Goal: Task Accomplishment & Management: Complete application form

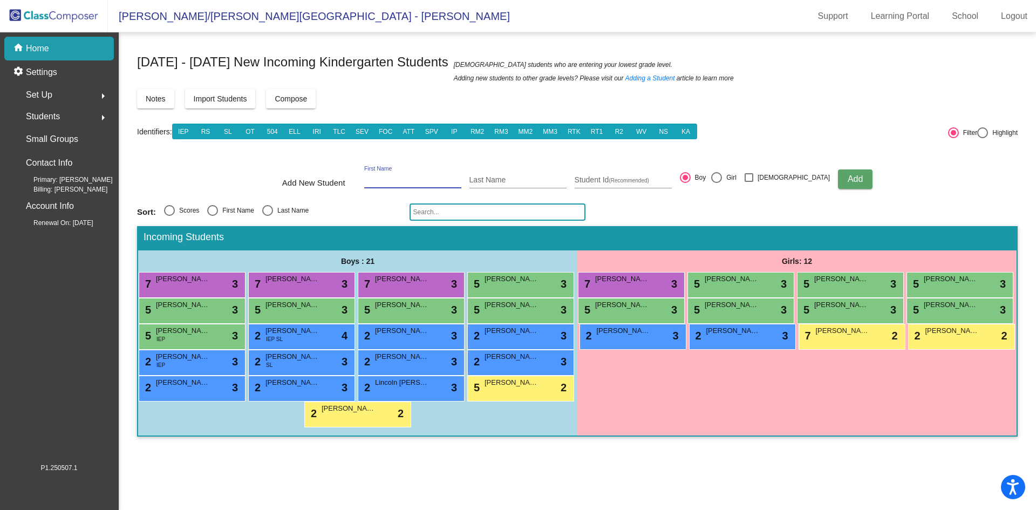
click at [431, 179] on input "First Name" at bounding box center [412, 180] width 97 height 9
type input "[GEOGRAPHIC_DATA]"
type input "[PERSON_NAME]"
click at [722, 176] on div at bounding box center [716, 177] width 11 height 11
click at [717, 183] on input "Girl" at bounding box center [716, 183] width 1 height 1
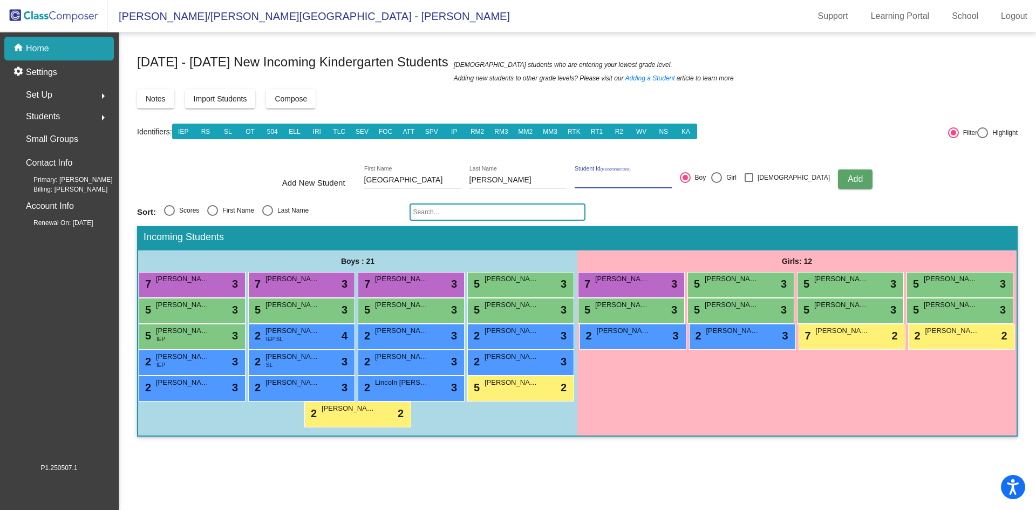
radio input "true"
click at [848, 178] on span "Add" at bounding box center [855, 178] width 15 height 9
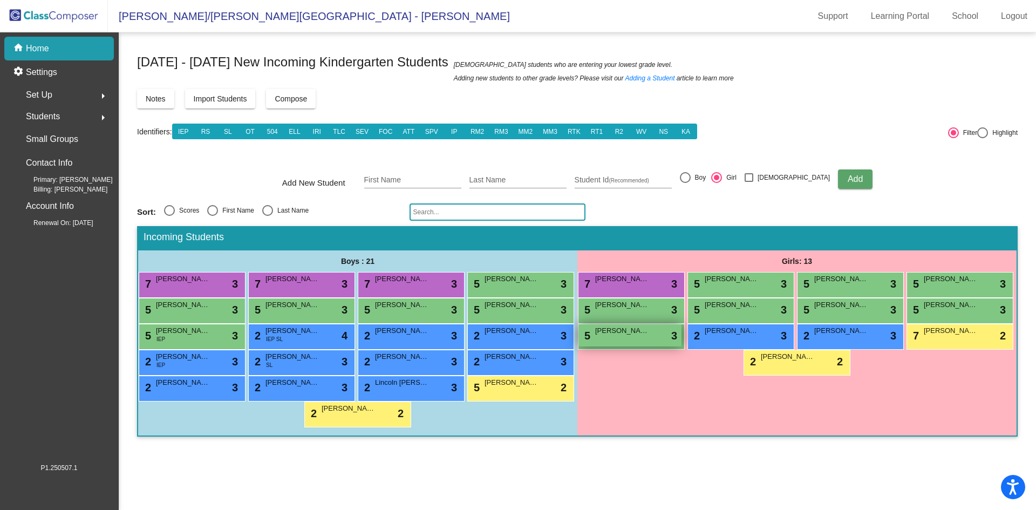
click at [650, 338] on div "5 [PERSON_NAME] lock do_not_disturb_alt 3" at bounding box center [630, 335] width 103 height 22
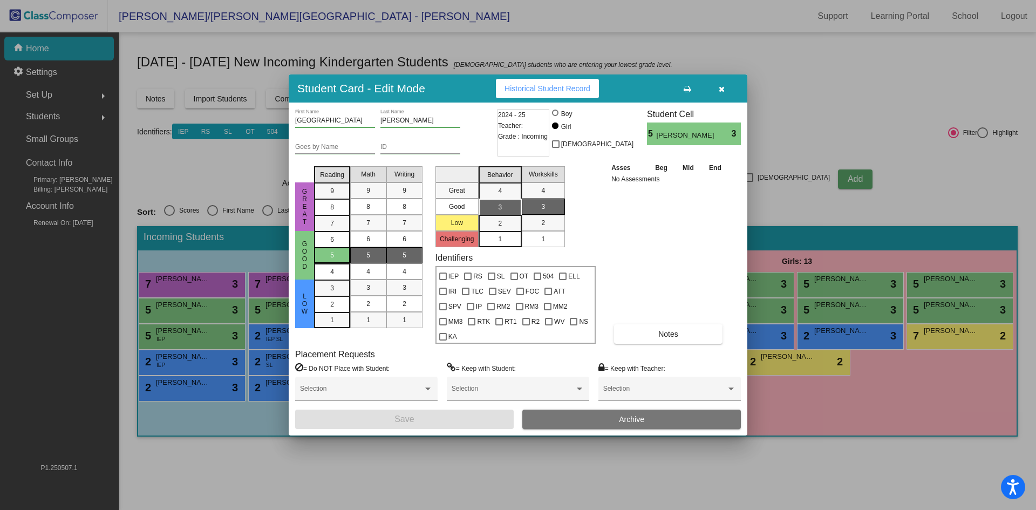
click at [342, 261] on div "5" at bounding box center [332, 255] width 21 height 16
click at [370, 263] on div "5" at bounding box center [368, 255] width 21 height 16
click at [401, 260] on div "5" at bounding box center [404, 255] width 21 height 16
click at [499, 211] on span "3" at bounding box center [500, 207] width 4 height 10
click at [544, 243] on div "1" at bounding box center [543, 239] width 21 height 16
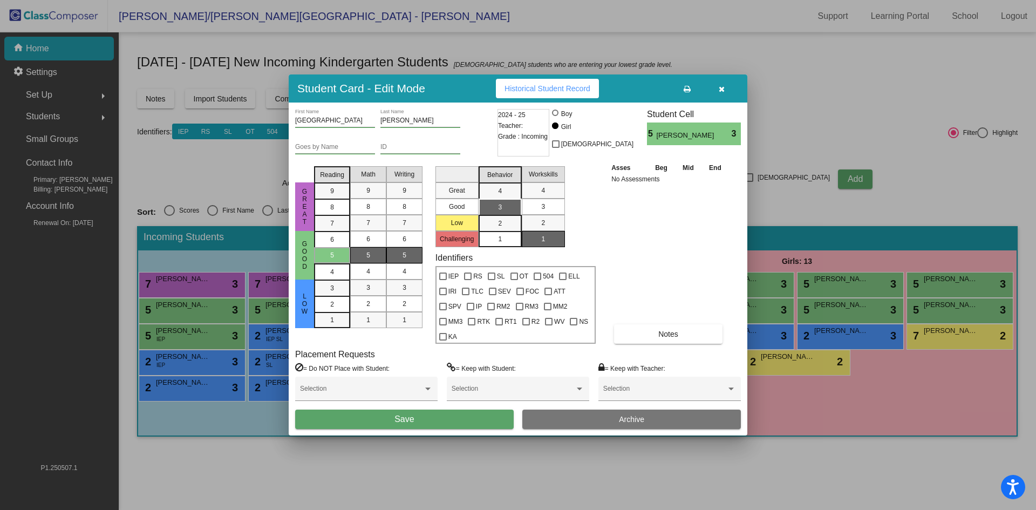
click at [491, 412] on button "Save" at bounding box center [404, 419] width 219 height 19
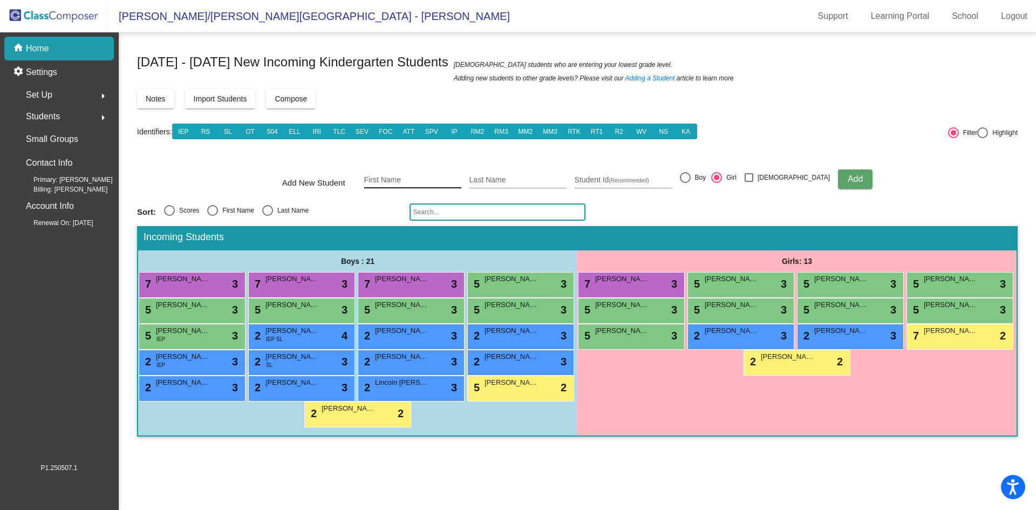
click at [408, 173] on div "First Name" at bounding box center [412, 177] width 97 height 22
type input "[PERSON_NAME]"
click at [848, 180] on span "Add" at bounding box center [855, 178] width 15 height 9
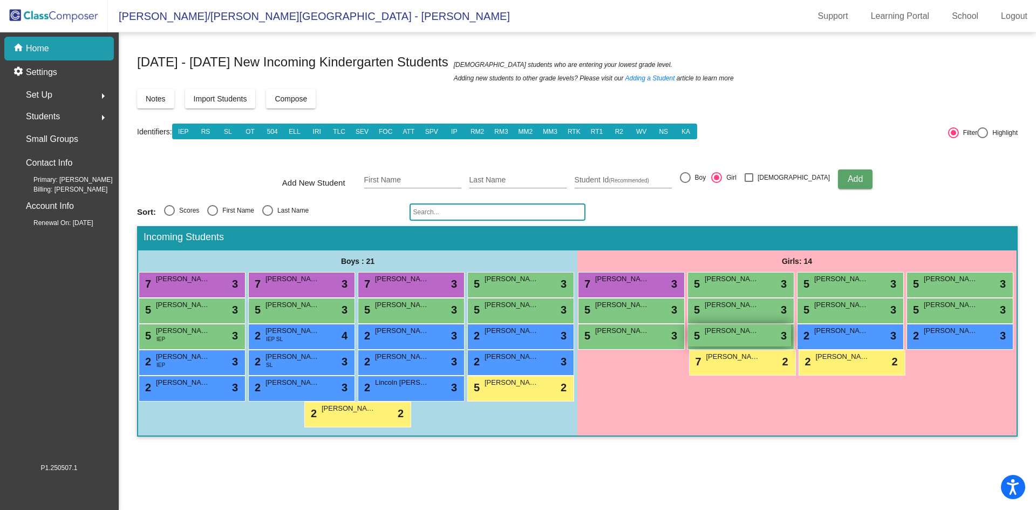
click at [759, 337] on div "5 [PERSON_NAME] lock do_not_disturb_alt 3" at bounding box center [739, 335] width 103 height 22
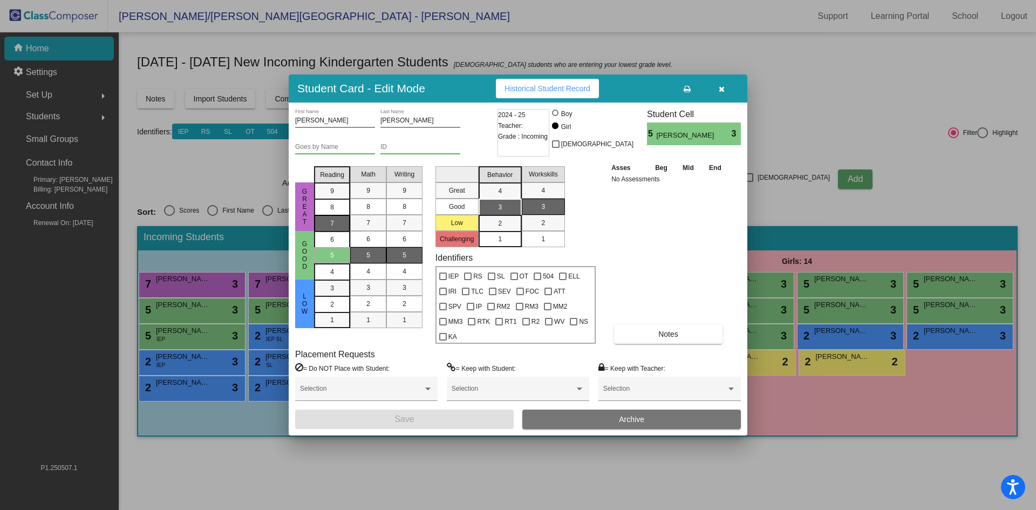
click at [336, 199] on div "7" at bounding box center [332, 191] width 21 height 16
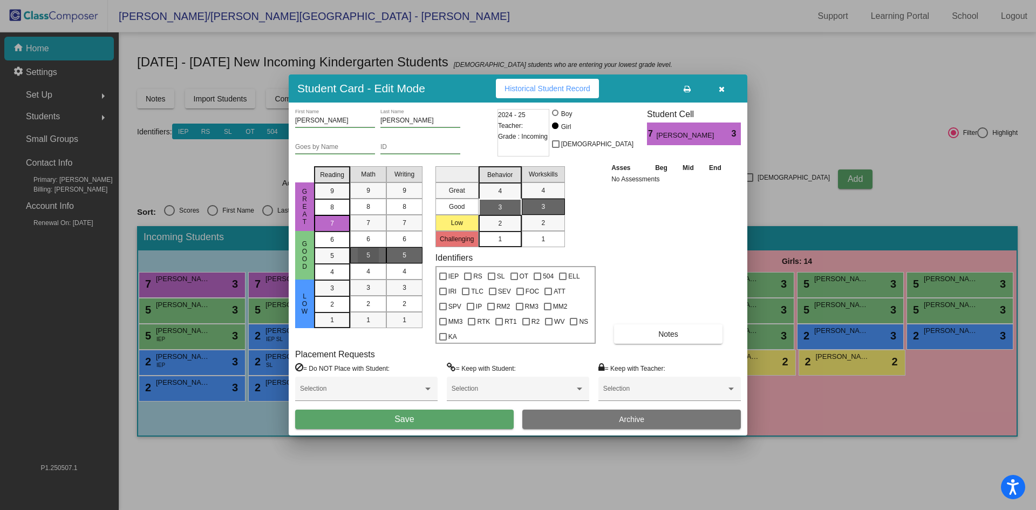
click at [370, 260] on div "5" at bounding box center [368, 255] width 21 height 16
click at [399, 260] on div "5" at bounding box center [404, 255] width 21 height 16
click at [504, 210] on div "3" at bounding box center [499, 207] width 21 height 16
click at [546, 245] on div "1" at bounding box center [543, 239] width 21 height 16
click at [486, 414] on button "Save" at bounding box center [404, 419] width 219 height 19
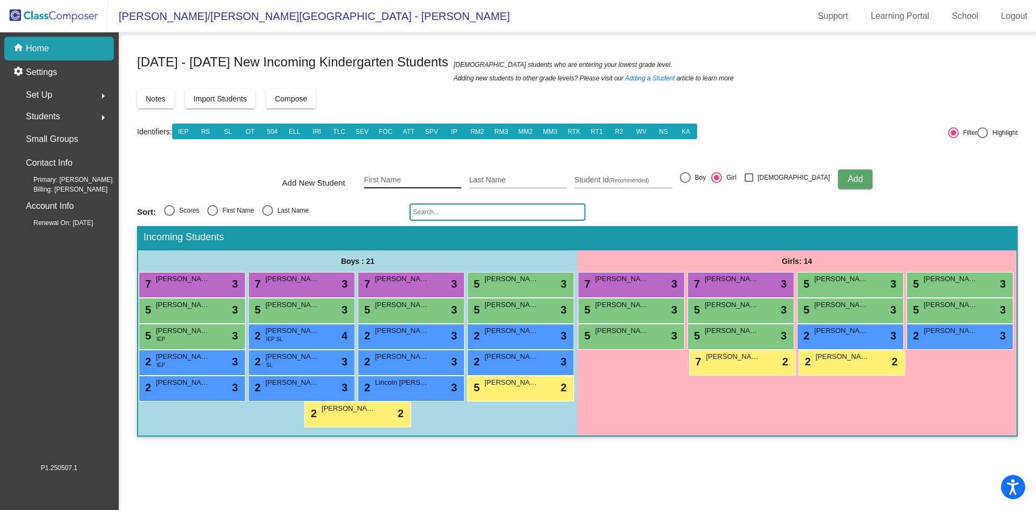
click at [416, 174] on div "First Name" at bounding box center [412, 177] width 97 height 22
type input "Avalyn"
type input "Strasz"
click at [848, 177] on span "Add" at bounding box center [855, 178] width 15 height 9
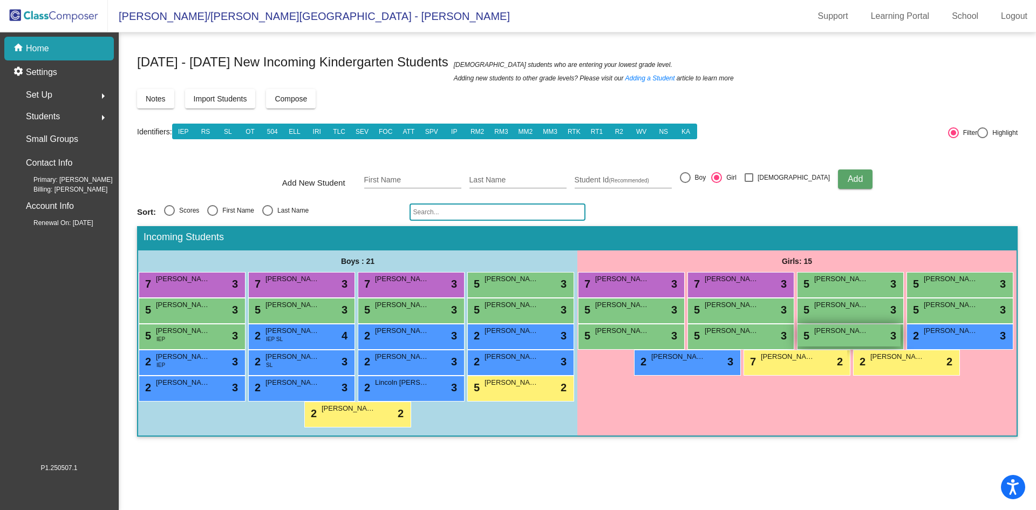
click at [855, 340] on div "5 [PERSON_NAME] lock do_not_disturb_alt 3" at bounding box center [849, 335] width 103 height 22
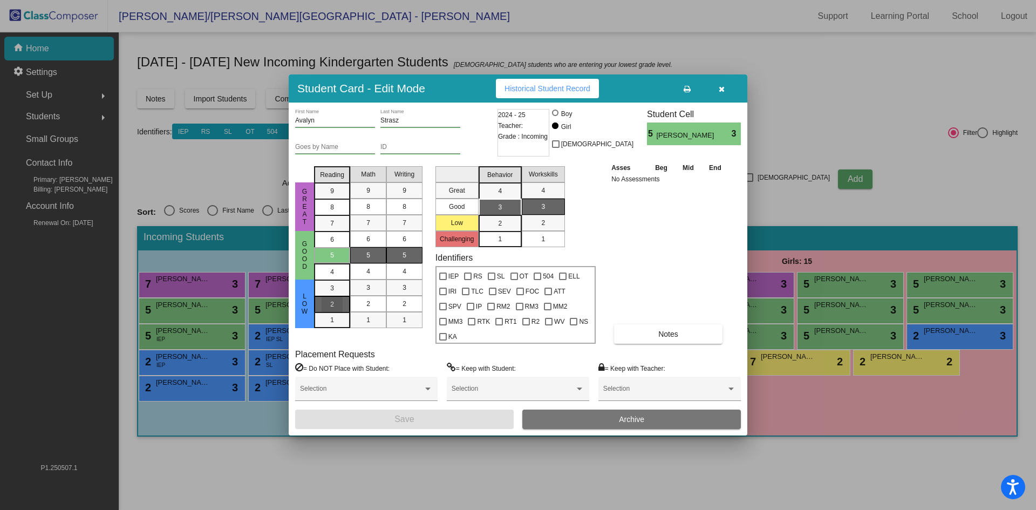
click at [324, 296] on div "2" at bounding box center [332, 288] width 21 height 16
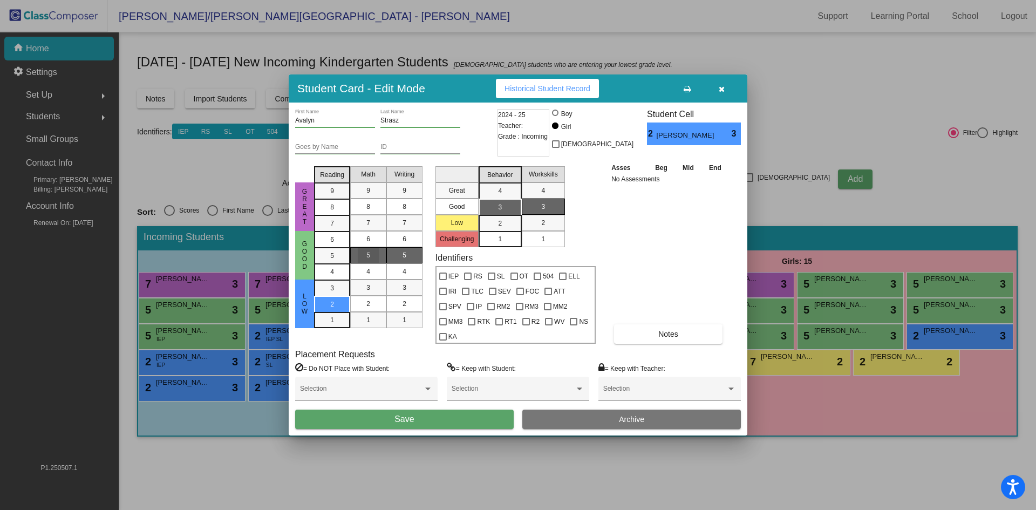
click at [367, 260] on span "5" at bounding box center [368, 255] width 4 height 10
click at [403, 257] on div "5" at bounding box center [404, 255] width 21 height 16
click at [491, 215] on div "3" at bounding box center [499, 207] width 21 height 16
click at [550, 247] on div "1" at bounding box center [543, 239] width 21 height 16
click at [443, 414] on button "Save" at bounding box center [404, 419] width 219 height 19
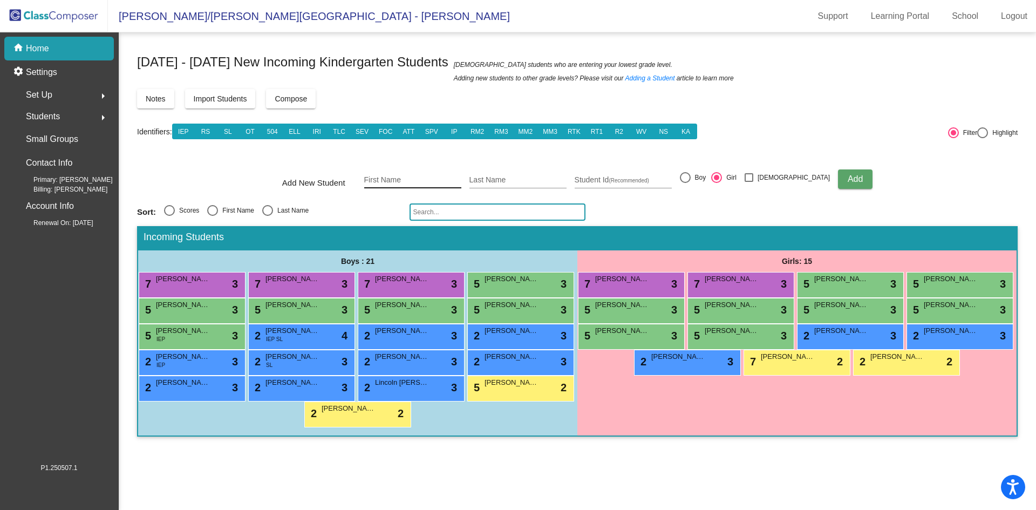
click at [390, 172] on div "First Name" at bounding box center [412, 177] width 97 height 22
type input "[GEOGRAPHIC_DATA]"
type input "[PERSON_NAME]"
click at [962, 185] on form "Add New Student Bristol First Name [PERSON_NAME] Last Name Student Id (Recommen…" at bounding box center [577, 179] width 881 height 38
click at [848, 177] on span "Add" at bounding box center [855, 178] width 15 height 9
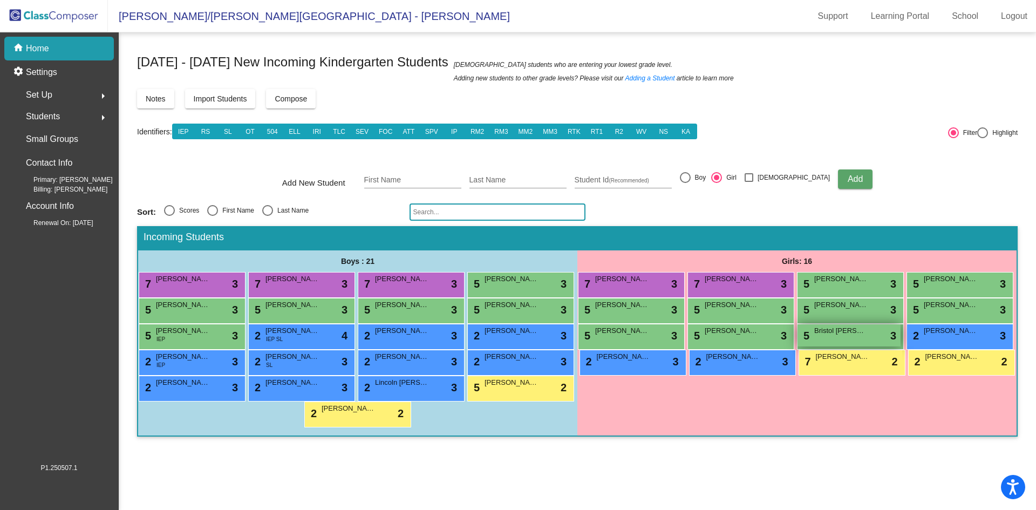
click at [847, 335] on span "Bristol [PERSON_NAME]" at bounding box center [841, 330] width 54 height 11
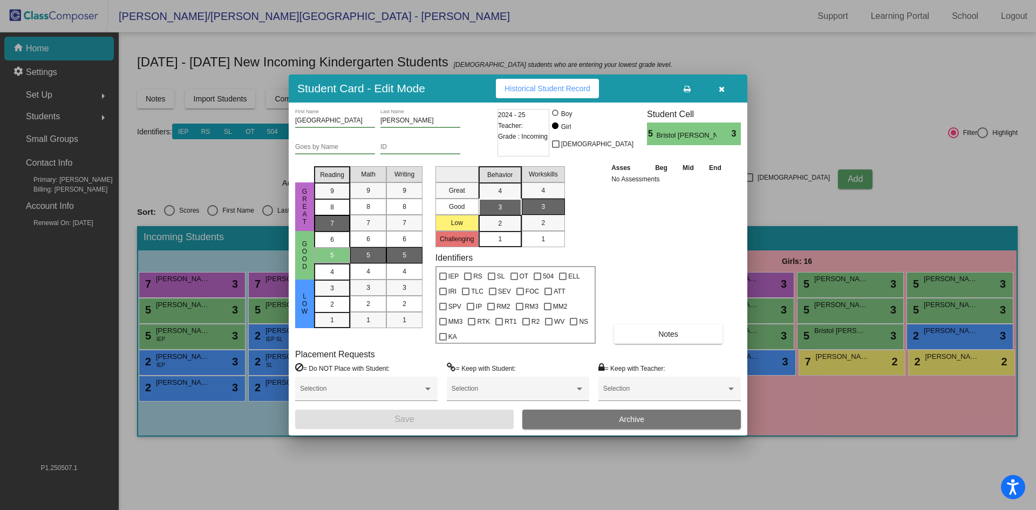
click at [337, 199] on div "7" at bounding box center [332, 191] width 21 height 16
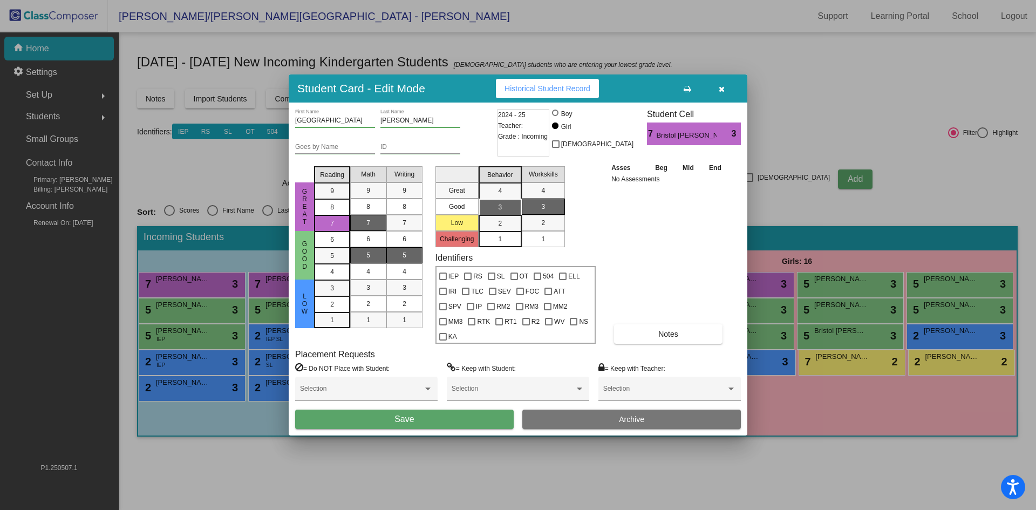
click at [374, 227] on div "7" at bounding box center [368, 223] width 21 height 16
click at [404, 260] on span "5" at bounding box center [405, 255] width 4 height 10
click at [491, 212] on div "3" at bounding box center [499, 207] width 21 height 16
click at [554, 247] on mat-list-option "1" at bounding box center [543, 239] width 43 height 16
click at [441, 416] on button "Save" at bounding box center [404, 419] width 219 height 19
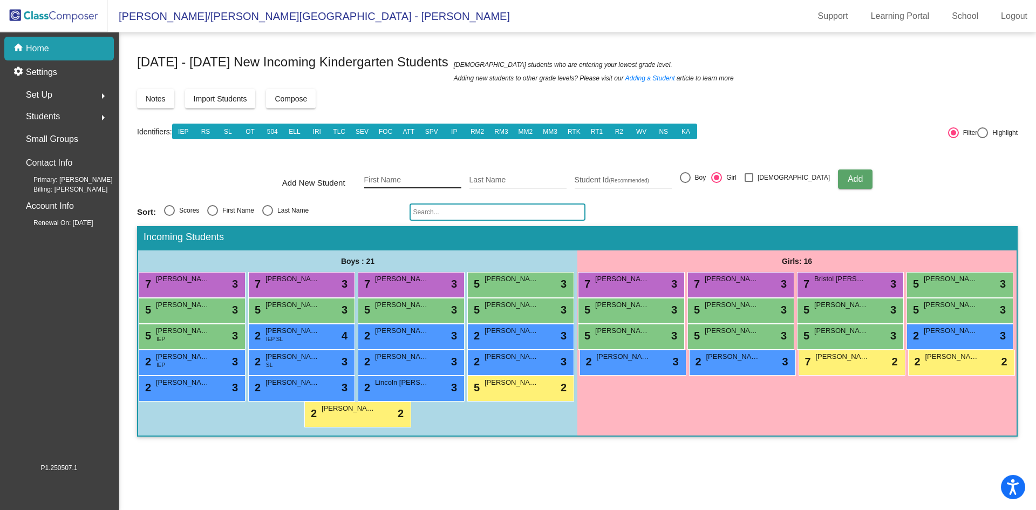
click at [436, 179] on input "First Name" at bounding box center [412, 180] width 97 height 9
type input "[PERSON_NAME]"
click at [521, 180] on input "Last Name" at bounding box center [518, 180] width 97 height 9
type input "[PERSON_NAME]"
click at [848, 179] on span "Add" at bounding box center [855, 178] width 15 height 9
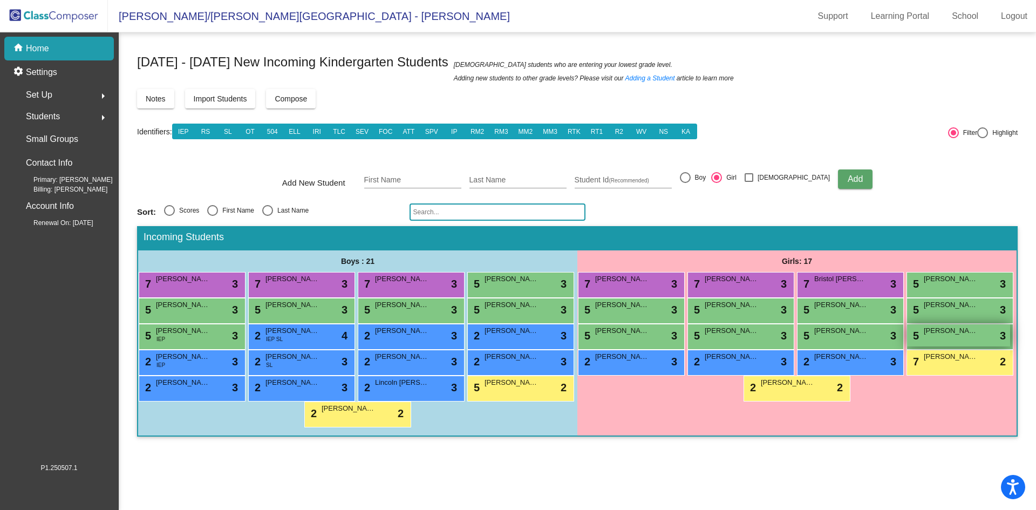
click at [935, 332] on span "[PERSON_NAME]" at bounding box center [951, 330] width 54 height 11
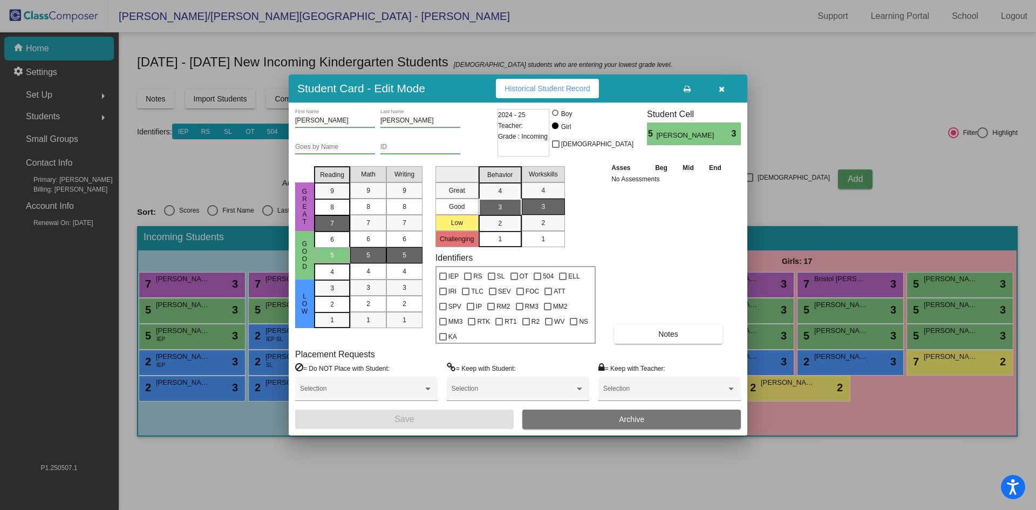
click at [331, 196] on span "7" at bounding box center [332, 191] width 4 height 10
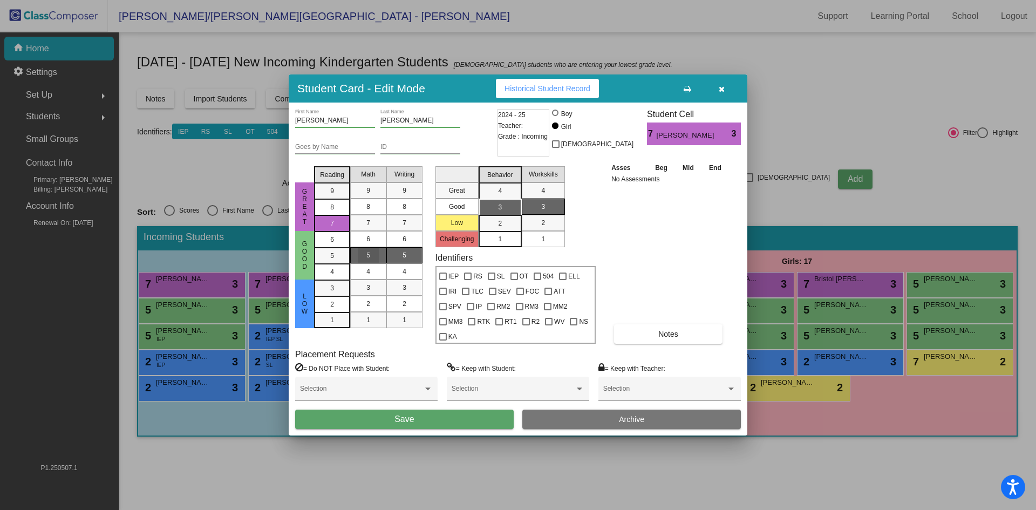
click at [370, 260] on div "5" at bounding box center [368, 255] width 21 height 16
click at [399, 260] on div "5" at bounding box center [404, 255] width 21 height 16
click at [499, 228] on span "2" at bounding box center [500, 224] width 4 height 10
click at [550, 244] on div "1" at bounding box center [543, 239] width 21 height 16
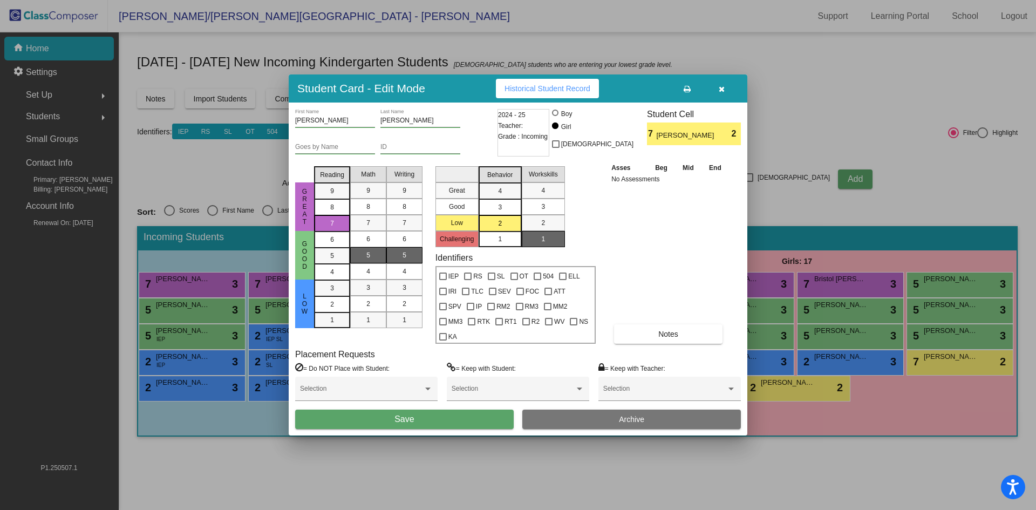
click at [487, 414] on button "Save" at bounding box center [404, 419] width 219 height 19
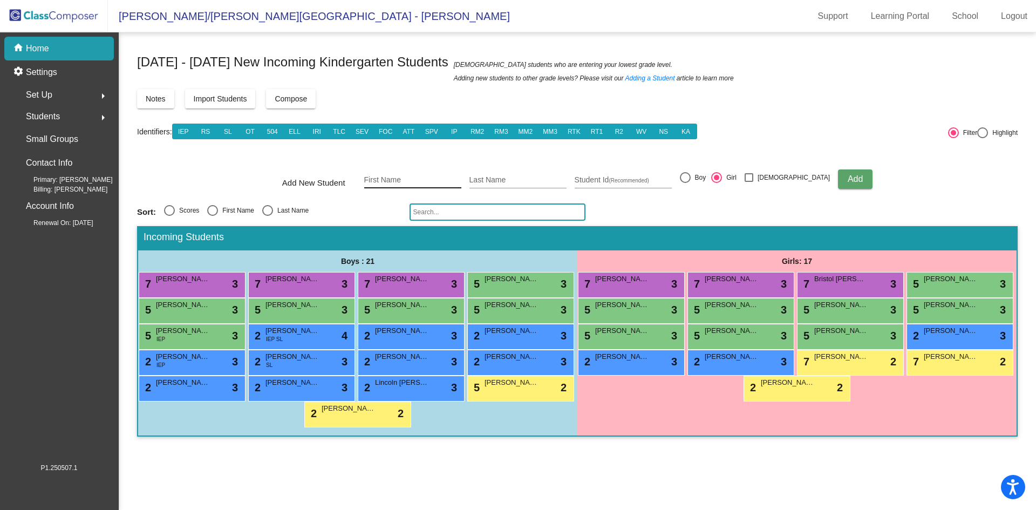
click at [400, 179] on input "First Name" at bounding box center [412, 180] width 97 height 9
type input "[PERSON_NAME]"
type input "m"
type input "[PERSON_NAME]"
click at [848, 177] on span "Add" at bounding box center [855, 178] width 15 height 9
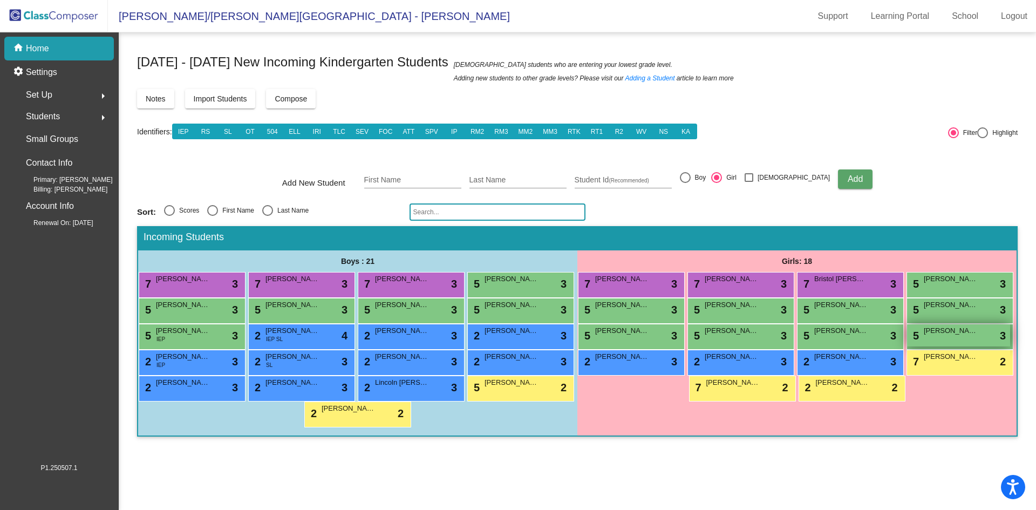
click at [960, 338] on div "5 [PERSON_NAME] lock do_not_disturb_alt 3" at bounding box center [958, 335] width 103 height 22
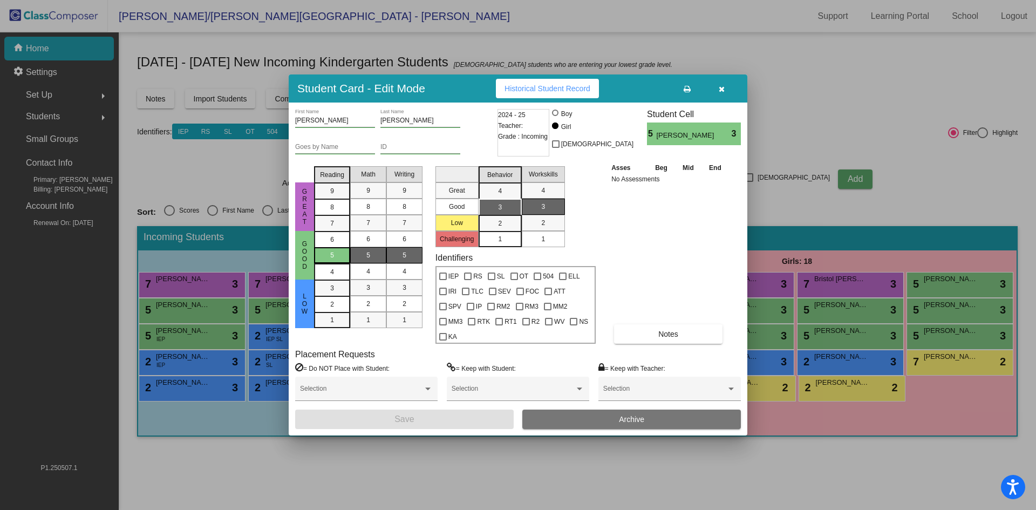
click at [334, 263] on div "5" at bounding box center [332, 255] width 21 height 16
click at [369, 260] on span "5" at bounding box center [368, 255] width 4 height 10
click at [397, 262] on div "5" at bounding box center [404, 255] width 21 height 16
click at [506, 214] on div "3" at bounding box center [499, 207] width 21 height 16
click at [549, 246] on div "1" at bounding box center [543, 239] width 21 height 16
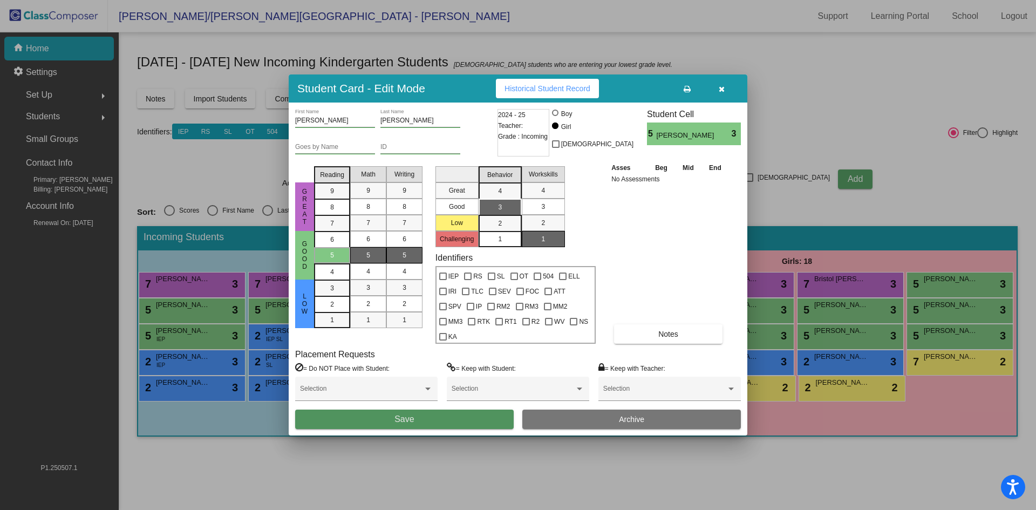
click at [489, 414] on button "Save" at bounding box center [404, 419] width 219 height 19
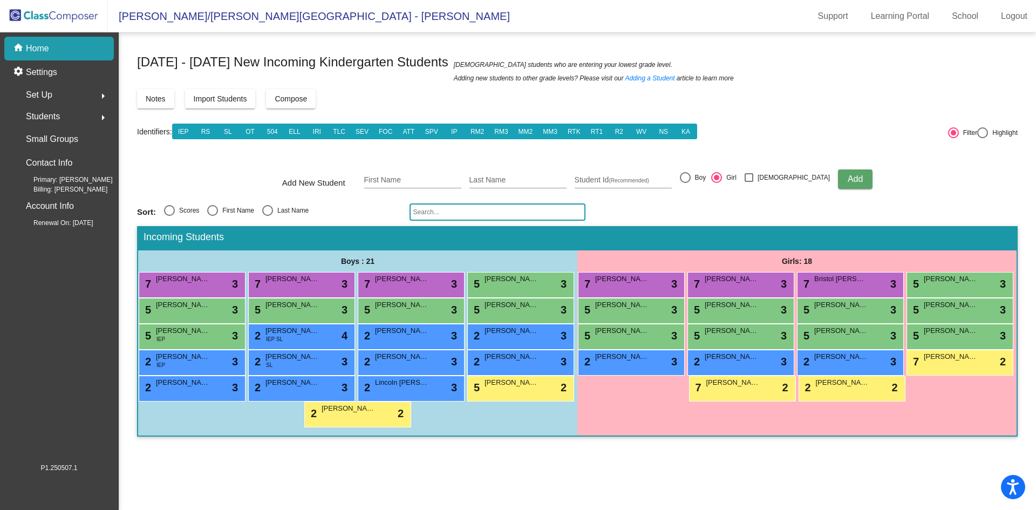
click at [757, 104] on div "Notes Import Students Compose View Compose View & Edit Compose" at bounding box center [577, 98] width 881 height 19
click at [419, 178] on input "First Name" at bounding box center [412, 180] width 97 height 9
type input "R"
type input "[PERSON_NAME]"
type input "Roddenberg"
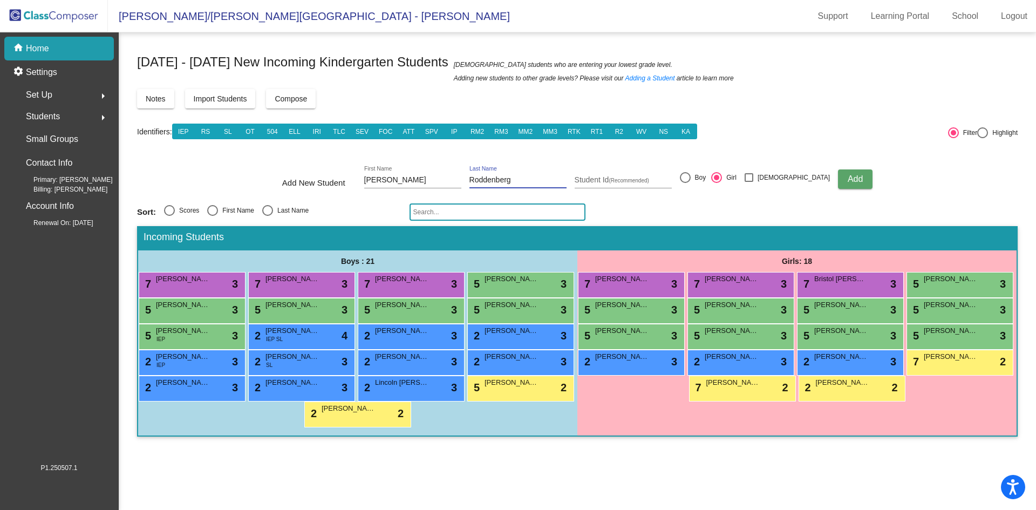
click at [848, 178] on span "Add" at bounding box center [855, 178] width 15 height 9
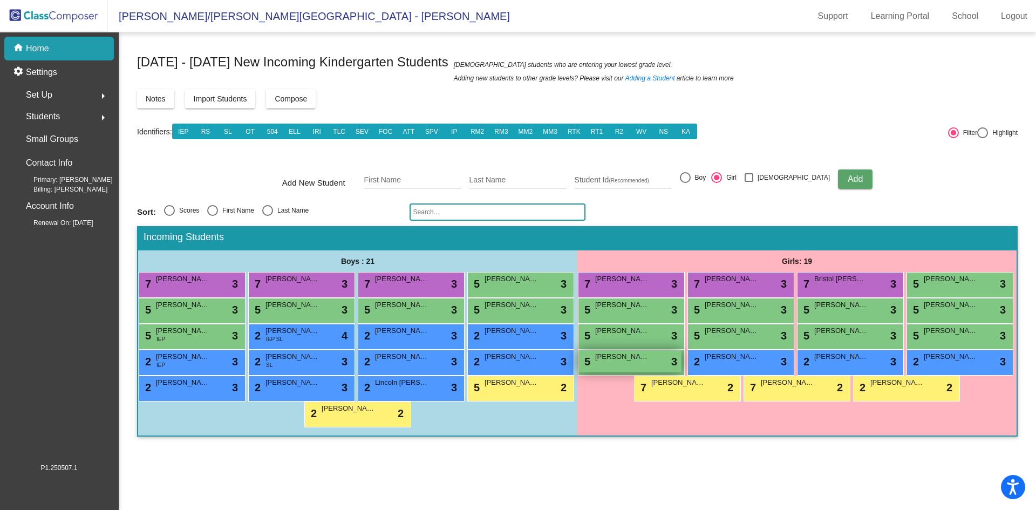
click at [617, 356] on span "[PERSON_NAME]" at bounding box center [622, 356] width 54 height 11
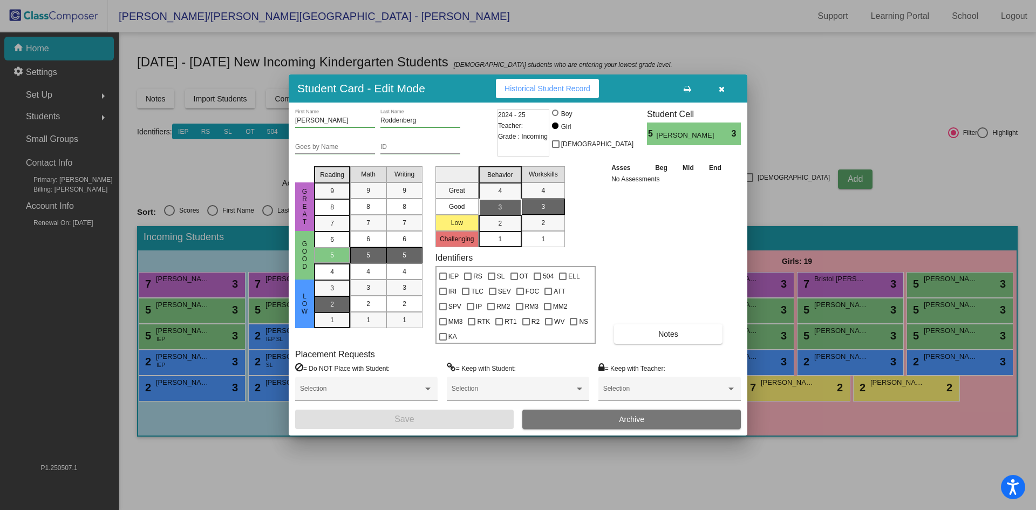
click at [336, 296] on div "2" at bounding box center [332, 288] width 21 height 16
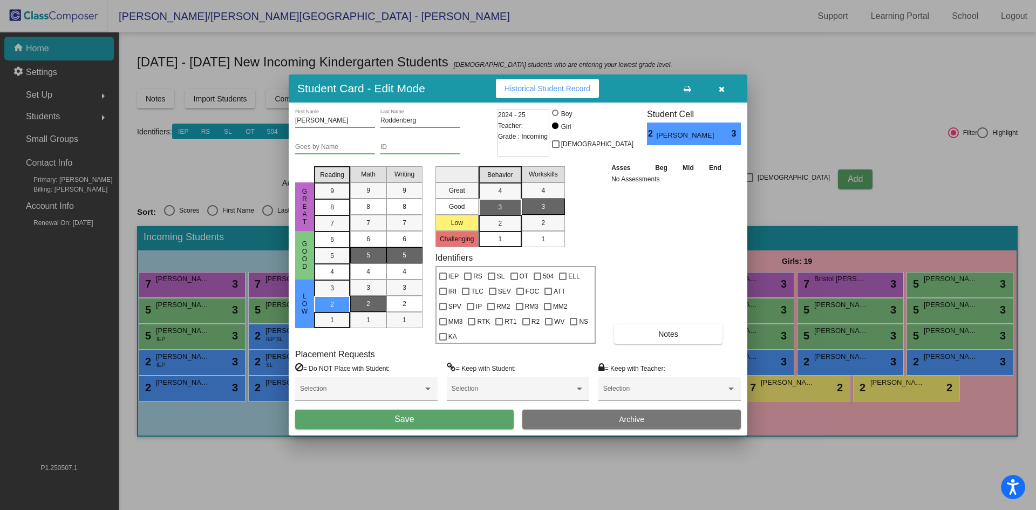
click at [380, 312] on mat-list-option "2" at bounding box center [368, 304] width 36 height 16
click at [411, 307] on div "2" at bounding box center [404, 304] width 21 height 16
click at [506, 215] on div "3" at bounding box center [499, 207] width 21 height 16
click at [547, 247] on div "1" at bounding box center [543, 239] width 21 height 16
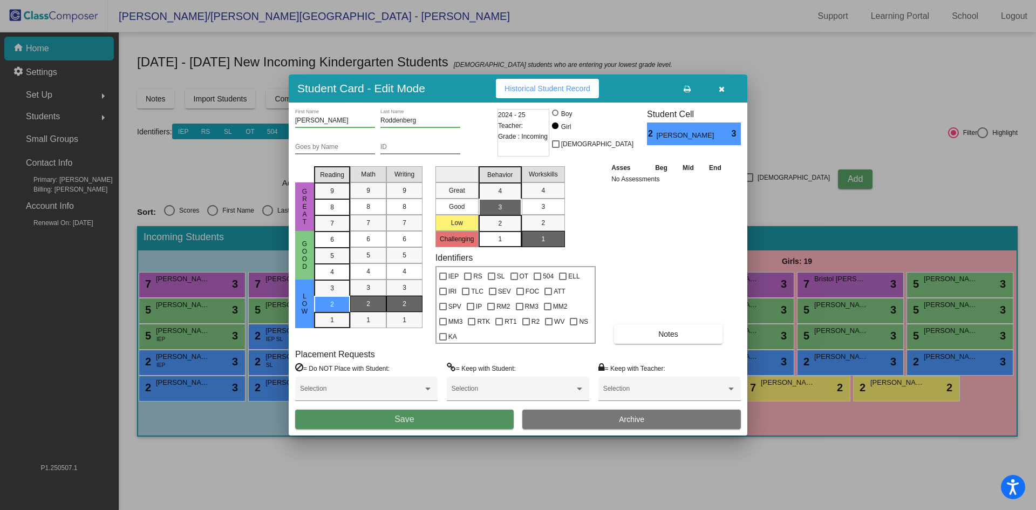
click at [400, 414] on span "Save" at bounding box center [403, 418] width 19 height 9
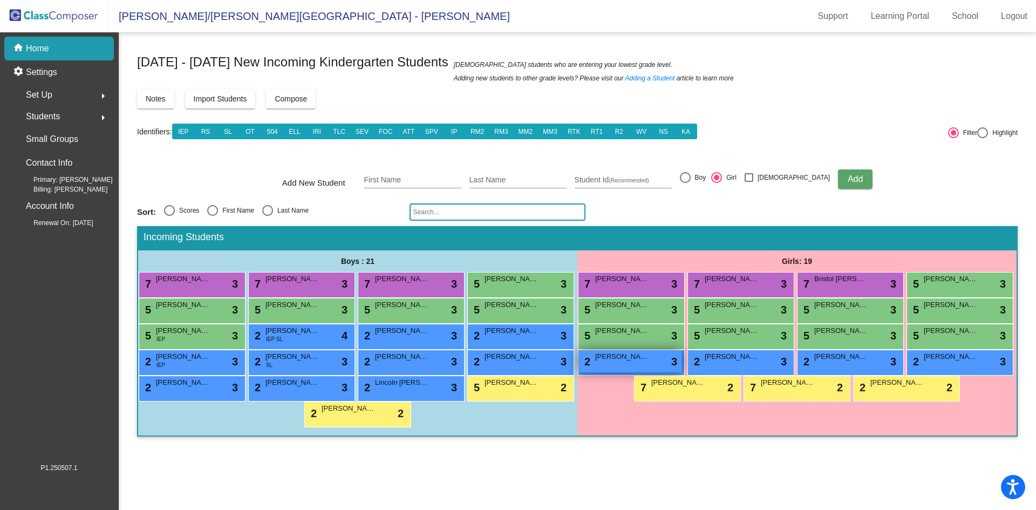
click at [630, 364] on div "2 [PERSON_NAME] lock do_not_disturb_alt 3" at bounding box center [630, 361] width 103 height 22
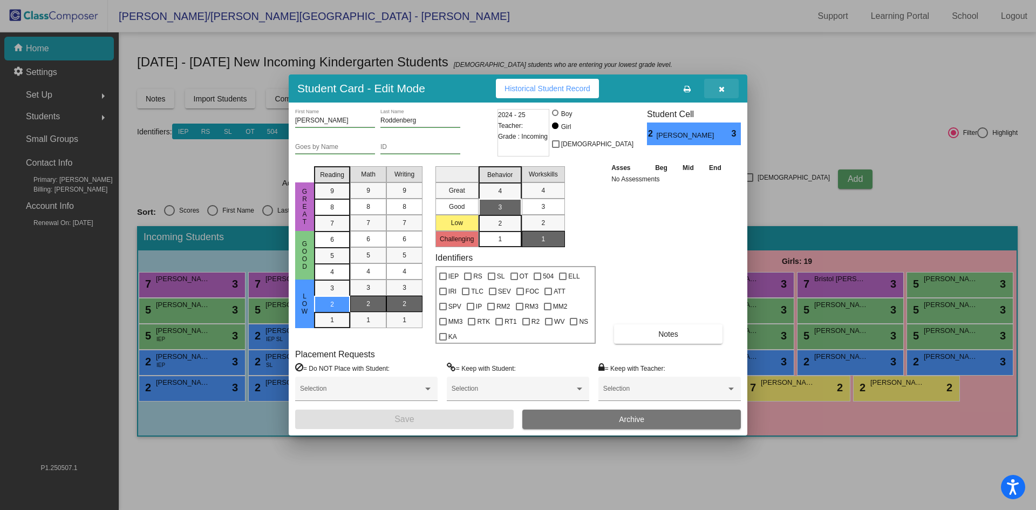
click at [719, 93] on icon "button" at bounding box center [722, 89] width 6 height 8
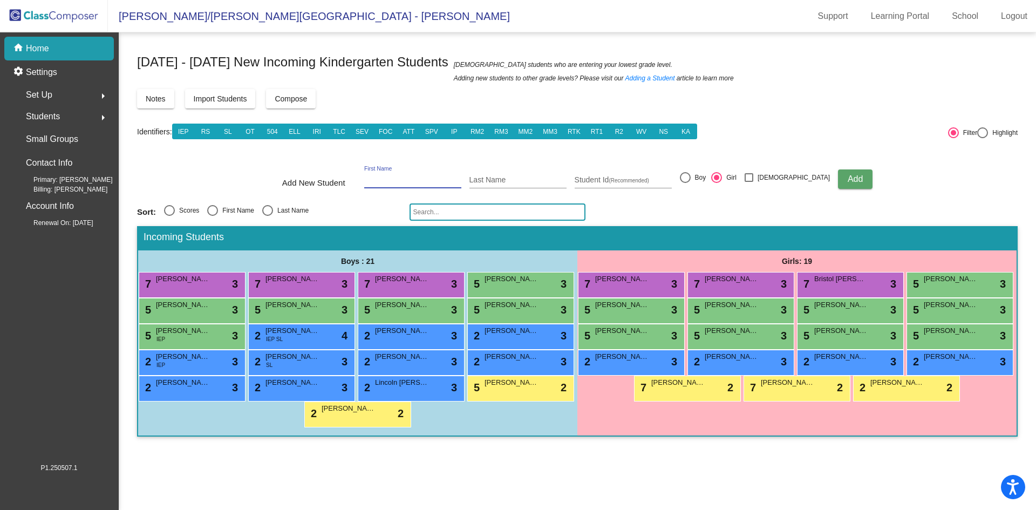
click at [403, 180] on input "First Name" at bounding box center [412, 180] width 97 height 9
type input "[PERSON_NAME]"
click at [848, 183] on span "Add" at bounding box center [855, 178] width 15 height 9
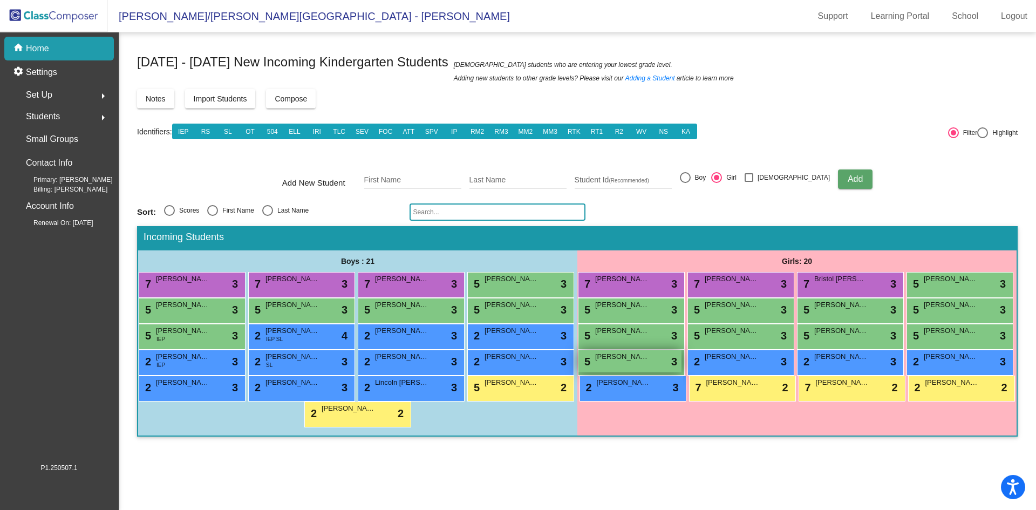
click at [656, 361] on div "5 [PERSON_NAME] lock do_not_disturb_alt 3" at bounding box center [630, 361] width 103 height 22
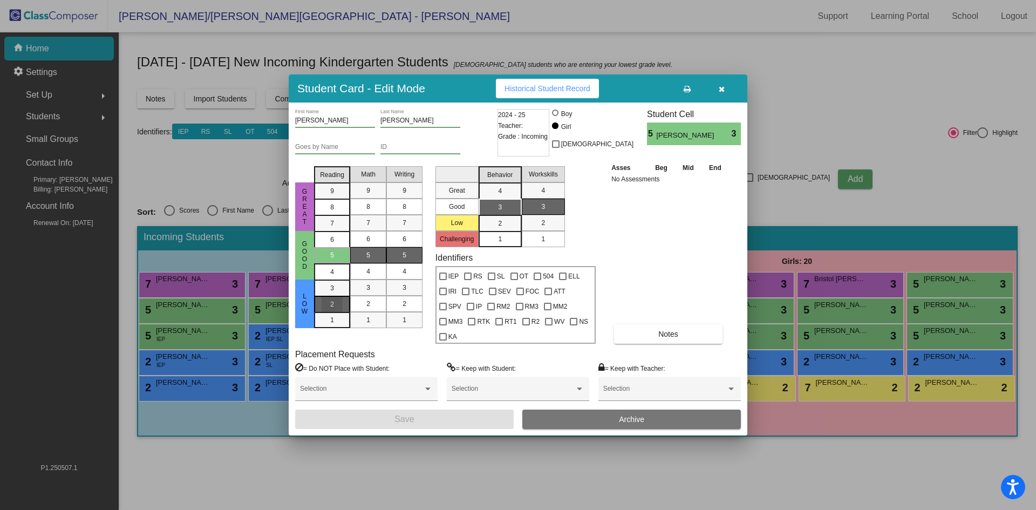
click at [341, 296] on div "2" at bounding box center [332, 288] width 21 height 16
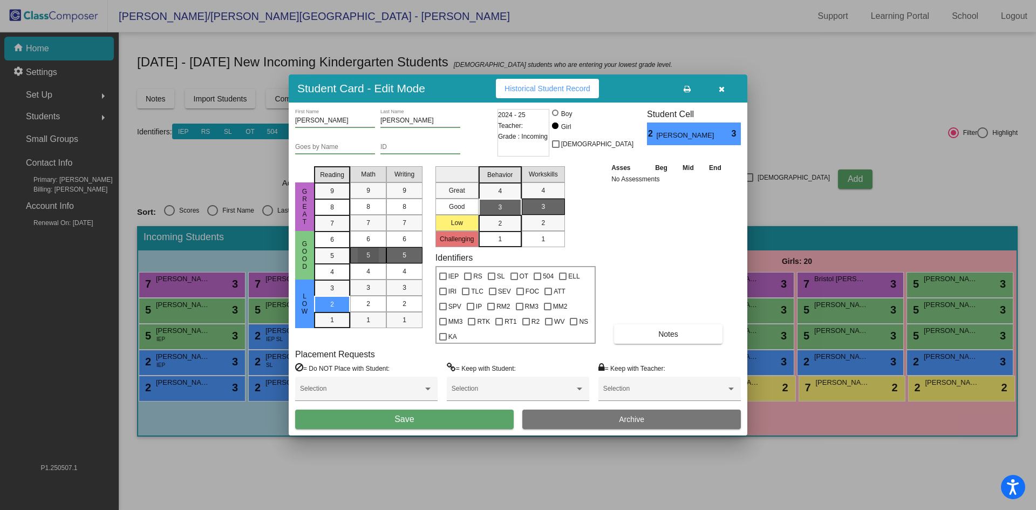
click at [364, 263] on div "5" at bounding box center [368, 255] width 21 height 16
click at [410, 306] on div "2" at bounding box center [404, 304] width 21 height 16
click at [491, 212] on div "3" at bounding box center [499, 207] width 21 height 16
click at [544, 244] on span "1" at bounding box center [543, 239] width 4 height 10
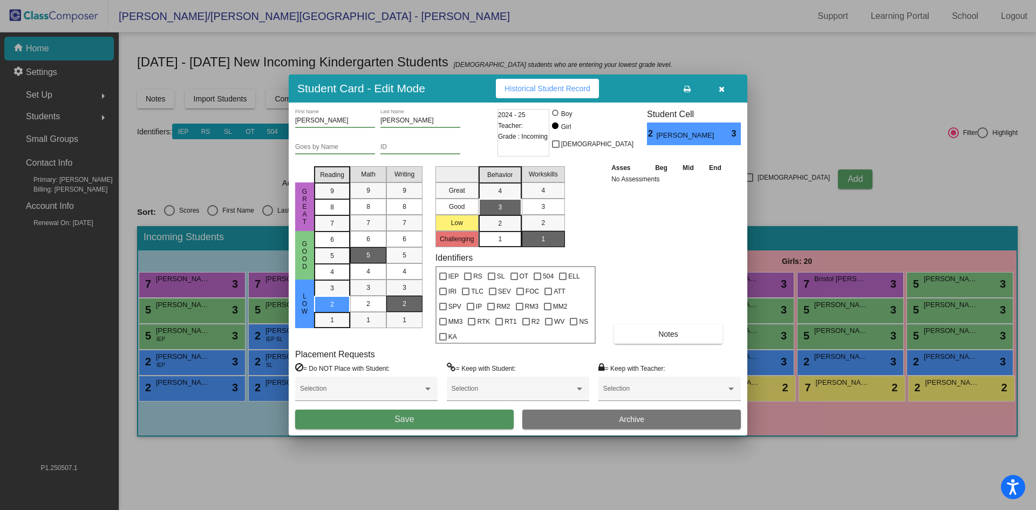
click at [474, 418] on button "Save" at bounding box center [404, 419] width 219 height 19
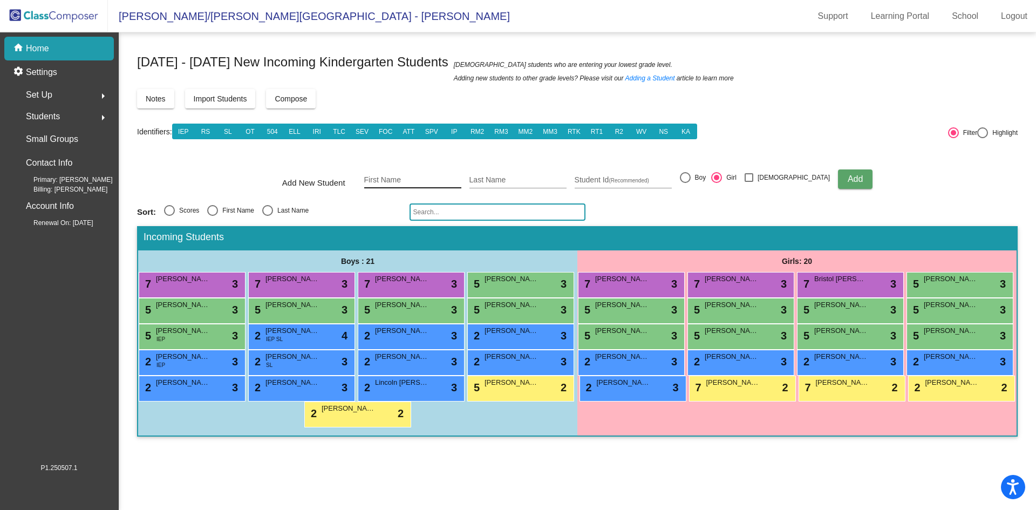
click at [418, 181] on input "First Name" at bounding box center [412, 180] width 97 height 9
type input "August"
type input "Day"
click at [706, 173] on div "Boy" at bounding box center [699, 178] width 16 height 10
click at [685, 183] on input "Boy" at bounding box center [685, 183] width 1 height 1
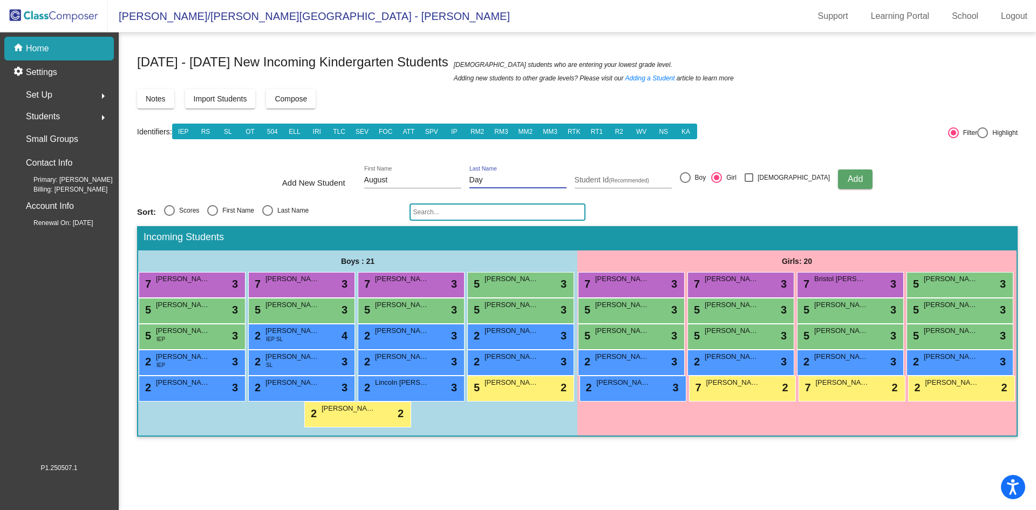
radio input "true"
click at [848, 176] on span "Add" at bounding box center [855, 178] width 15 height 9
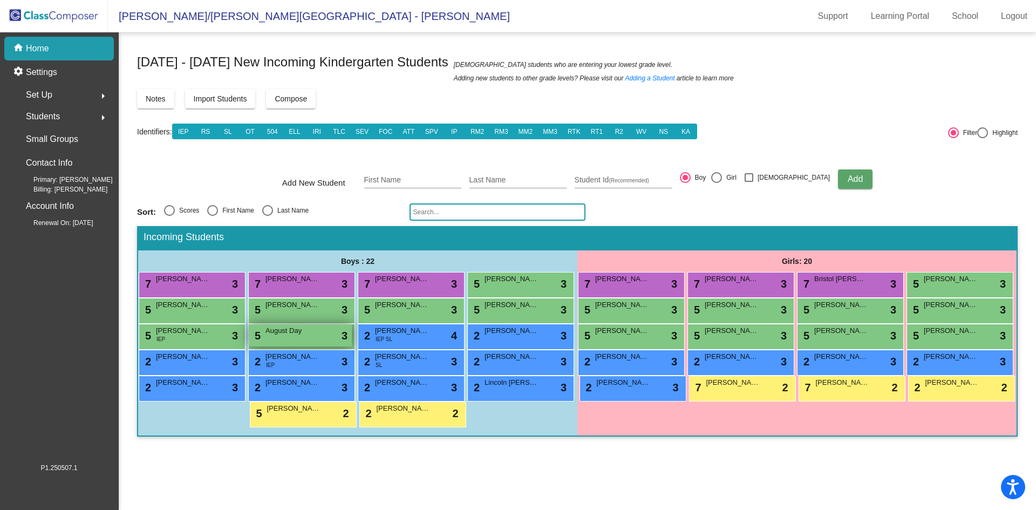
click at [306, 346] on div "[DATE] Day lock do_not_disturb_alt 3" at bounding box center [300, 335] width 103 height 22
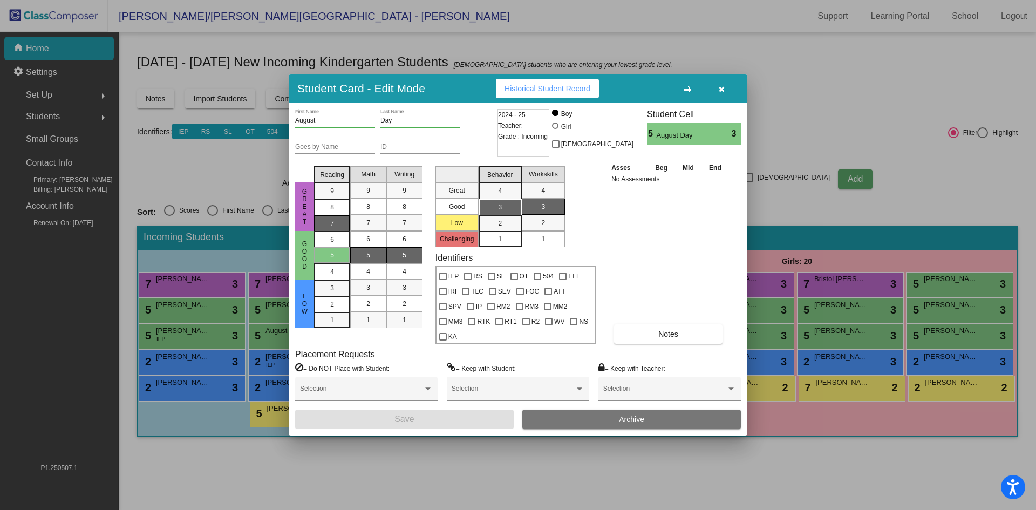
click at [326, 199] on div "7" at bounding box center [332, 191] width 21 height 16
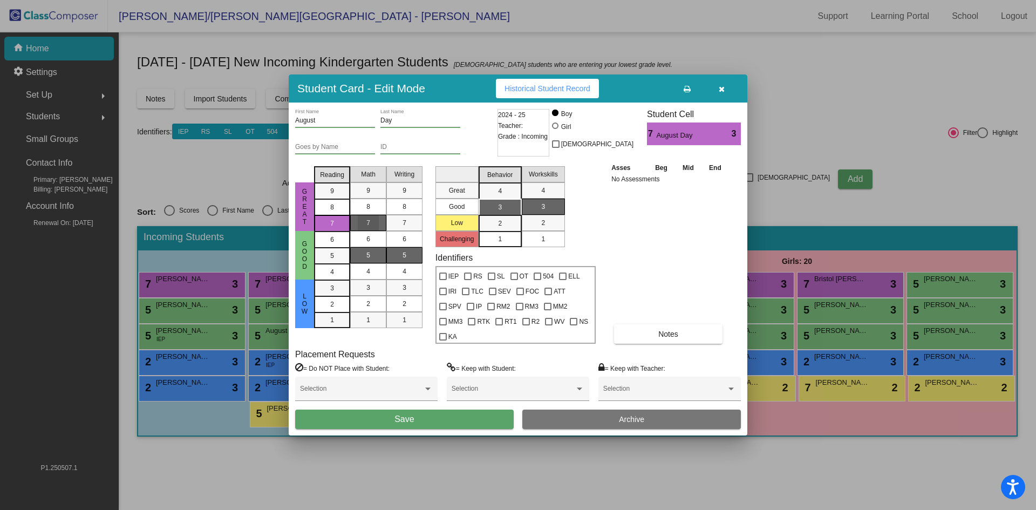
click at [375, 231] on div "7" at bounding box center [368, 223] width 21 height 16
click at [403, 260] on span "5" at bounding box center [405, 255] width 4 height 10
click at [497, 212] on div "3" at bounding box center [499, 207] width 21 height 16
click at [544, 243] on span "1" at bounding box center [543, 239] width 4 height 10
click at [447, 410] on button "Save" at bounding box center [404, 419] width 219 height 19
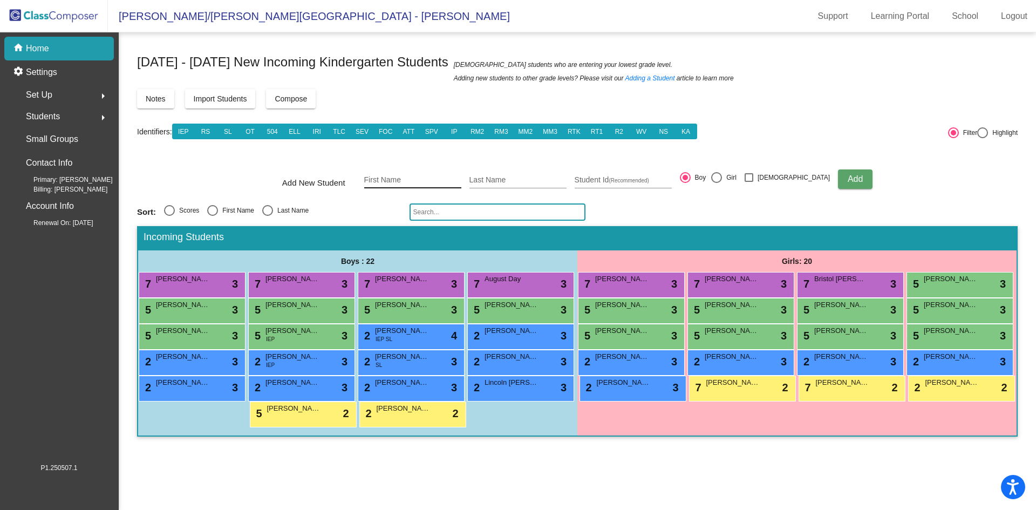
drag, startPoint x: 409, startPoint y: 176, endPoint x: 402, endPoint y: 178, distance: 7.3
click at [408, 177] on input "First Name" at bounding box center [412, 180] width 97 height 9
type input "[PERSON_NAME]"
type input "Forstner"
click at [848, 178] on span "Add" at bounding box center [855, 178] width 15 height 9
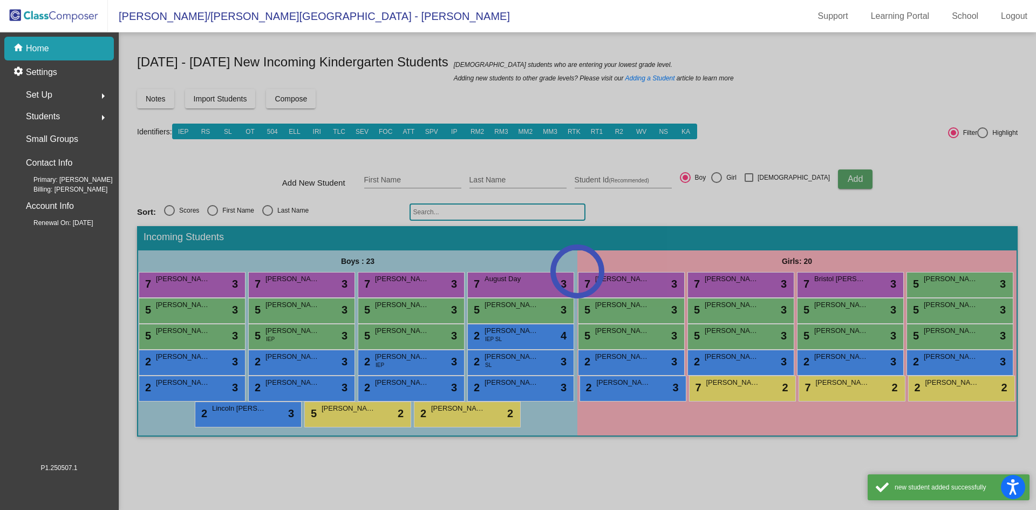
click at [430, 333] on div at bounding box center [577, 271] width 917 height 478
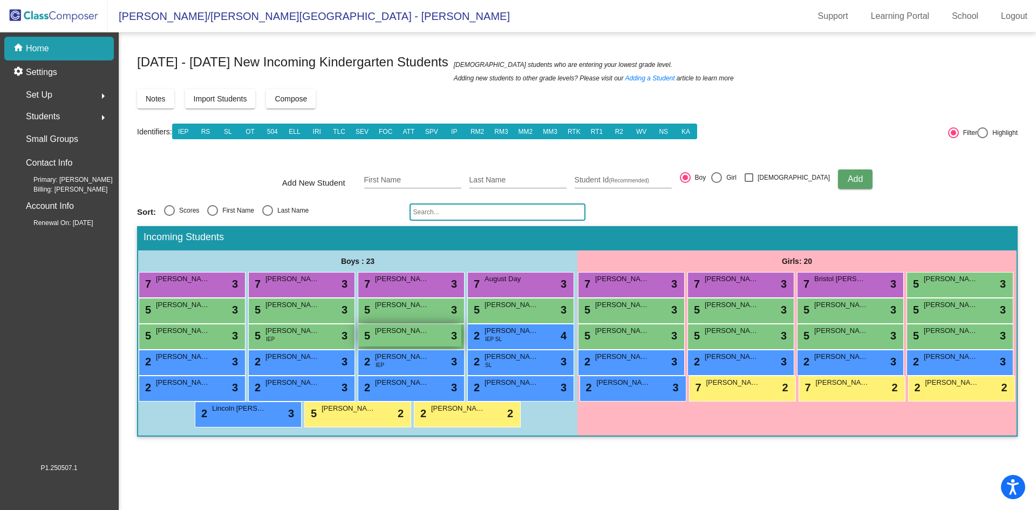
click at [432, 339] on div "5 [PERSON_NAME] lock do_not_disturb_alt 3" at bounding box center [409, 335] width 103 height 22
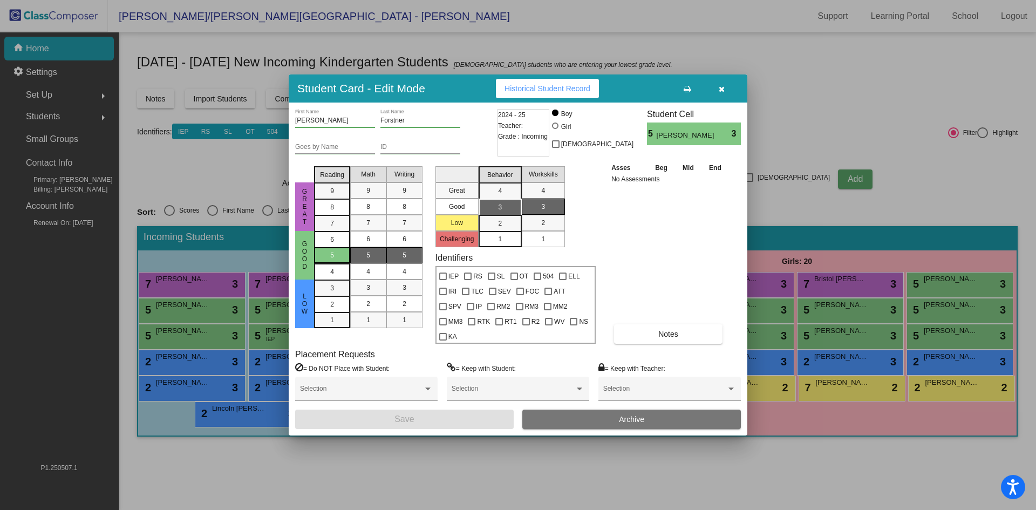
click at [340, 263] on div "5" at bounding box center [332, 255] width 21 height 16
click at [369, 231] on div "7" at bounding box center [368, 223] width 21 height 16
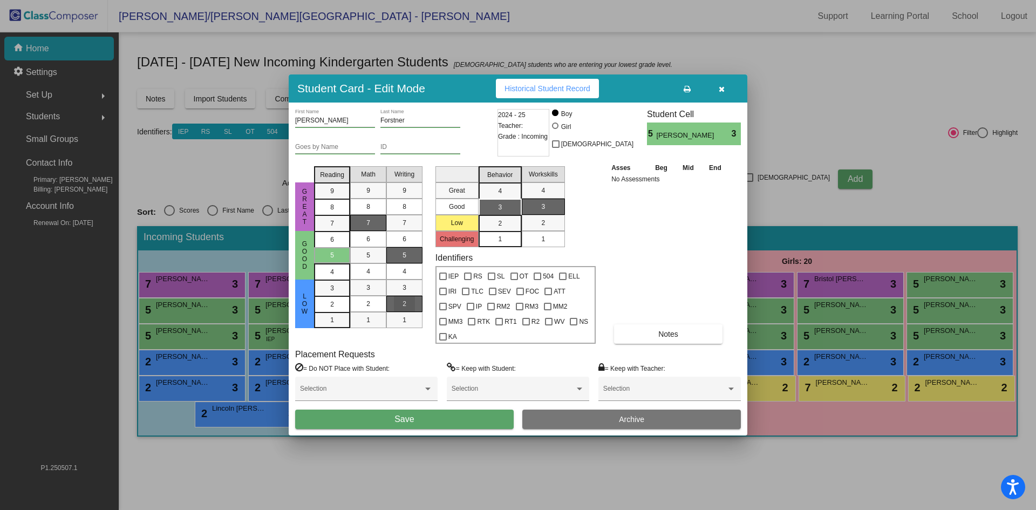
click at [402, 312] on div "2" at bounding box center [404, 304] width 21 height 16
click at [508, 228] on div "2" at bounding box center [499, 223] width 21 height 16
click at [534, 246] on div "1" at bounding box center [543, 239] width 21 height 16
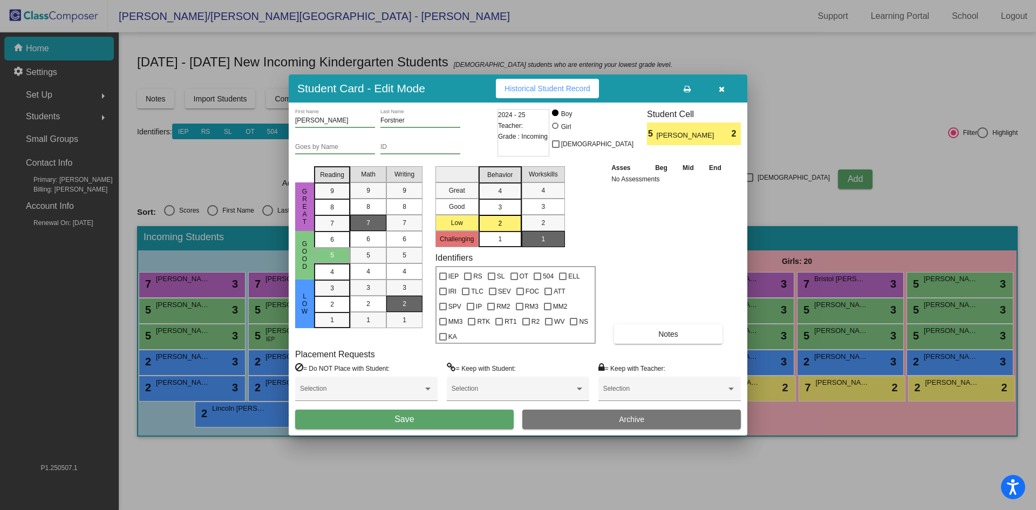
click at [451, 413] on button "Save" at bounding box center [404, 419] width 219 height 19
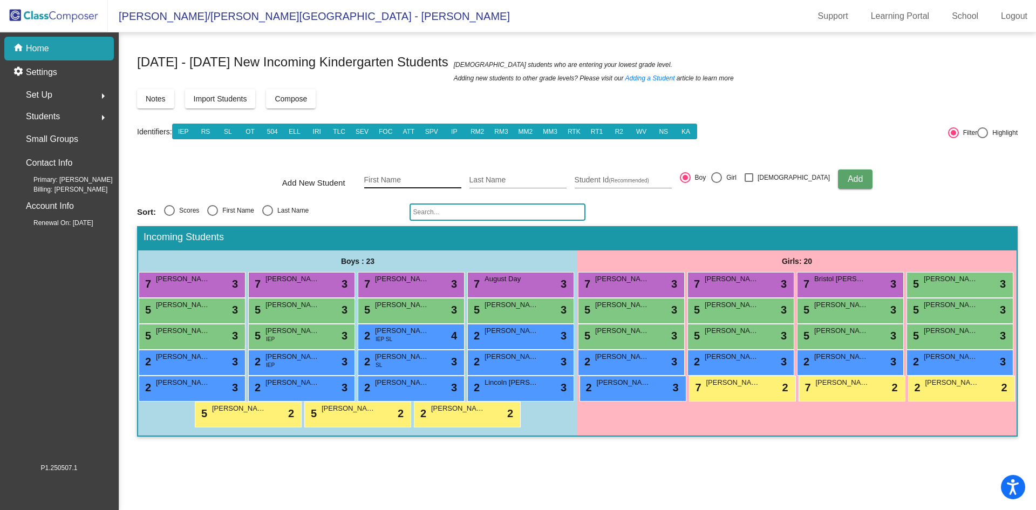
drag, startPoint x: 404, startPoint y: 169, endPoint x: 406, endPoint y: 175, distance: 6.3
click at [405, 172] on div "First Name" at bounding box center [412, 177] width 97 height 22
type input "[PERSON_NAME]"
type input "D"
type input "Forstner"
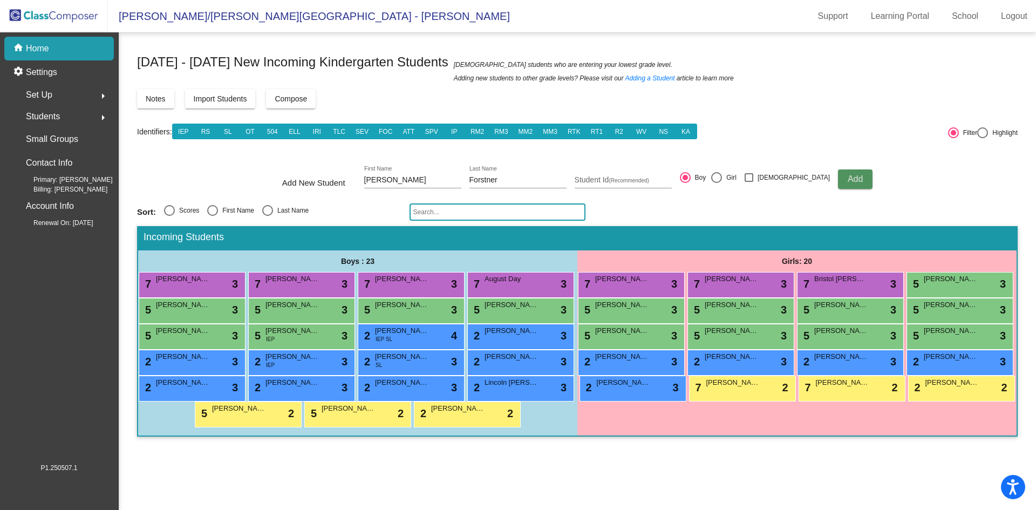
click at [838, 186] on button "Add" at bounding box center [855, 178] width 35 height 19
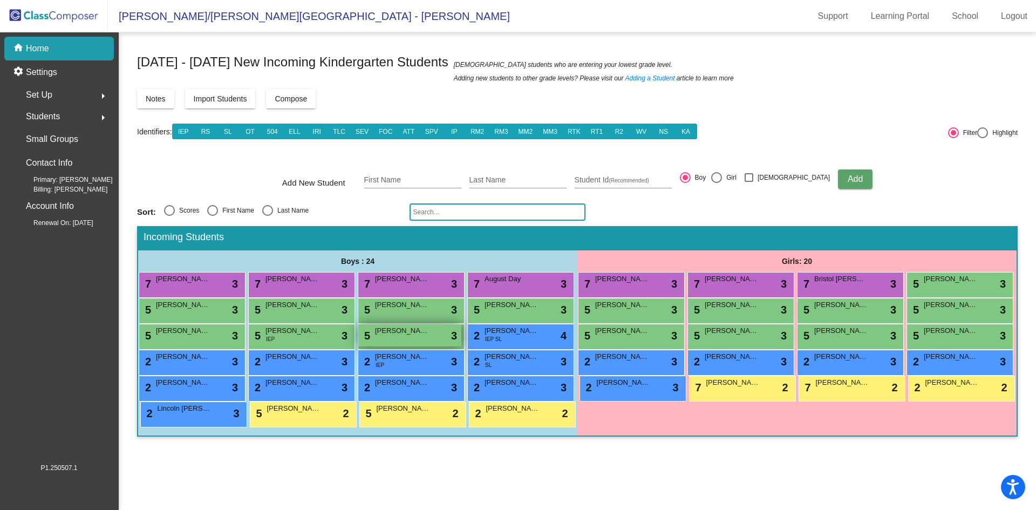
click at [397, 342] on div "5 [PERSON_NAME] lock do_not_disturb_alt 3" at bounding box center [409, 335] width 103 height 22
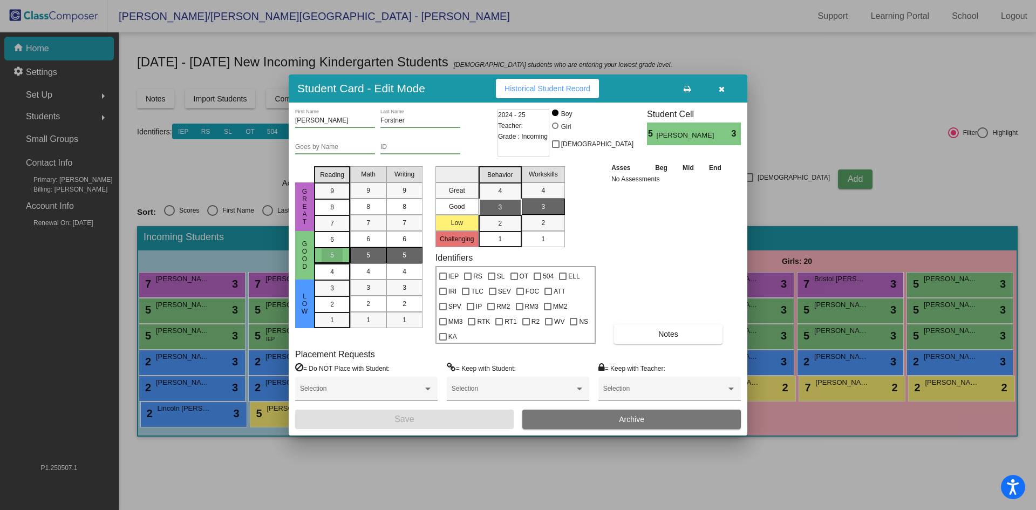
click at [334, 260] on span "5" at bounding box center [332, 255] width 4 height 10
click at [366, 260] on span "5" at bounding box center [368, 255] width 4 height 10
click at [406, 260] on span "5" at bounding box center [405, 255] width 4 height 10
click at [500, 212] on span "3" at bounding box center [500, 207] width 4 height 10
click at [546, 245] on div "1" at bounding box center [543, 239] width 21 height 16
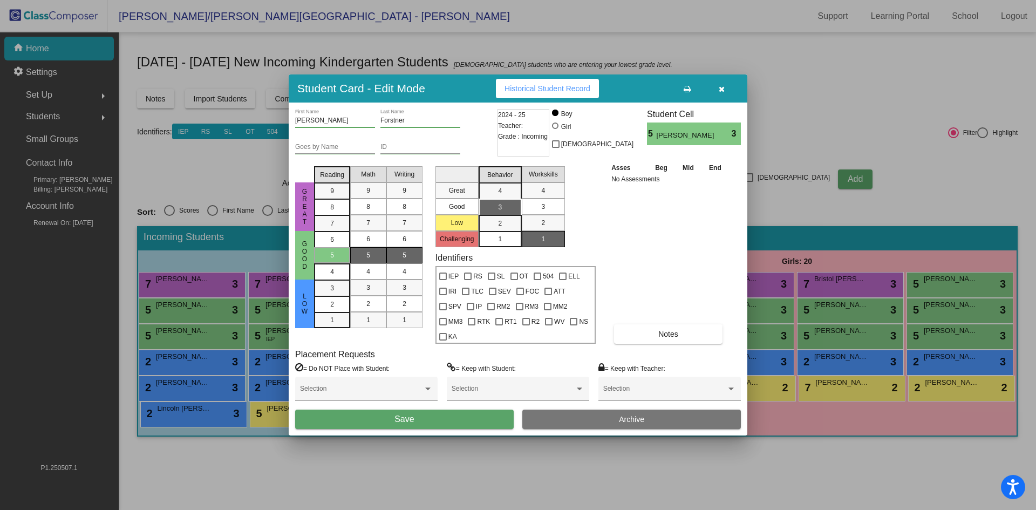
click at [461, 412] on button "Save" at bounding box center [404, 419] width 219 height 19
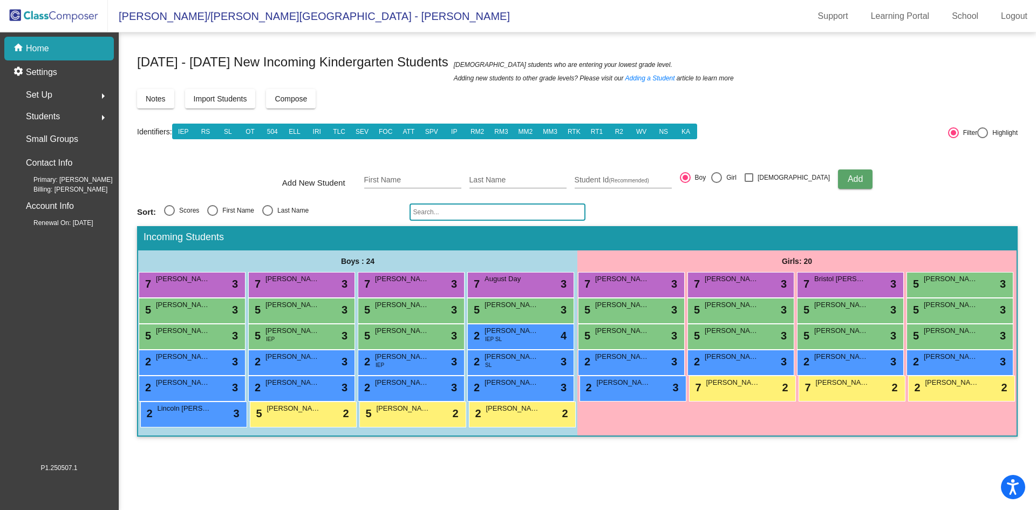
click at [908, 175] on form "Add New Student First Name Last Name Student Id (Recommended) Boy Girl [DEMOGRA…" at bounding box center [577, 179] width 881 height 38
click at [413, 175] on div "First Name" at bounding box center [412, 177] width 97 height 22
type input "[PERSON_NAME]"
click at [838, 179] on button "Add" at bounding box center [855, 178] width 35 height 19
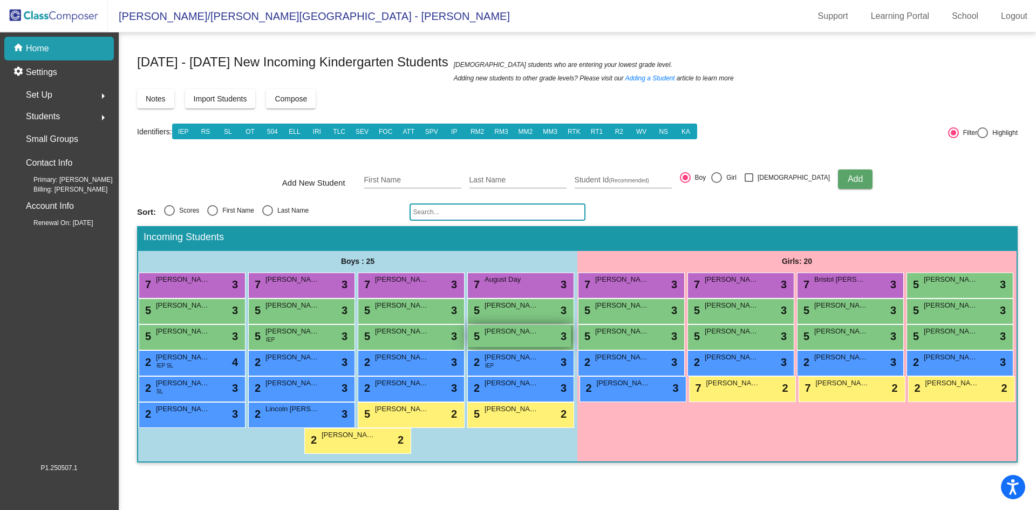
click at [498, 335] on span "[PERSON_NAME] [PERSON_NAME]" at bounding box center [512, 331] width 54 height 11
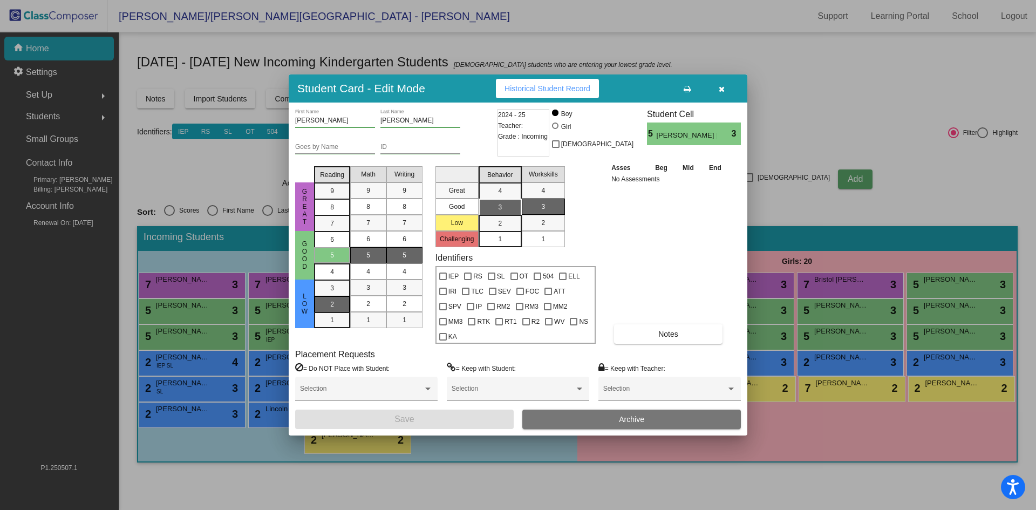
click at [329, 296] on div "2" at bounding box center [332, 288] width 21 height 16
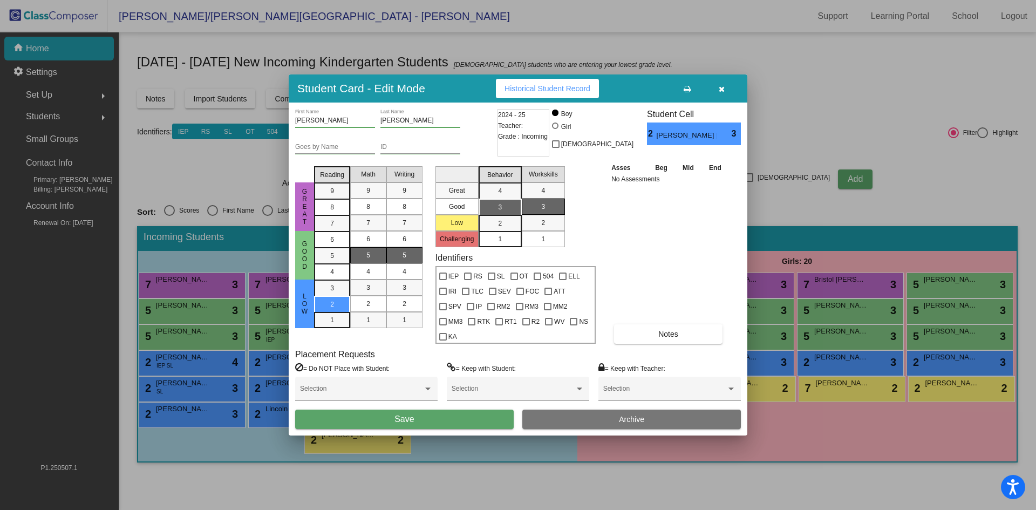
click at [368, 260] on span "5" at bounding box center [368, 255] width 4 height 10
click at [402, 312] on div "2" at bounding box center [404, 304] width 21 height 16
click at [507, 232] on div "2" at bounding box center [499, 223] width 21 height 16
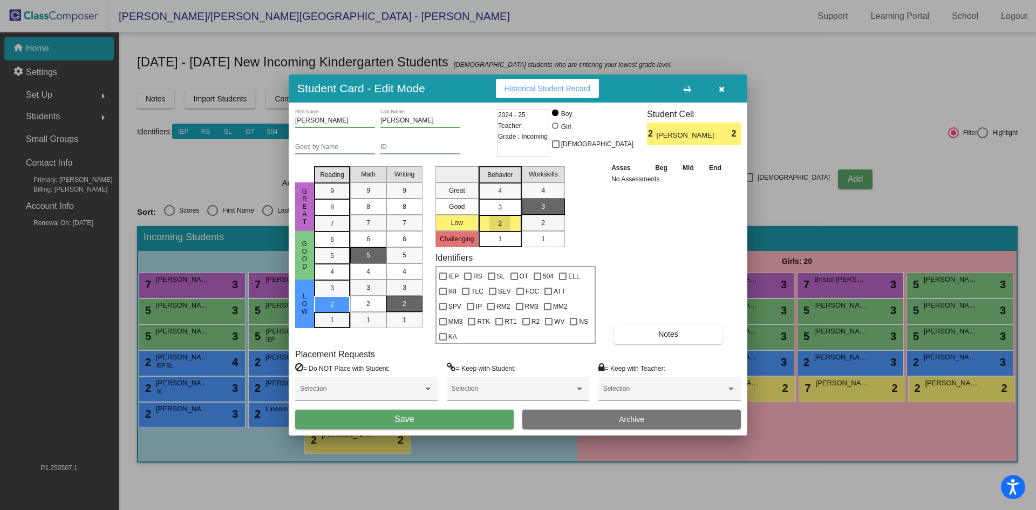
click at [545, 244] on span "1" at bounding box center [543, 239] width 4 height 10
click at [480, 411] on button "Save" at bounding box center [404, 419] width 219 height 19
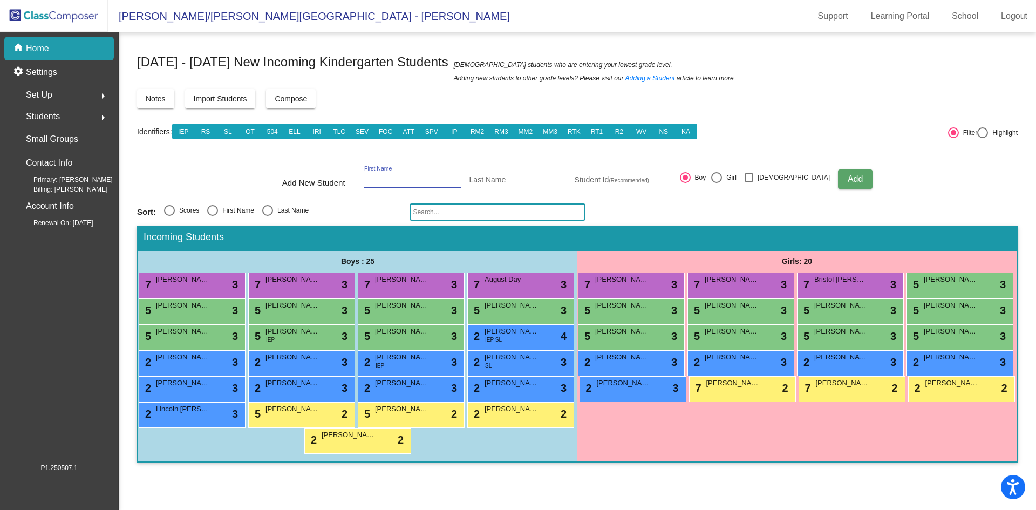
click at [417, 183] on input "First Name" at bounding box center [412, 180] width 97 height 9
type input "[PERSON_NAME]"
type input "Giampaola"
drag, startPoint x: 742, startPoint y: 177, endPoint x: 766, endPoint y: 183, distance: 25.0
click at [722, 179] on div at bounding box center [716, 177] width 11 height 11
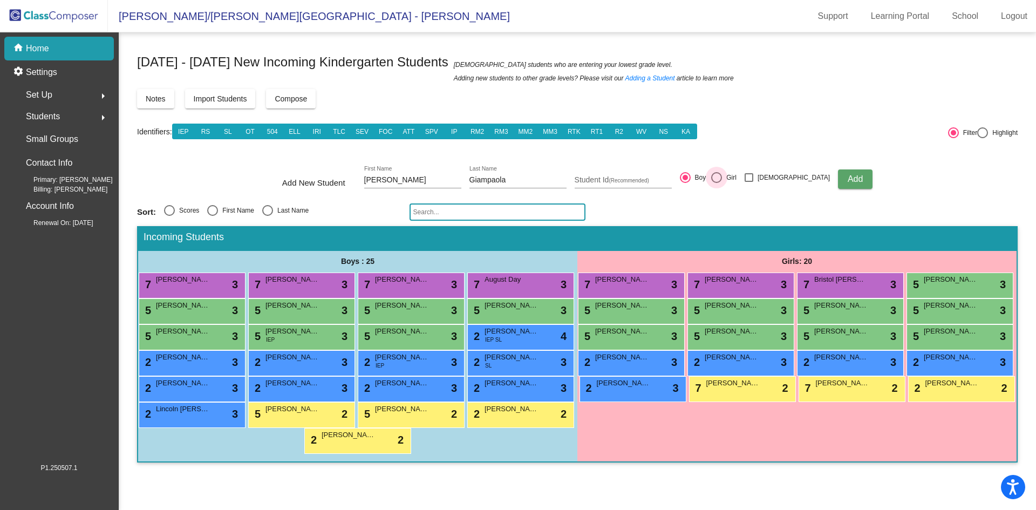
click at [717, 183] on input "Girl" at bounding box center [716, 183] width 1 height 1
radio input "true"
click at [848, 179] on span "Add" at bounding box center [855, 178] width 15 height 9
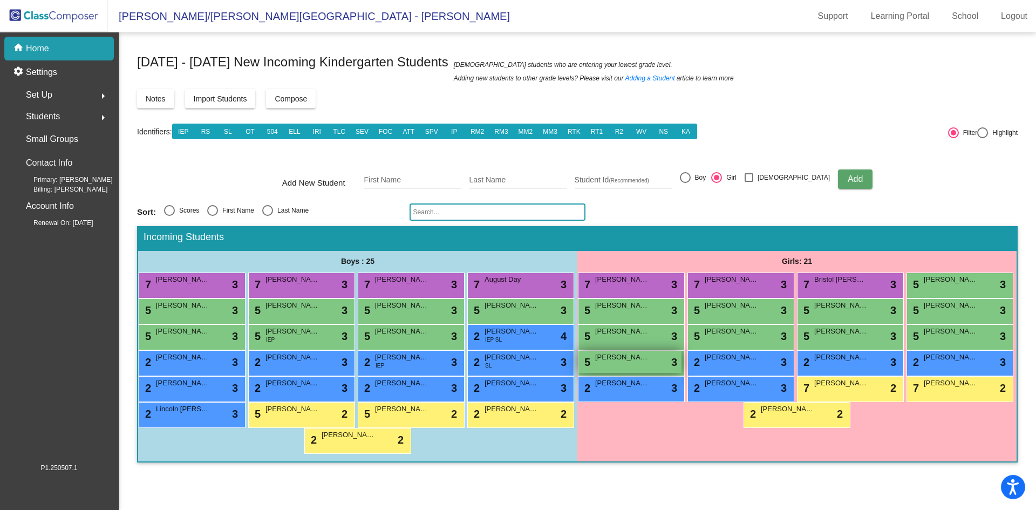
click at [629, 366] on div "5 [PERSON_NAME] lock do_not_disturb_alt 3" at bounding box center [630, 362] width 103 height 22
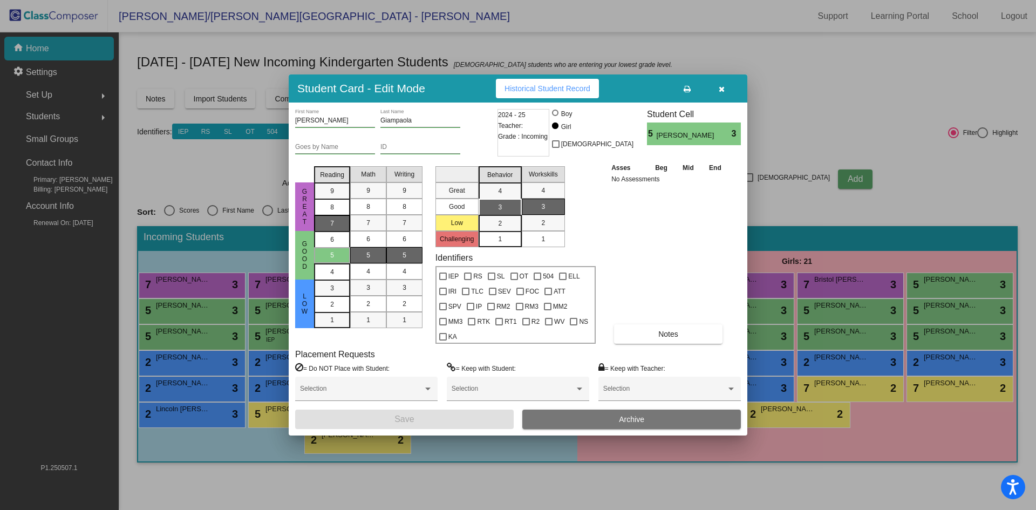
click at [332, 196] on span "7" at bounding box center [332, 191] width 4 height 10
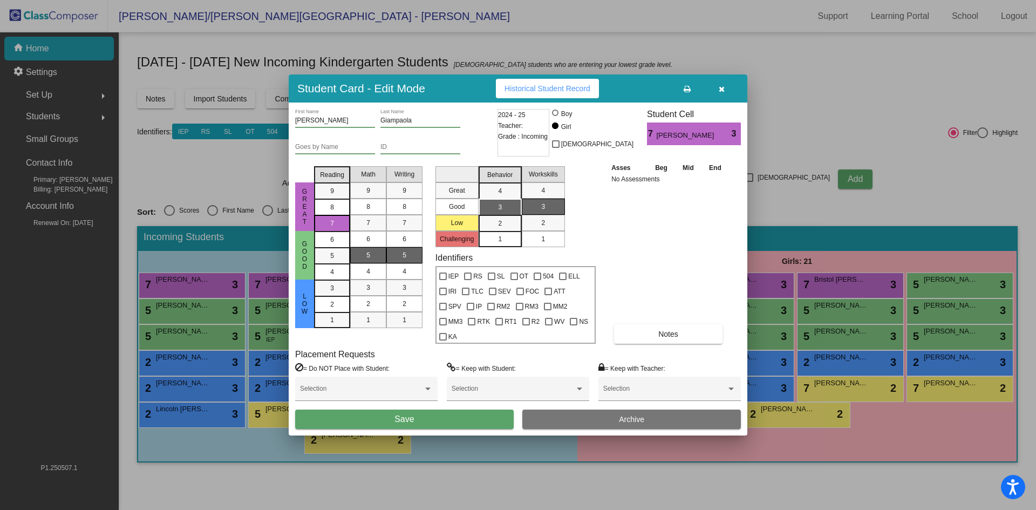
click at [372, 259] on div "5" at bounding box center [368, 255] width 21 height 16
click at [395, 259] on div "5" at bounding box center [404, 255] width 21 height 16
click at [500, 212] on span "3" at bounding box center [500, 207] width 4 height 10
click at [547, 246] on div "1" at bounding box center [543, 239] width 21 height 16
click at [460, 413] on button "Save" at bounding box center [404, 419] width 219 height 19
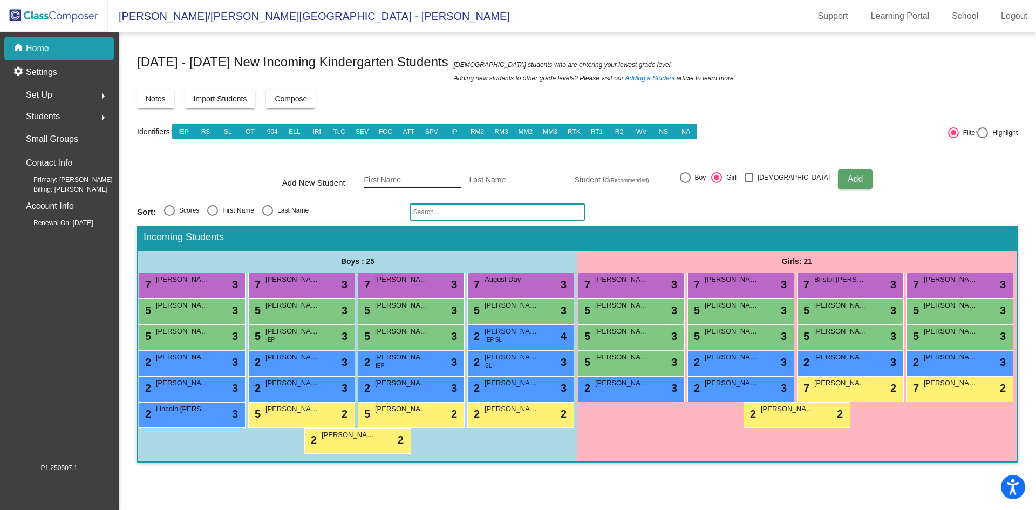
click at [396, 167] on div "First Name" at bounding box center [412, 177] width 97 height 22
type input "[PERSON_NAME]"
click at [691, 176] on div at bounding box center [685, 177] width 11 height 11
click at [685, 183] on input "Boy" at bounding box center [685, 183] width 1 height 1
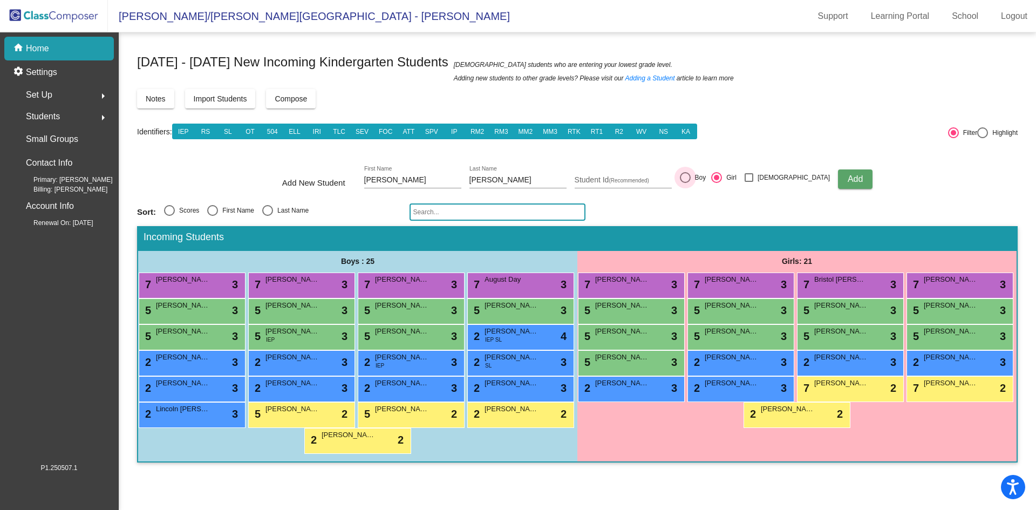
radio input "true"
click at [848, 175] on span "Add" at bounding box center [855, 178] width 15 height 9
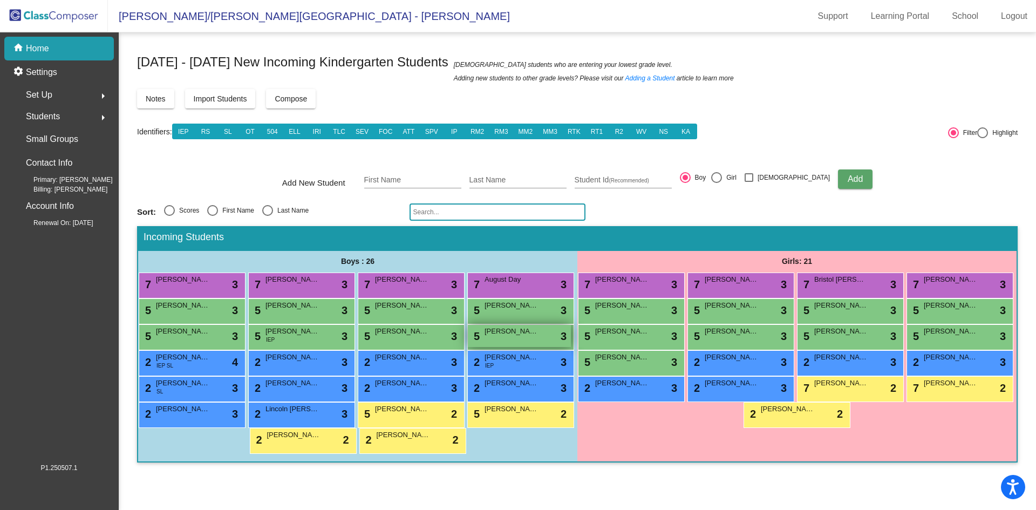
click at [491, 337] on div "5 [PERSON_NAME] lock do_not_disturb_alt 3" at bounding box center [519, 336] width 103 height 22
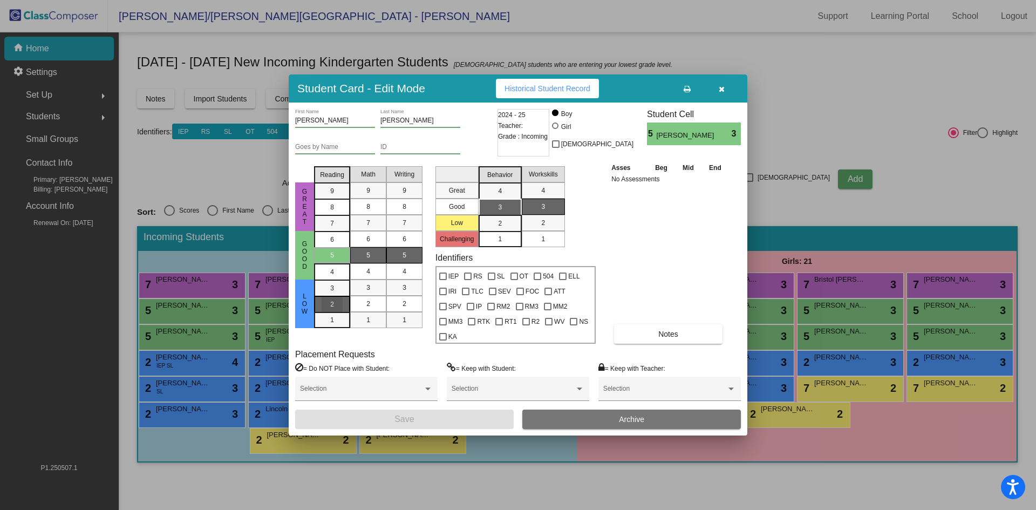
click at [331, 293] on span "2" at bounding box center [332, 288] width 4 height 10
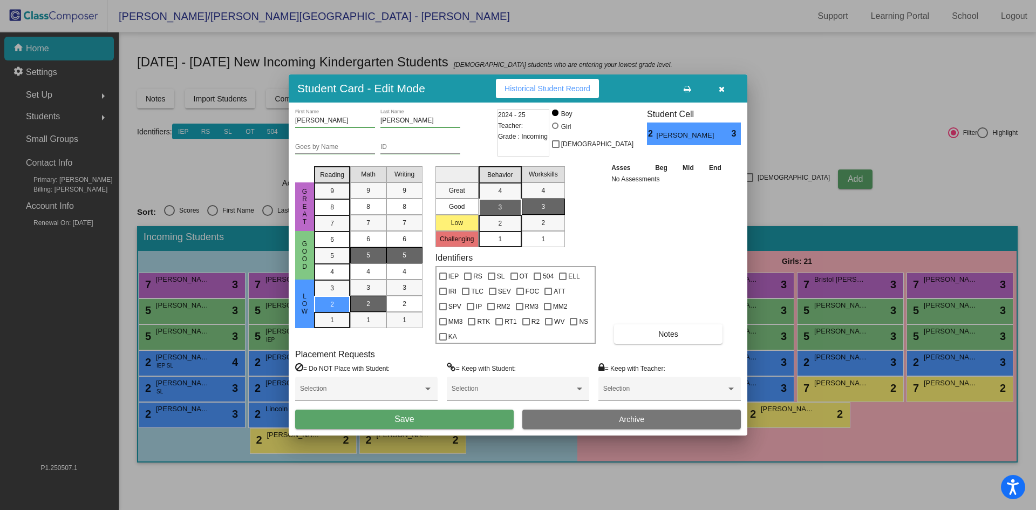
click at [366, 308] on span "2" at bounding box center [368, 304] width 4 height 10
click at [398, 309] on div "2" at bounding box center [404, 304] width 21 height 16
click at [494, 215] on div "3" at bounding box center [499, 207] width 21 height 16
click at [545, 244] on span "1" at bounding box center [543, 239] width 4 height 10
click at [472, 414] on button "Save" at bounding box center [404, 419] width 219 height 19
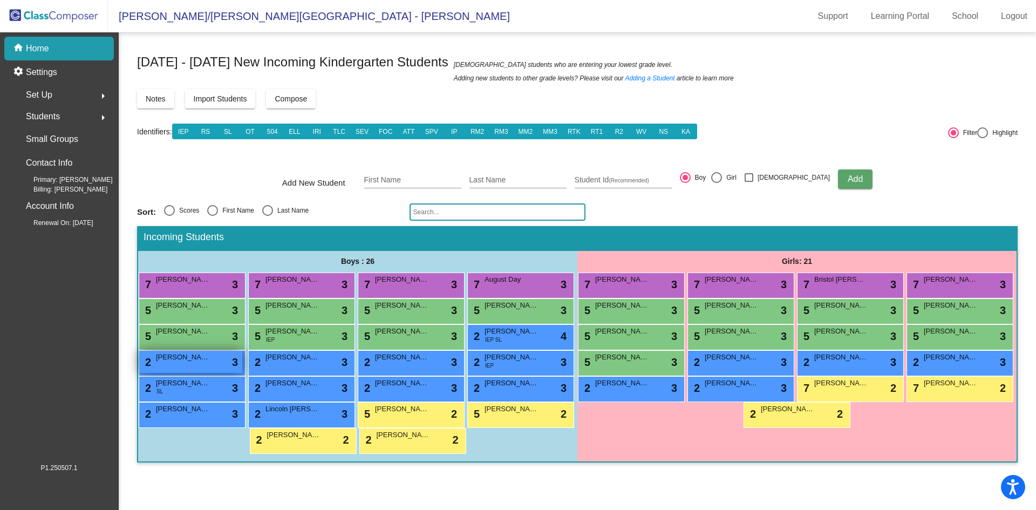
click at [186, 368] on div "2 [PERSON_NAME] lock do_not_disturb_alt 3" at bounding box center [190, 362] width 103 height 22
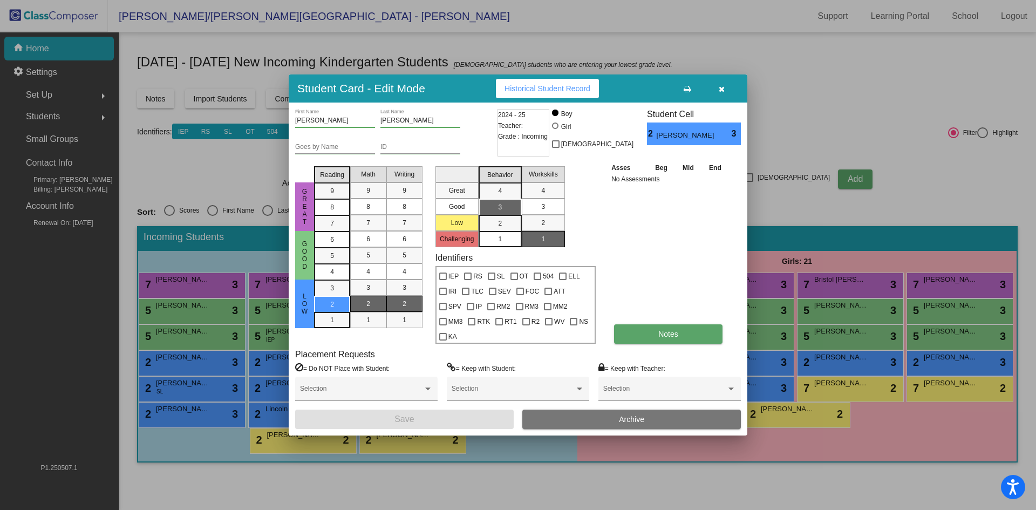
click at [642, 324] on button "Notes" at bounding box center [668, 333] width 108 height 19
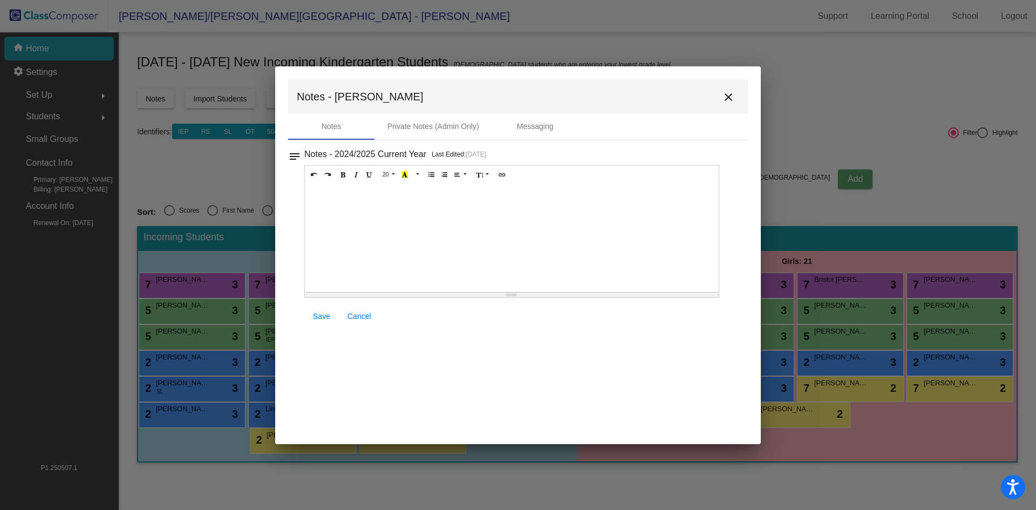
click at [335, 212] on div at bounding box center [512, 238] width 414 height 108
click at [323, 319] on span "Save" at bounding box center [321, 316] width 17 height 9
click at [328, 315] on span "Save" at bounding box center [321, 316] width 17 height 9
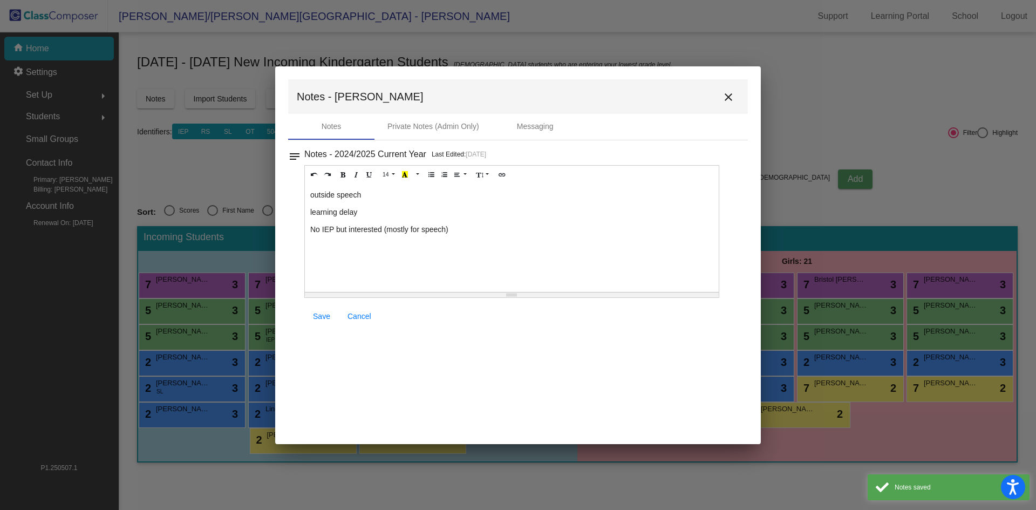
click at [734, 94] on mat-icon "close" at bounding box center [728, 97] width 13 height 13
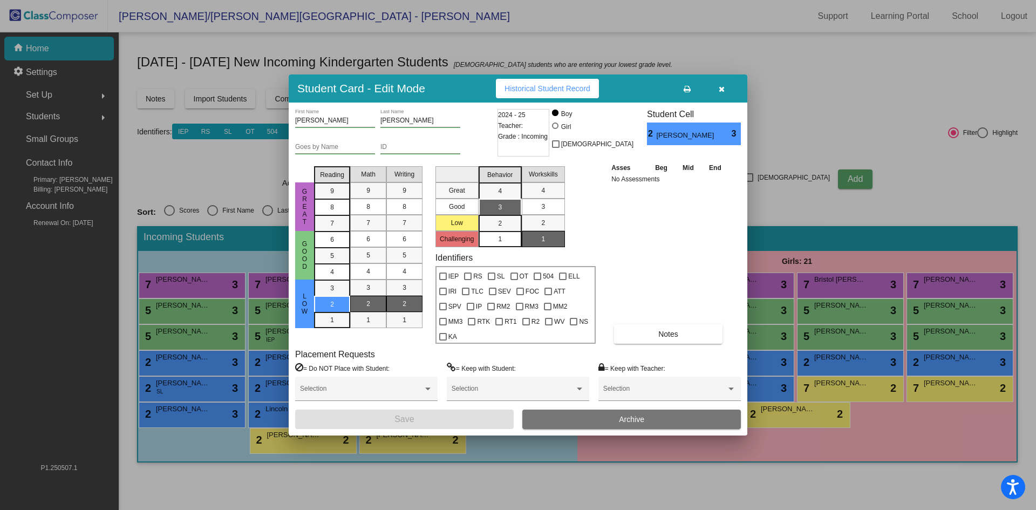
click at [555, 242] on mat-list-option "1" at bounding box center [543, 239] width 43 height 16
click at [553, 231] on div "2" at bounding box center [543, 223] width 21 height 16
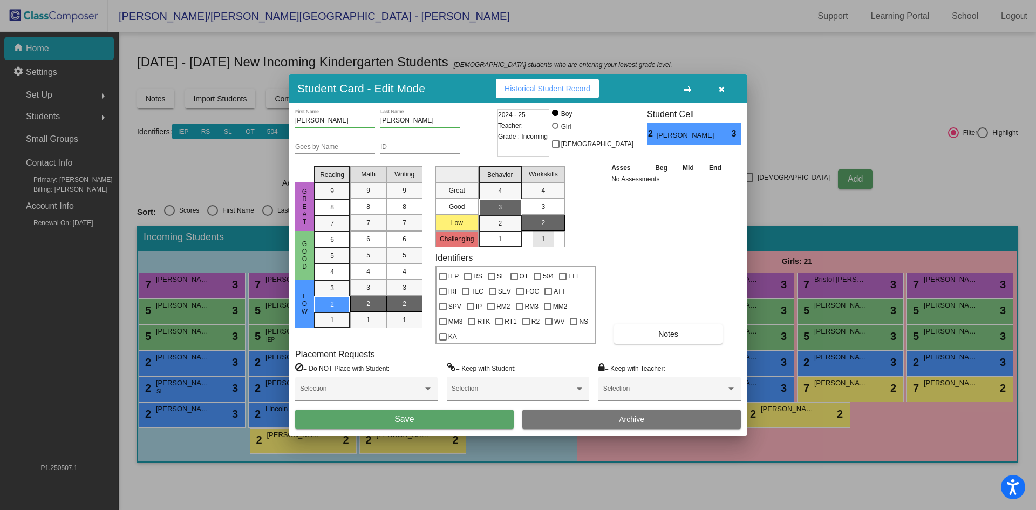
click at [552, 243] on div "1" at bounding box center [543, 239] width 21 height 16
click at [445, 418] on button "Save" at bounding box center [404, 419] width 219 height 19
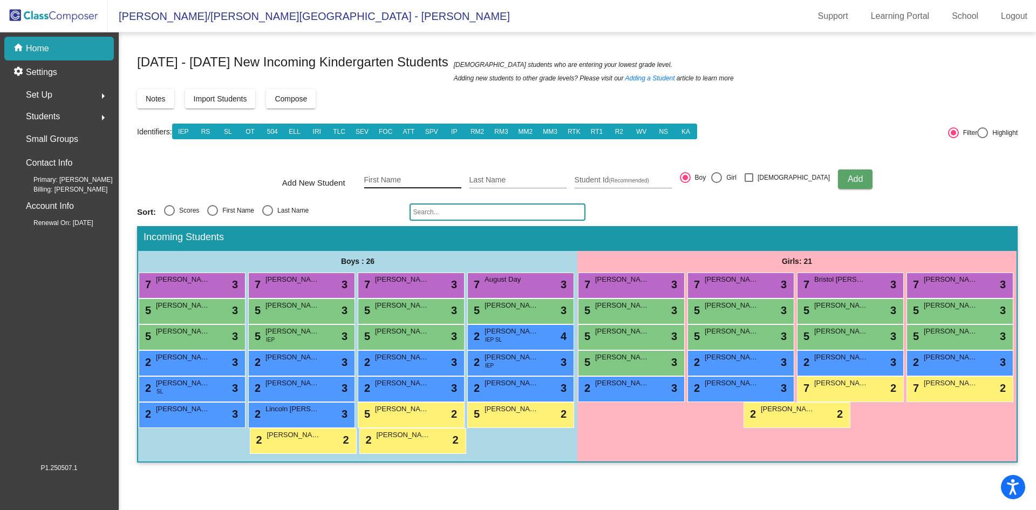
click at [409, 172] on div "First Name" at bounding box center [412, 177] width 97 height 22
type input "Brook"
type input "[PERSON_NAME]"
click at [722, 179] on div at bounding box center [716, 177] width 11 height 11
click at [717, 183] on input "Girl" at bounding box center [716, 183] width 1 height 1
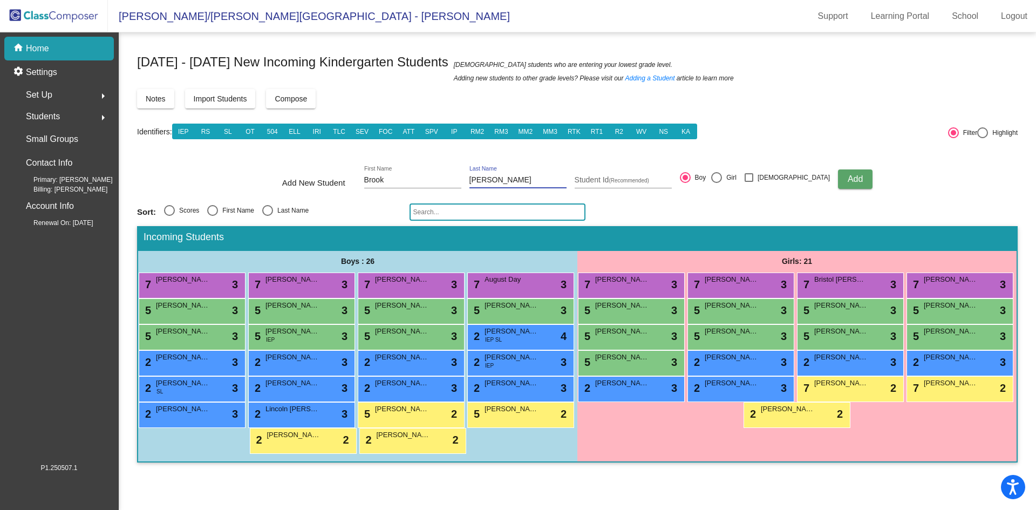
radio input "true"
click at [848, 180] on span "Add" at bounding box center [855, 178] width 15 height 9
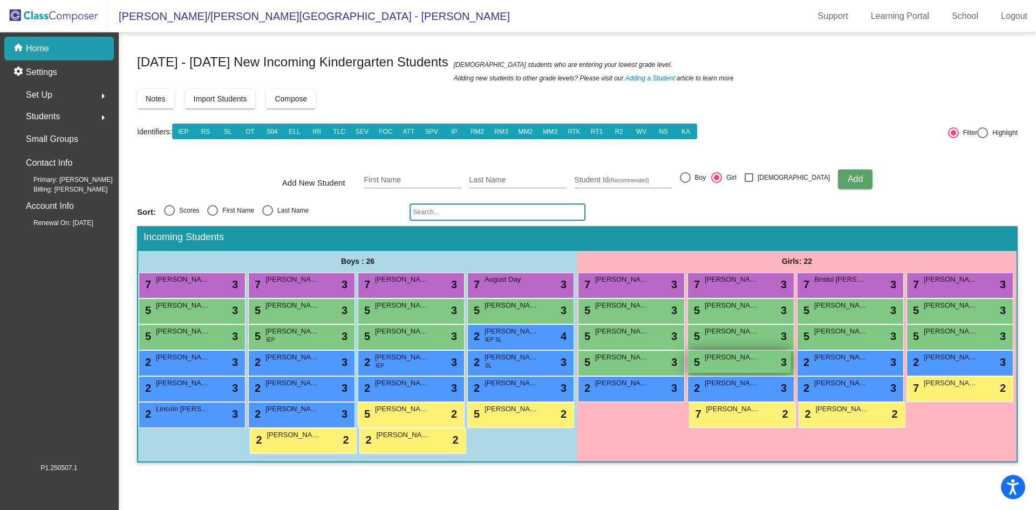
click at [750, 365] on div "5 [PERSON_NAME] lock do_not_disturb_alt 3" at bounding box center [739, 362] width 103 height 22
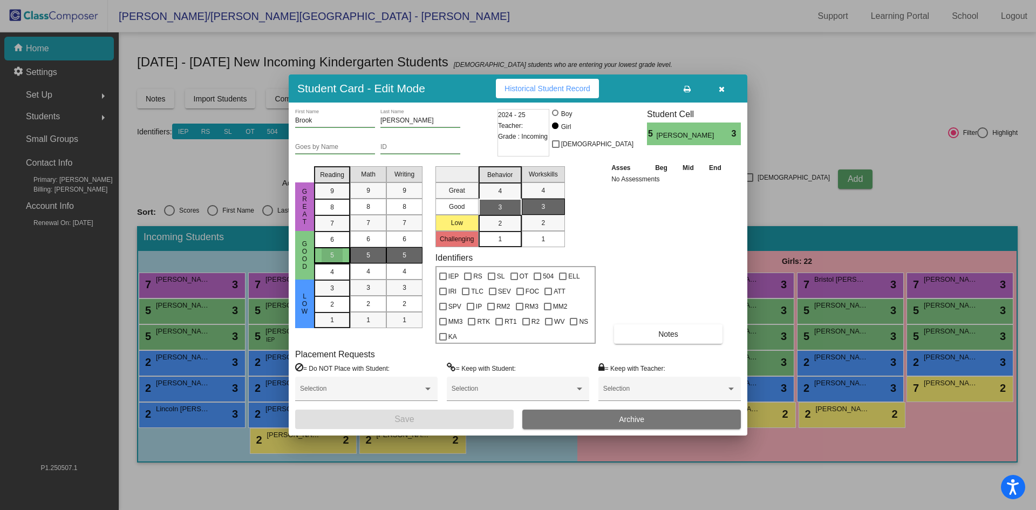
click at [331, 258] on span "5" at bounding box center [332, 255] width 4 height 10
click at [370, 228] on span "7" at bounding box center [368, 223] width 4 height 10
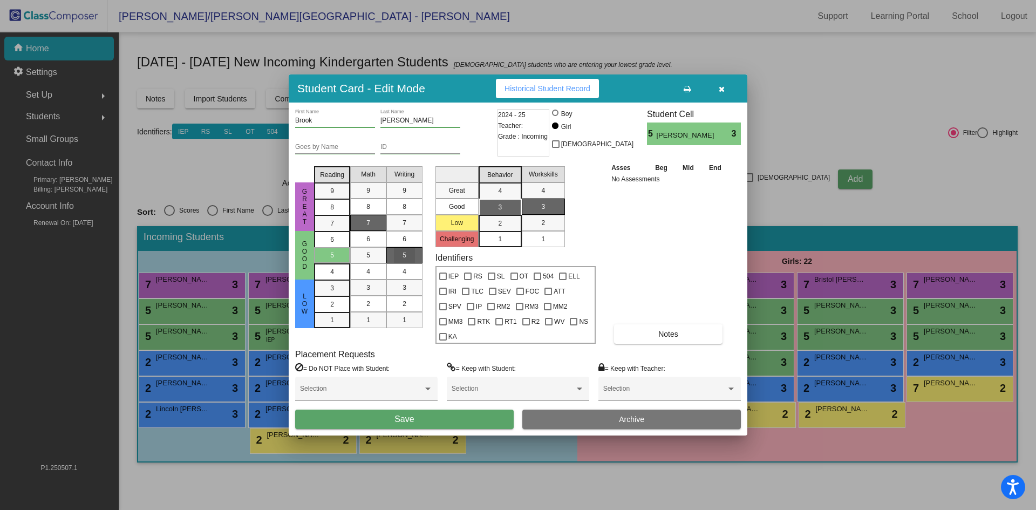
click at [399, 263] on div "5" at bounding box center [404, 255] width 21 height 16
drag, startPoint x: 488, startPoint y: 212, endPoint x: 504, endPoint y: 216, distance: 16.2
click at [488, 211] on mat-list-option "3" at bounding box center [500, 207] width 43 height 16
click at [546, 246] on div "1" at bounding box center [543, 239] width 21 height 16
click at [444, 410] on button "Save" at bounding box center [404, 419] width 219 height 19
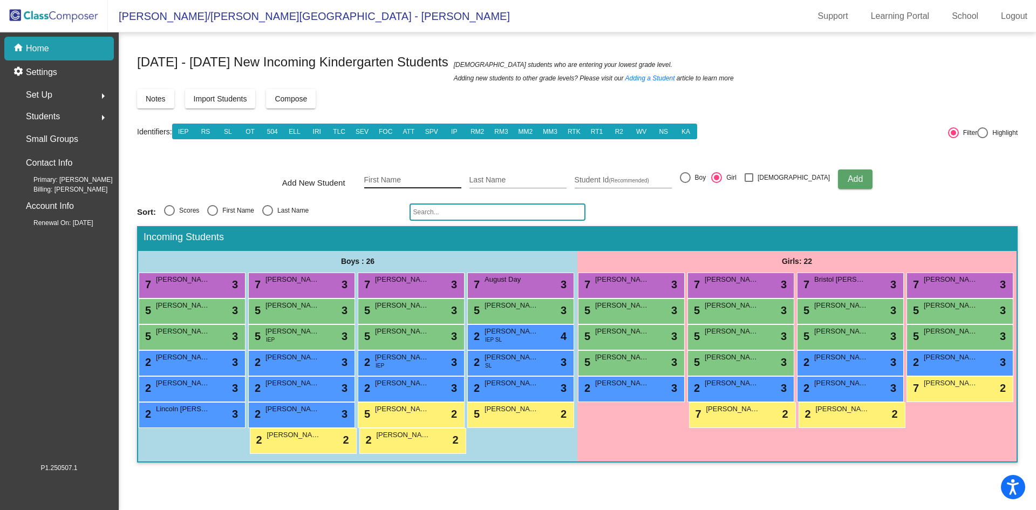
click at [419, 175] on div "First Name" at bounding box center [412, 177] width 97 height 22
type input "P"
type input "[PERSON_NAME]"
type input "Spleet"
click at [848, 178] on span "Add" at bounding box center [855, 178] width 15 height 9
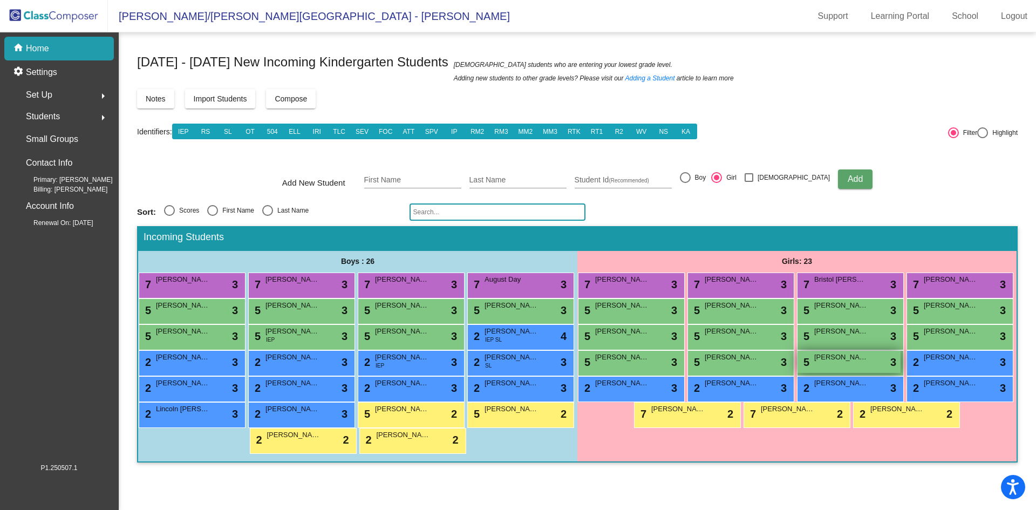
click at [872, 363] on div "5 [PERSON_NAME] lock do_not_disturb_alt 3" at bounding box center [849, 362] width 103 height 22
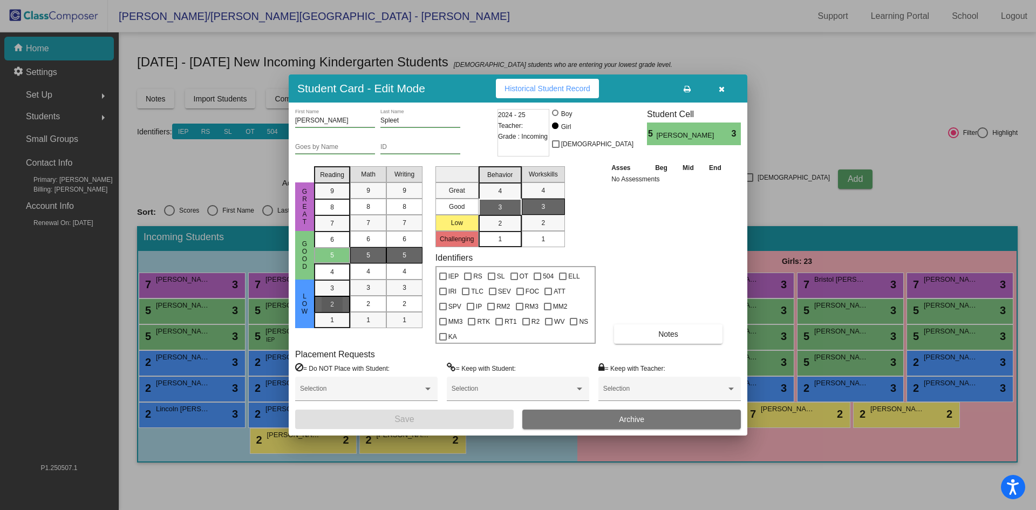
click at [333, 293] on span "2" at bounding box center [332, 288] width 4 height 10
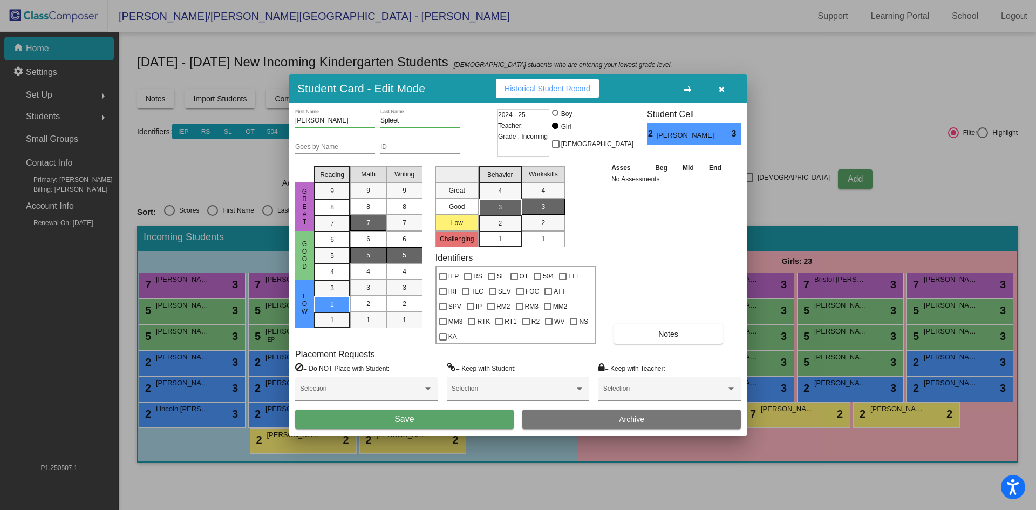
click at [358, 231] on div "7" at bounding box center [368, 223] width 21 height 16
click at [400, 261] on div "5" at bounding box center [404, 255] width 21 height 16
click at [503, 215] on div "3" at bounding box center [499, 207] width 21 height 16
click at [556, 243] on mat-list-option "1" at bounding box center [543, 239] width 43 height 16
click at [434, 411] on button "Save" at bounding box center [404, 419] width 219 height 19
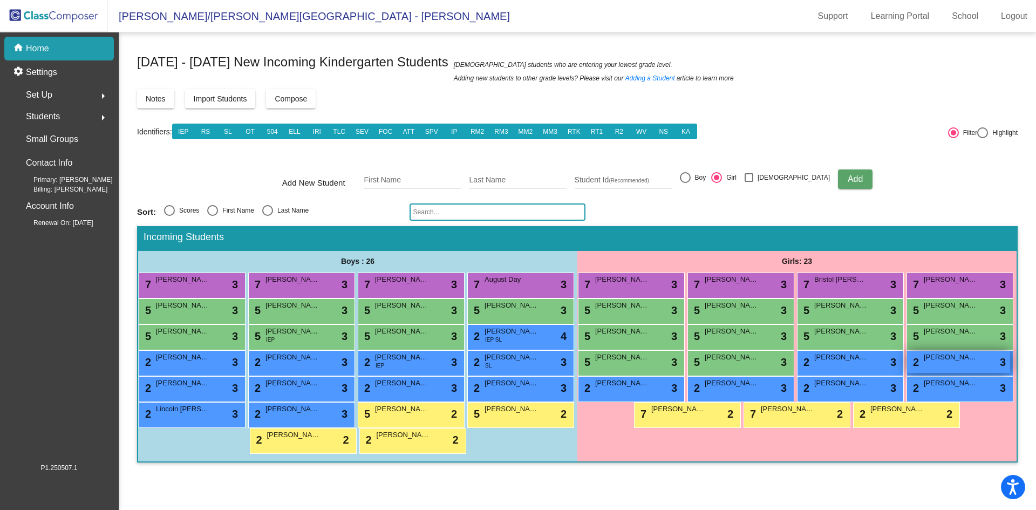
click at [962, 362] on span "[PERSON_NAME]" at bounding box center [951, 357] width 54 height 11
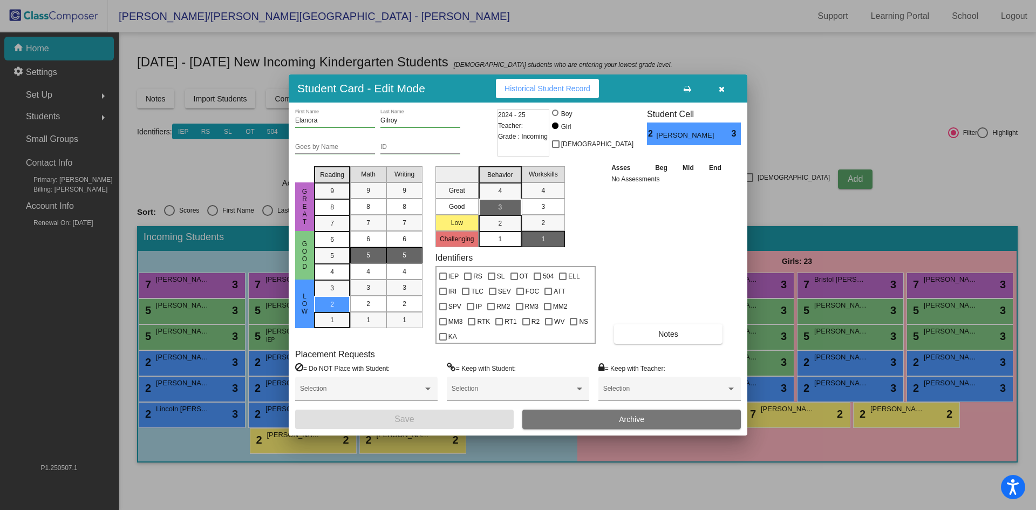
click at [726, 93] on button "button" at bounding box center [721, 88] width 35 height 19
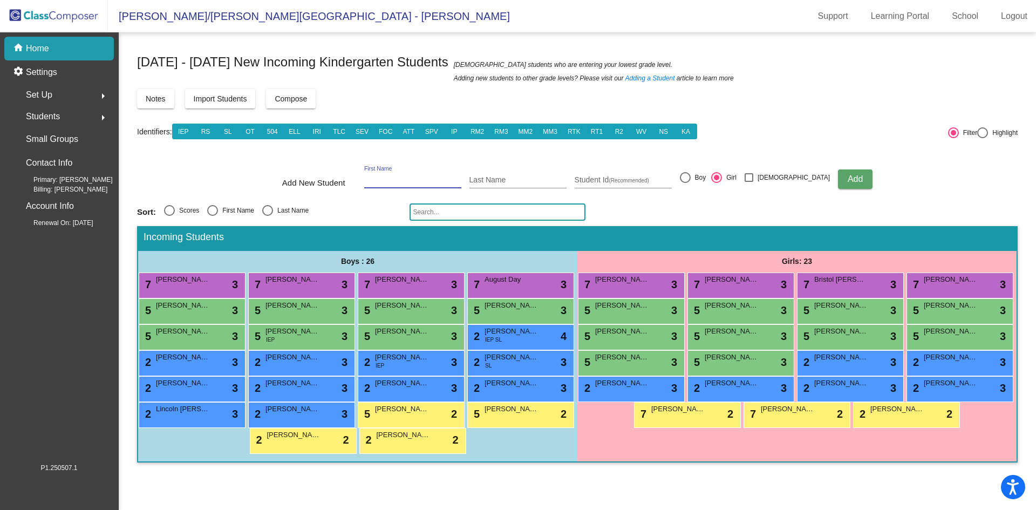
click at [461, 182] on input "First Name" at bounding box center [412, 180] width 97 height 9
type input "[PERSON_NAME]"
click at [848, 176] on span "Add" at bounding box center [855, 178] width 15 height 9
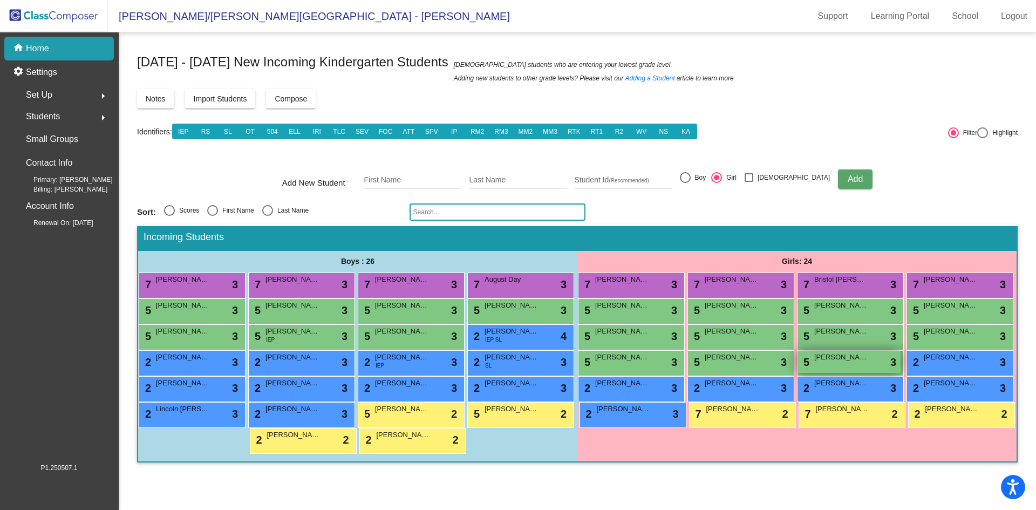
click at [853, 368] on div "5 [PERSON_NAME] lock do_not_disturb_alt 3" at bounding box center [849, 362] width 103 height 22
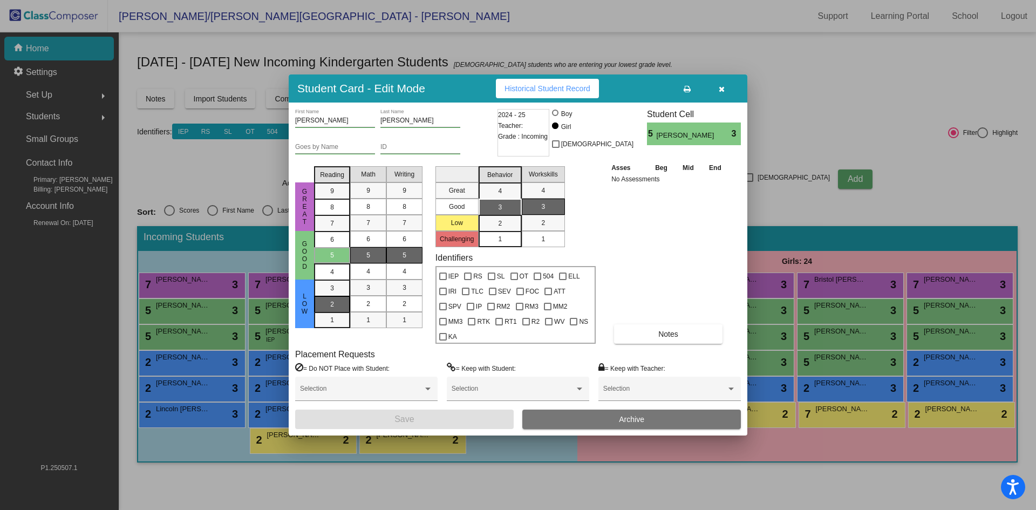
click at [333, 293] on span "2" at bounding box center [332, 288] width 4 height 10
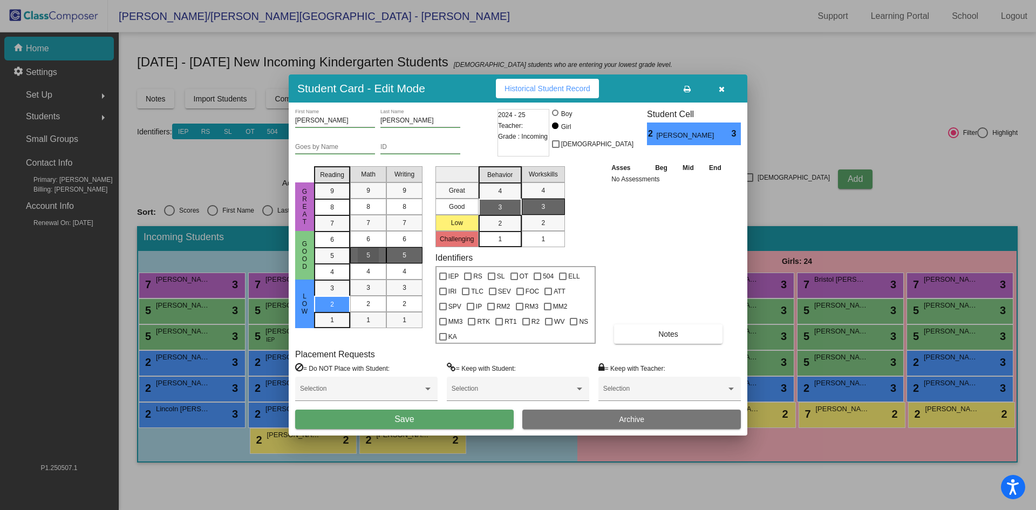
click at [362, 263] on div "5" at bounding box center [368, 255] width 21 height 16
click at [409, 311] on div "2" at bounding box center [404, 304] width 21 height 16
click at [515, 215] on mat-list-option "3" at bounding box center [500, 207] width 43 height 16
click at [549, 247] on div "1" at bounding box center [543, 239] width 21 height 16
click at [436, 411] on button "Save" at bounding box center [404, 419] width 219 height 19
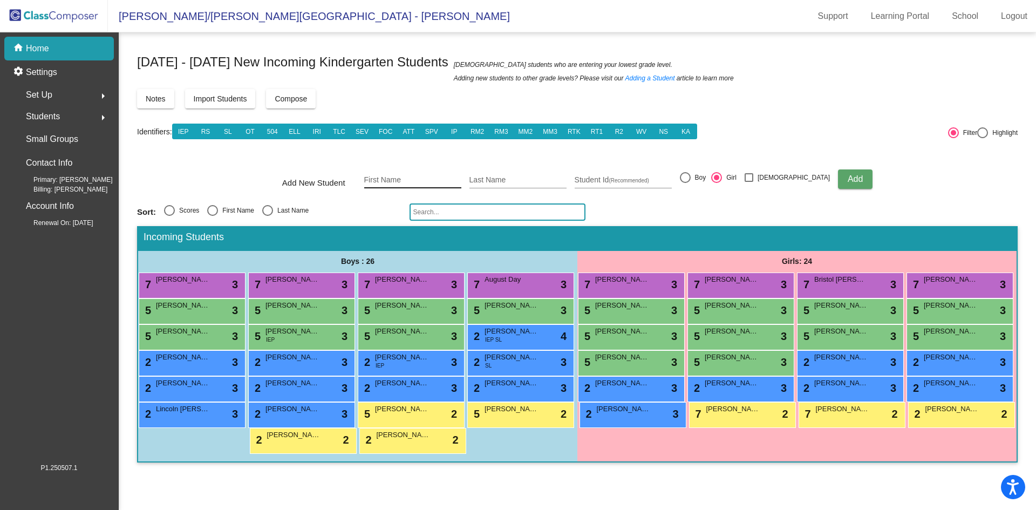
click at [426, 176] on input "First Name" at bounding box center [412, 180] width 97 height 9
type input "[PERSON_NAME]"
click at [691, 181] on div at bounding box center [685, 177] width 11 height 11
click at [685, 183] on input "Boy" at bounding box center [685, 183] width 1 height 1
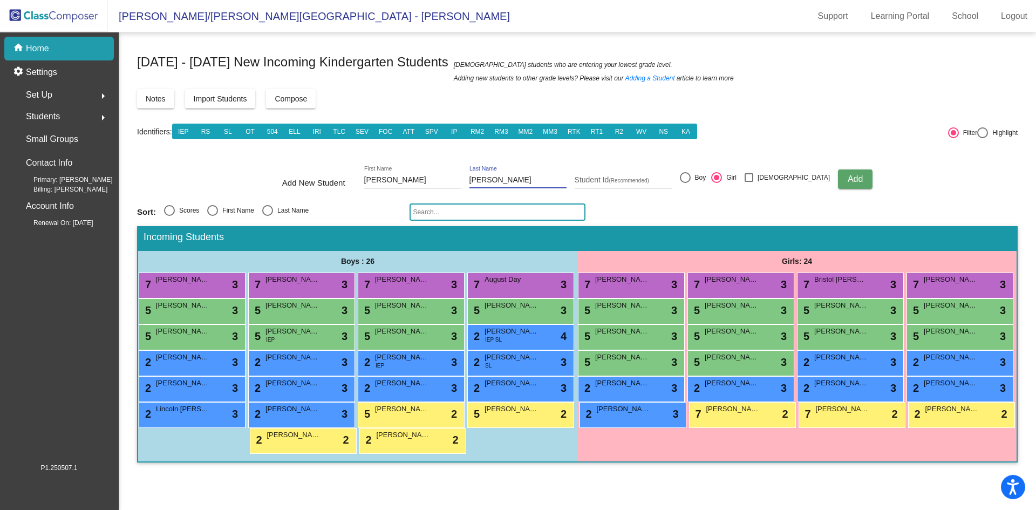
radio input "true"
click at [848, 180] on span "Add" at bounding box center [855, 178] width 15 height 9
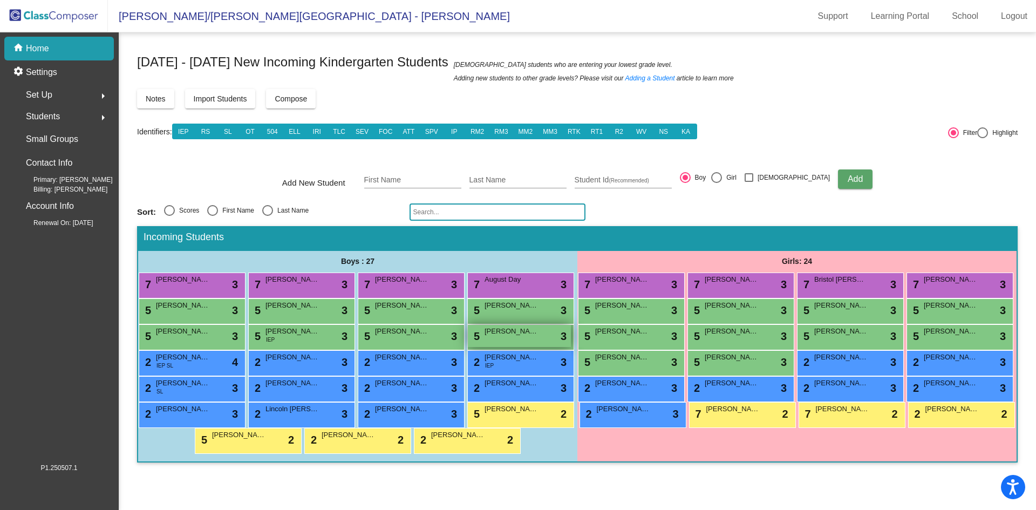
click at [530, 342] on div "5 [PERSON_NAME] lock do_not_disturb_alt 3" at bounding box center [519, 336] width 103 height 22
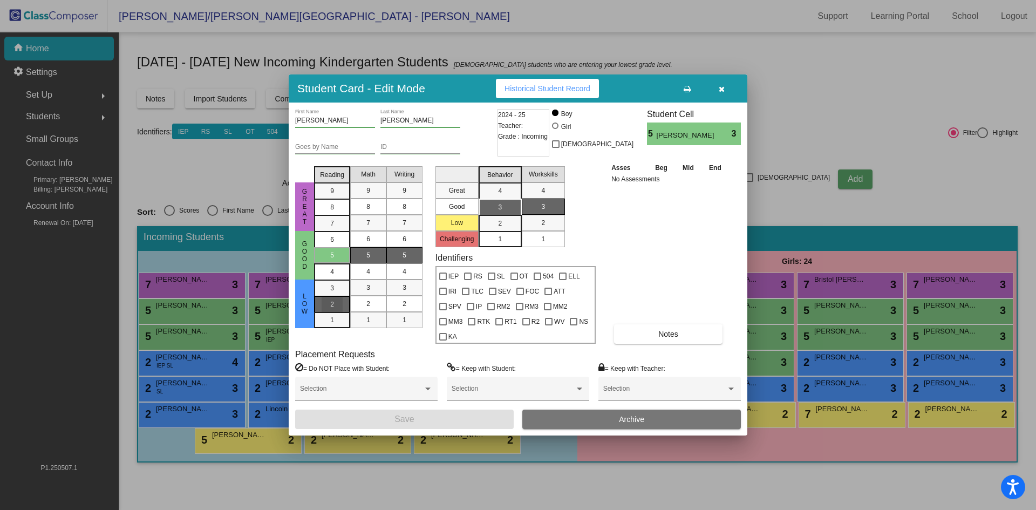
click at [334, 293] on span "2" at bounding box center [332, 288] width 4 height 10
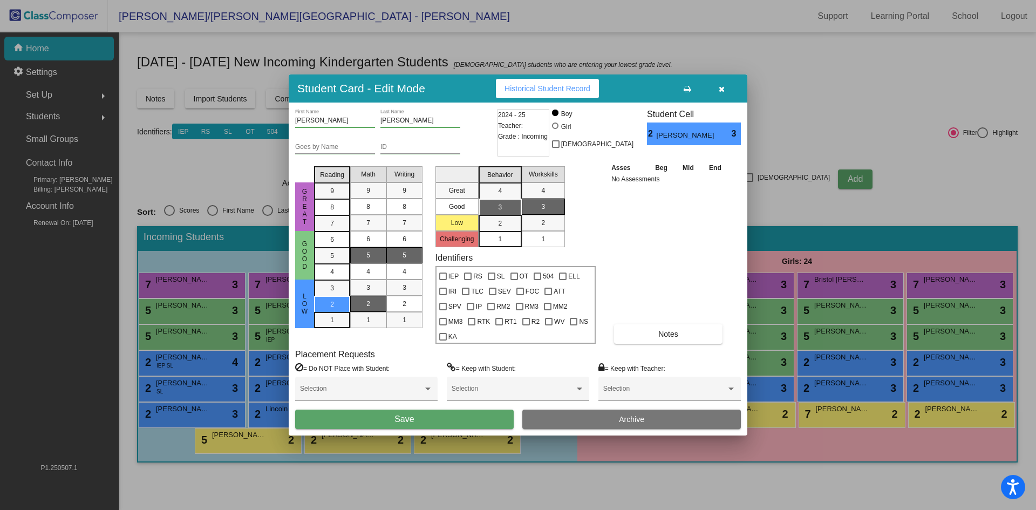
click at [367, 309] on span "2" at bounding box center [368, 304] width 4 height 10
click at [404, 312] on div "2" at bounding box center [404, 304] width 21 height 16
click at [498, 215] on div "3" at bounding box center [499, 207] width 21 height 16
click at [538, 247] on div "1" at bounding box center [543, 239] width 21 height 16
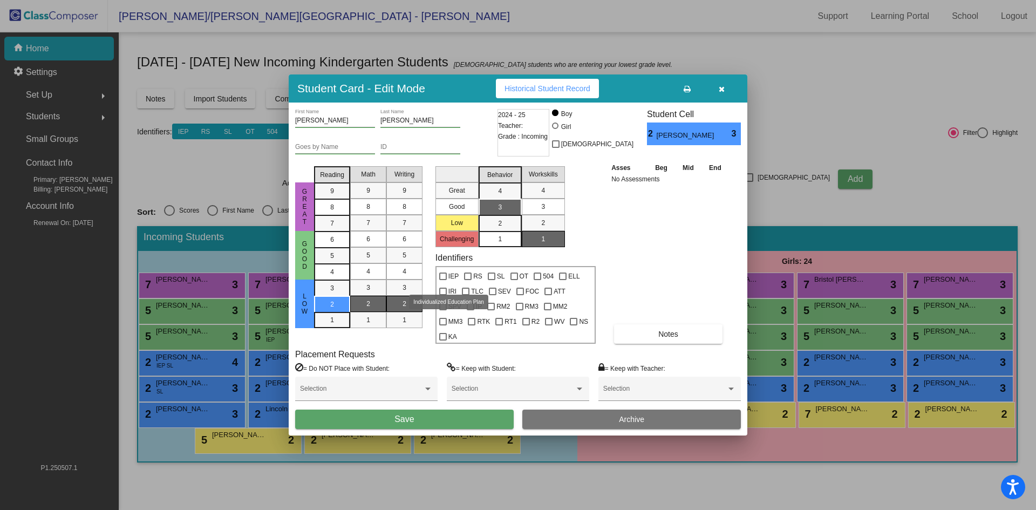
click at [446, 280] on div at bounding box center [443, 277] width 8 height 8
click at [443, 281] on input "IEP" at bounding box center [443, 280] width 1 height 1
checkbox input "true"
click at [403, 414] on span "Save" at bounding box center [403, 418] width 19 height 9
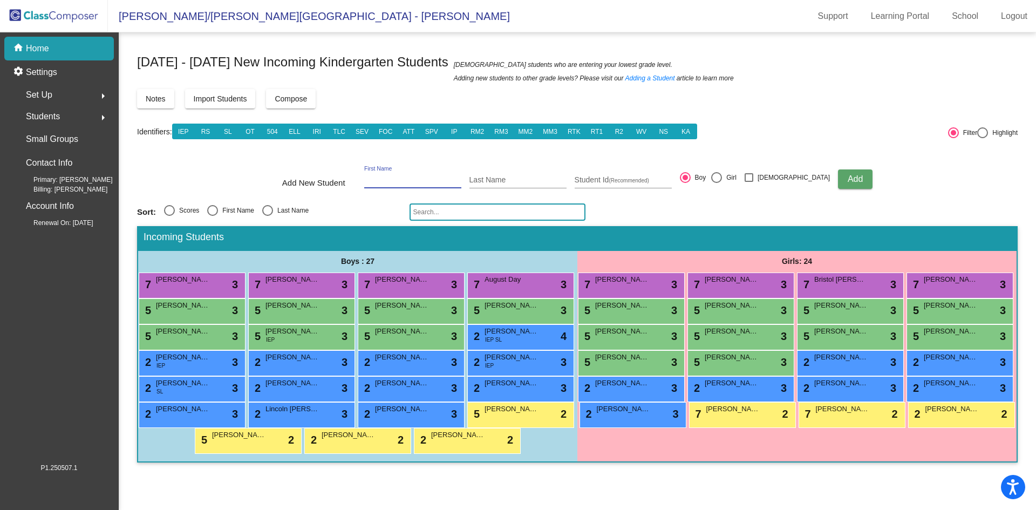
click at [399, 178] on input "First Name" at bounding box center [412, 180] width 97 height 9
type input "[PERSON_NAME]"
click at [737, 177] on div "Girl" at bounding box center [729, 178] width 15 height 10
click at [717, 183] on input "Girl" at bounding box center [716, 183] width 1 height 1
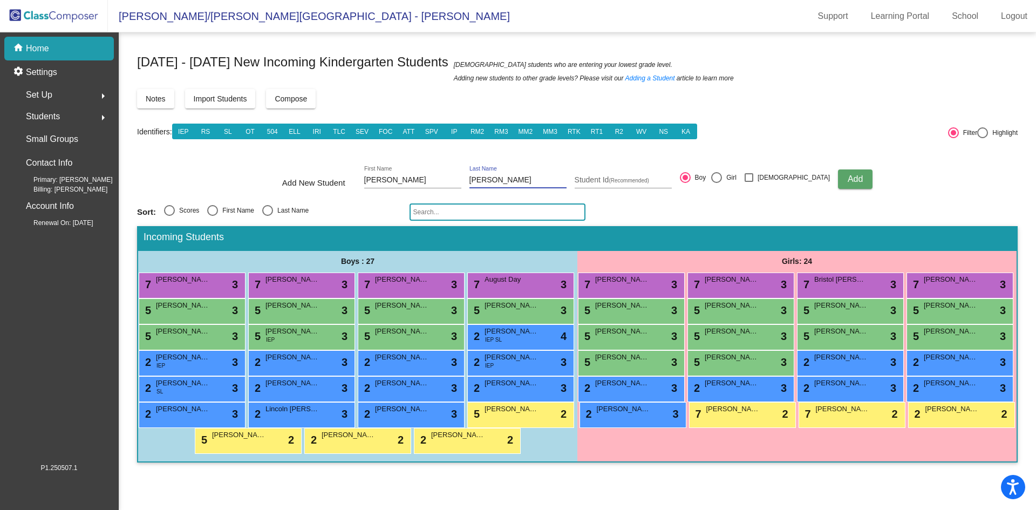
radio input "true"
click at [848, 180] on span "Add" at bounding box center [855, 178] width 15 height 9
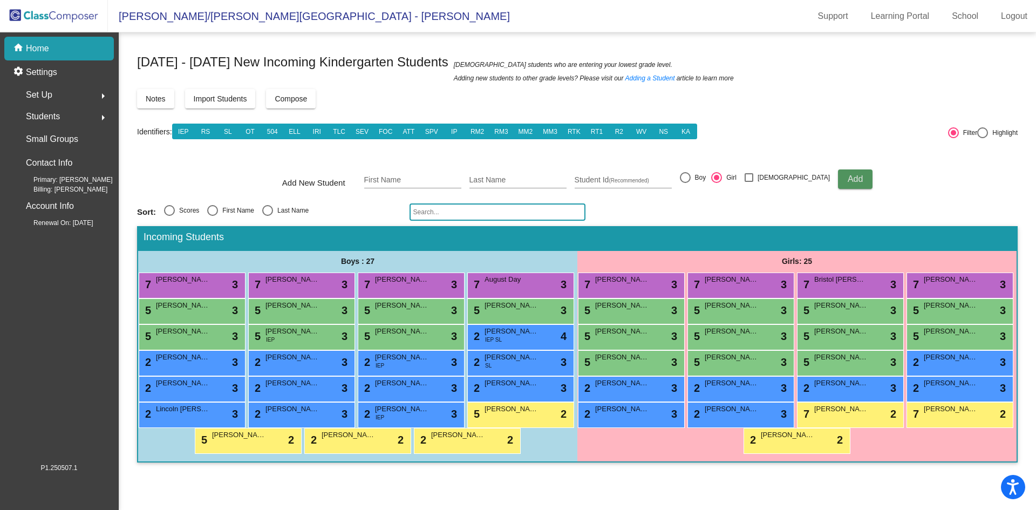
click at [848, 183] on span "Add" at bounding box center [855, 178] width 15 height 9
click at [855, 368] on div "5 [PERSON_NAME] lock do_not_disturb_alt 3" at bounding box center [849, 362] width 103 height 22
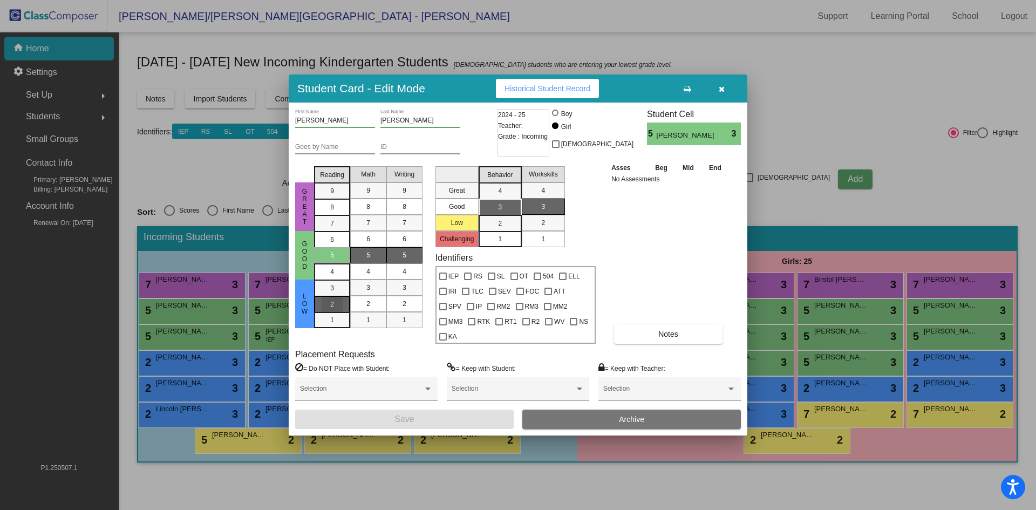
click at [330, 296] on div "2" at bounding box center [332, 288] width 21 height 16
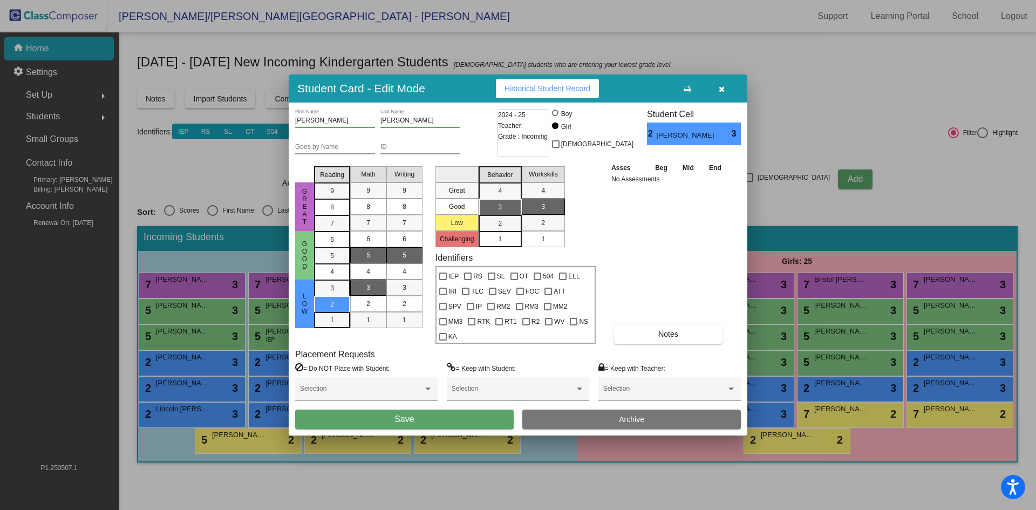
click at [364, 296] on div "3" at bounding box center [368, 288] width 21 height 16
click at [365, 308] on div "2" at bounding box center [368, 304] width 21 height 16
click at [394, 309] on div "2" at bounding box center [404, 304] width 21 height 16
click at [495, 230] on div "2" at bounding box center [499, 223] width 21 height 16
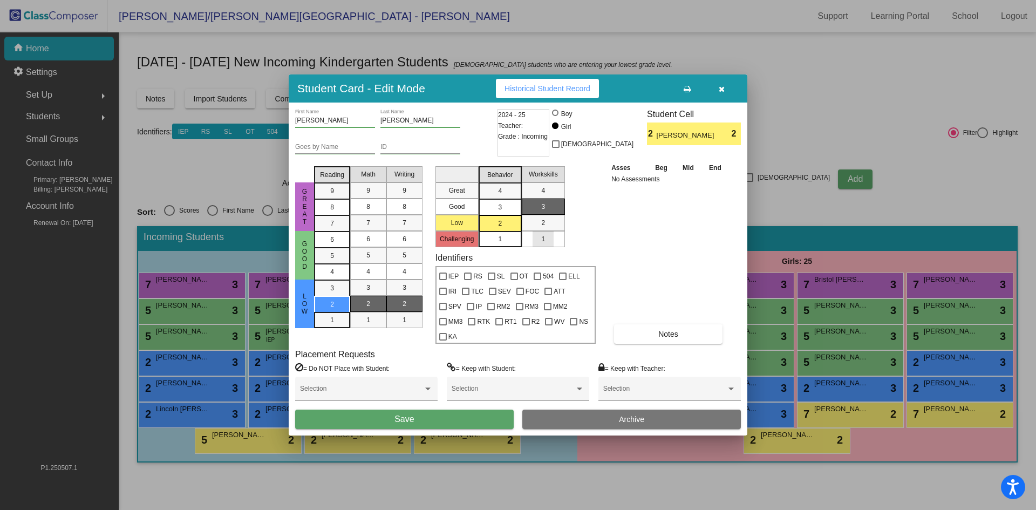
click at [540, 247] on div "1" at bounding box center [543, 239] width 21 height 16
click at [716, 324] on button "Notes" at bounding box center [668, 333] width 108 height 19
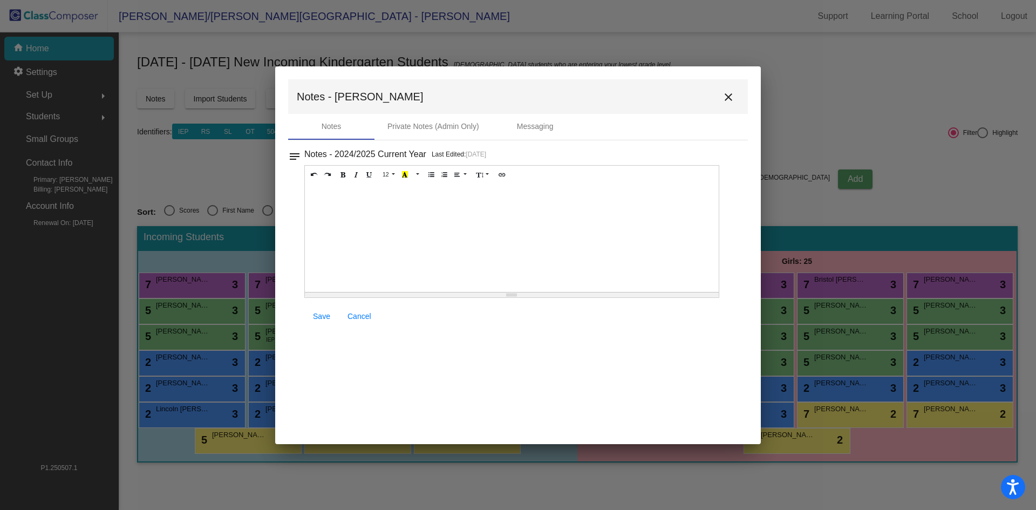
click at [325, 204] on div at bounding box center [512, 238] width 414 height 108
click at [736, 93] on button "close" at bounding box center [729, 97] width 22 height 22
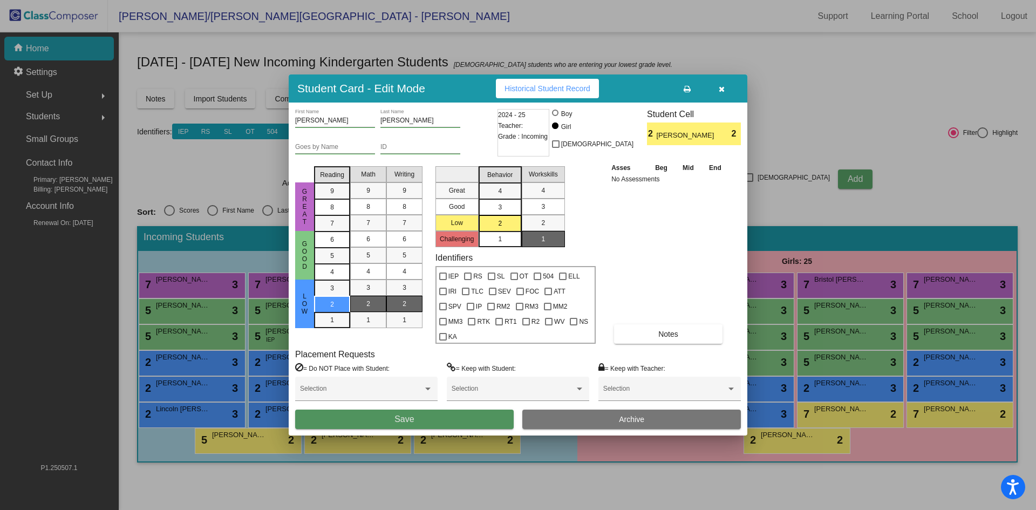
click at [399, 414] on span "Save" at bounding box center [403, 418] width 19 height 9
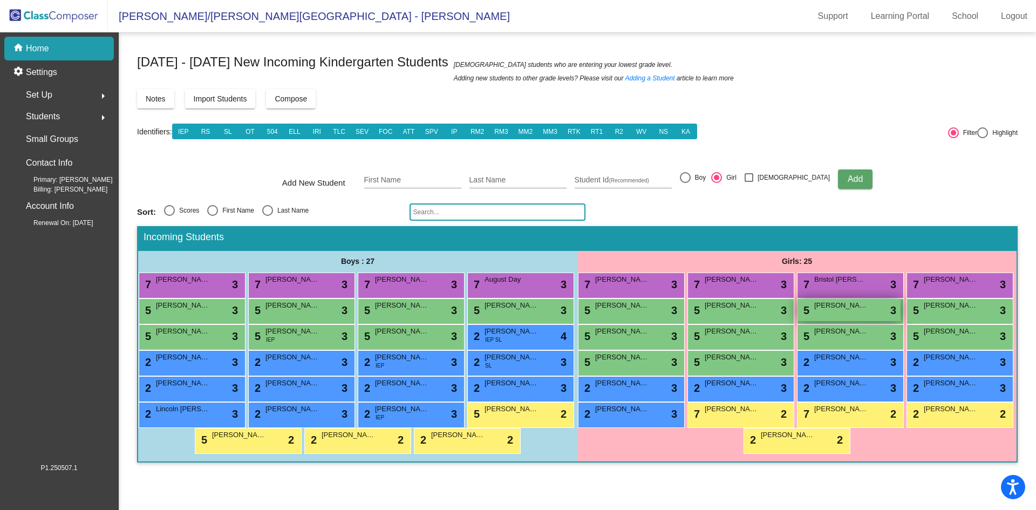
click at [848, 310] on span "[PERSON_NAME]" at bounding box center [841, 305] width 54 height 11
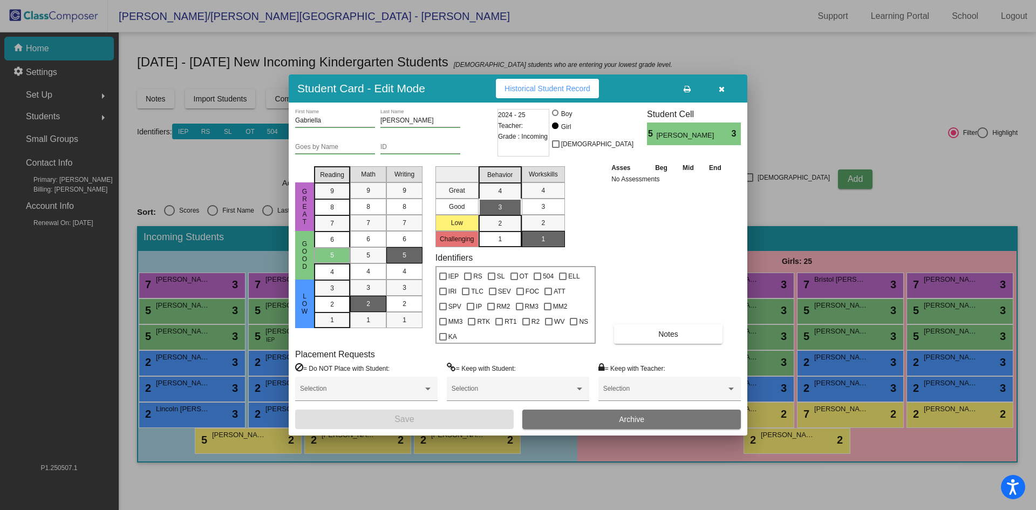
click at [722, 93] on icon "button" at bounding box center [722, 89] width 6 height 8
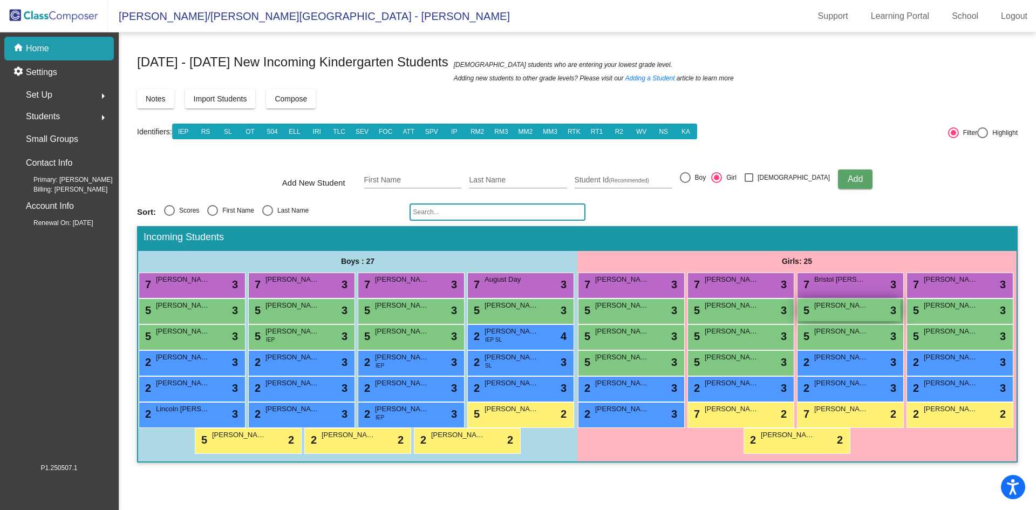
click at [848, 311] on div "5 [PERSON_NAME] lock do_not_disturb_alt 3" at bounding box center [849, 310] width 103 height 22
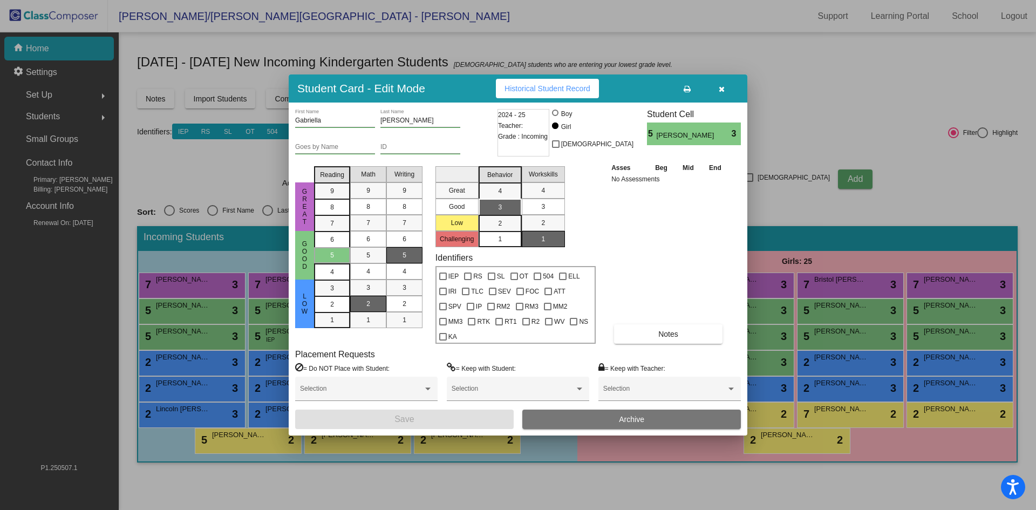
click at [724, 92] on span "button" at bounding box center [722, 88] width 6 height 9
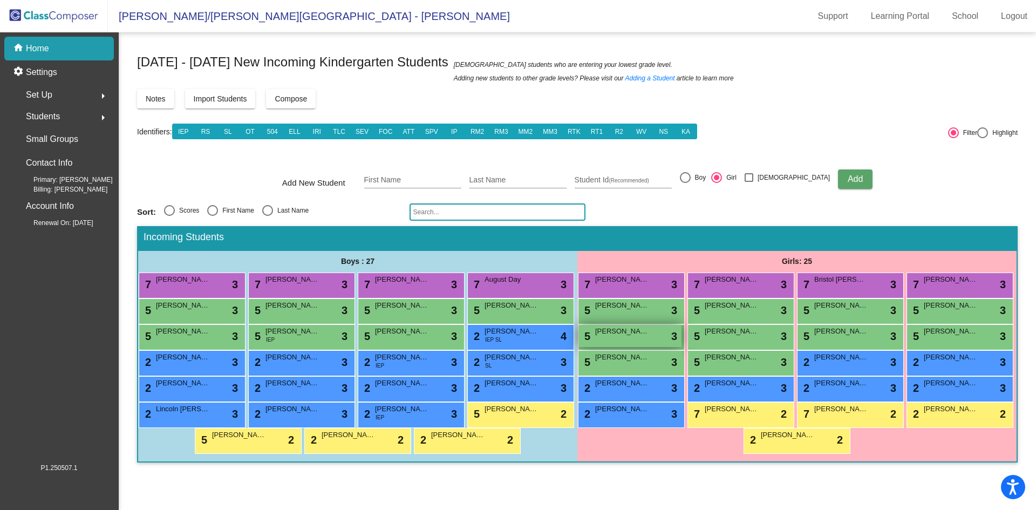
click at [609, 333] on span "[PERSON_NAME]" at bounding box center [622, 331] width 54 height 11
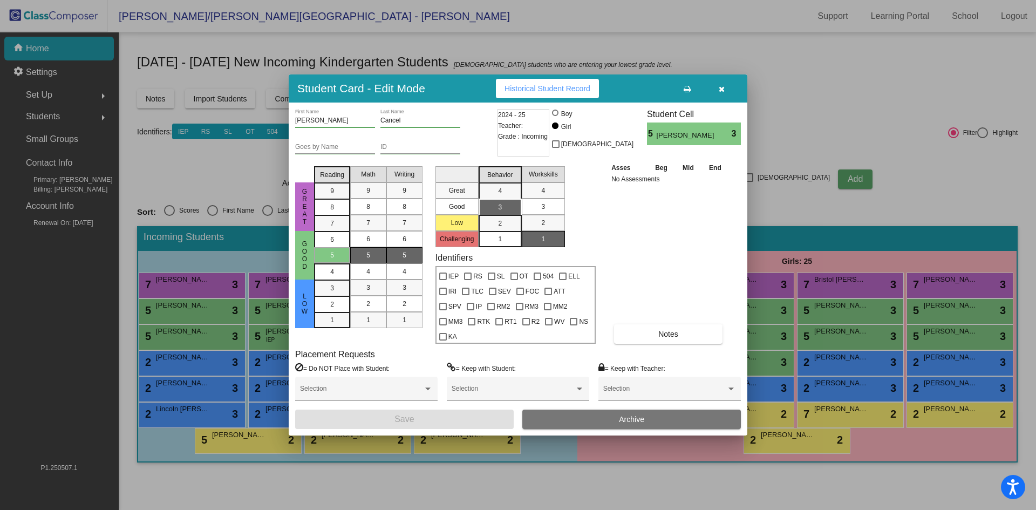
click at [722, 93] on icon "button" at bounding box center [722, 89] width 6 height 8
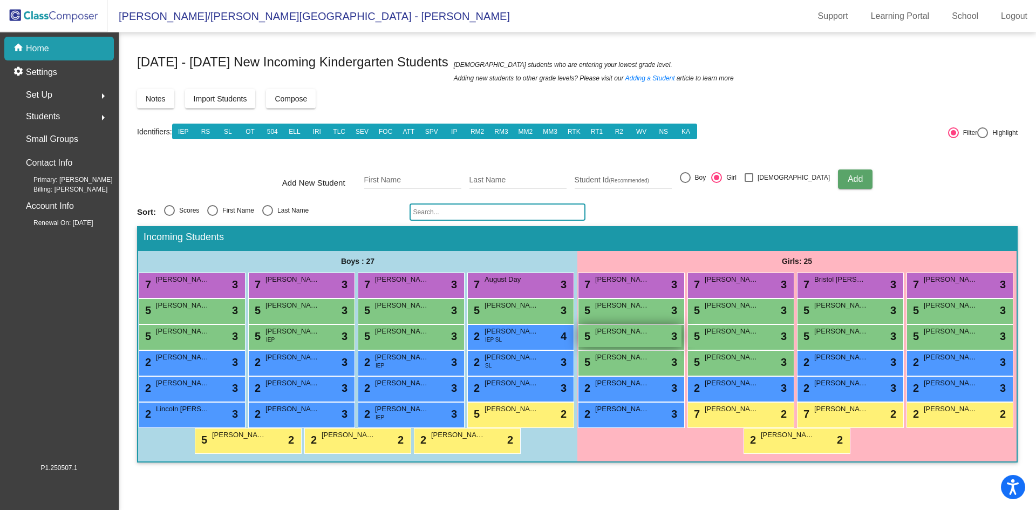
click at [655, 335] on div "5 [PERSON_NAME] lock do_not_disturb_alt 3" at bounding box center [630, 336] width 103 height 22
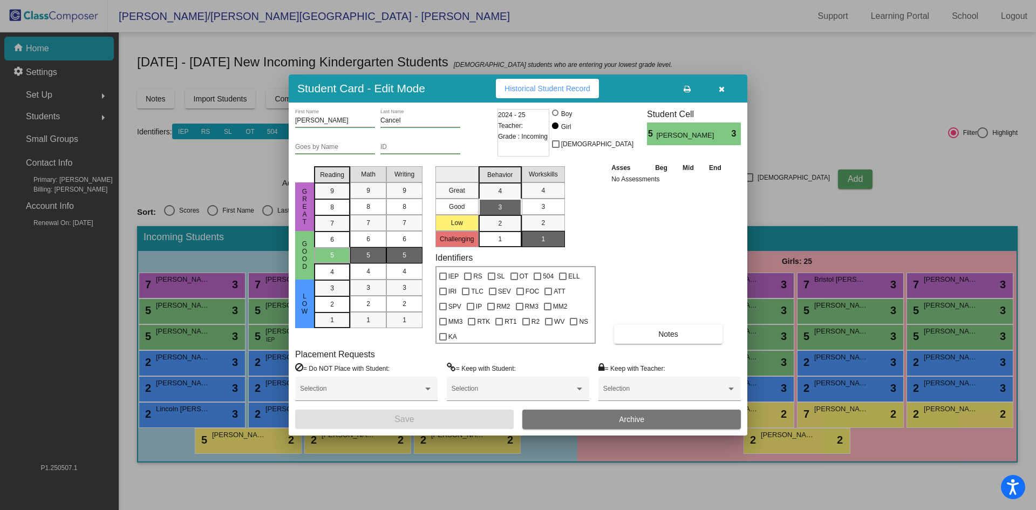
click at [334, 125] on input "[PERSON_NAME]" at bounding box center [335, 121] width 80 height 8
click at [725, 95] on button "button" at bounding box center [721, 88] width 35 height 19
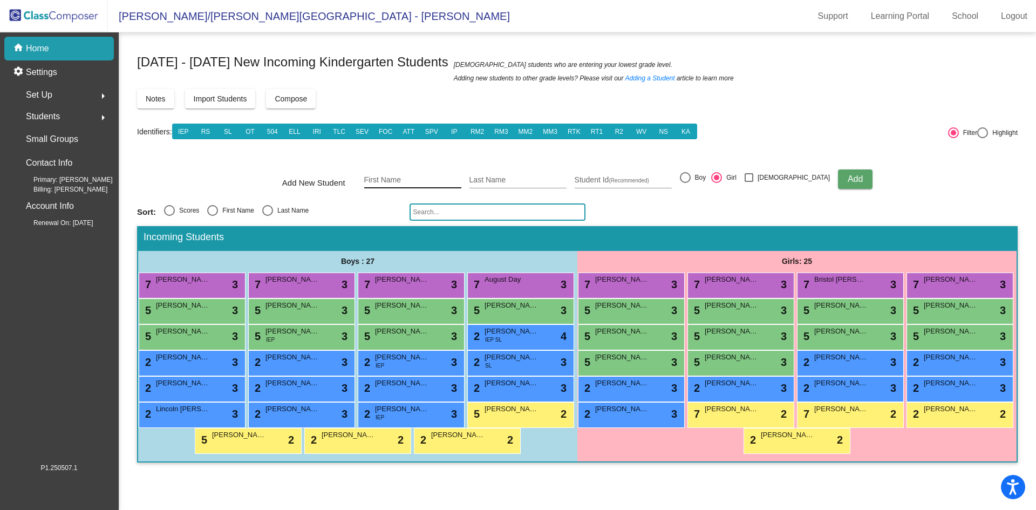
click at [407, 180] on input "First Name" at bounding box center [412, 180] width 97 height 9
type input "[PERSON_NAME]"
click at [848, 177] on span "Add" at bounding box center [855, 178] width 15 height 9
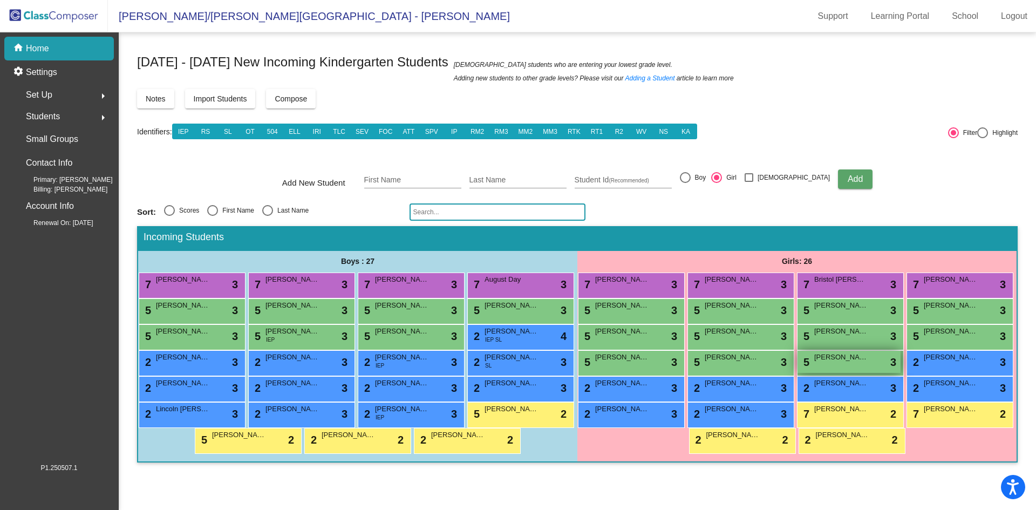
click at [833, 363] on div "5 [PERSON_NAME] lock do_not_disturb_alt 3" at bounding box center [849, 362] width 103 height 22
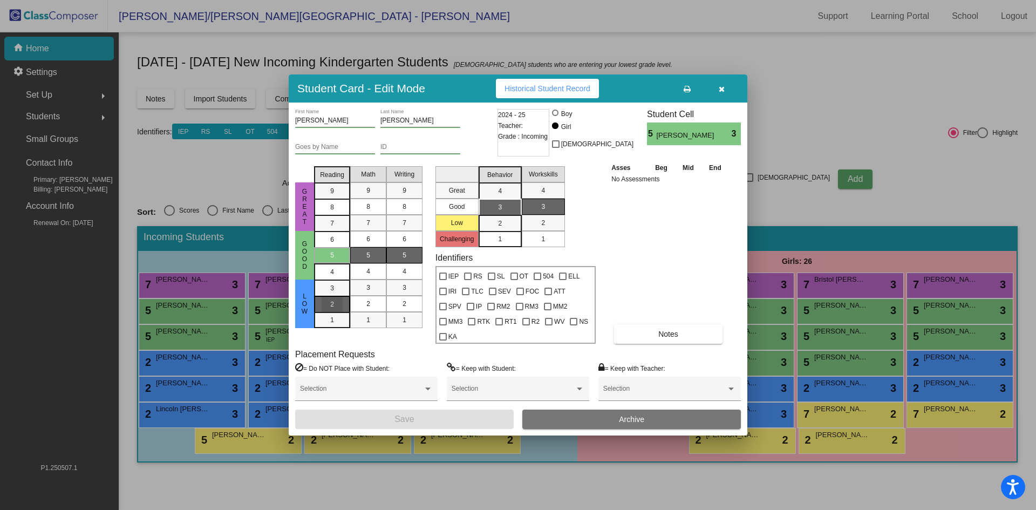
click at [337, 296] on div "2" at bounding box center [332, 288] width 21 height 16
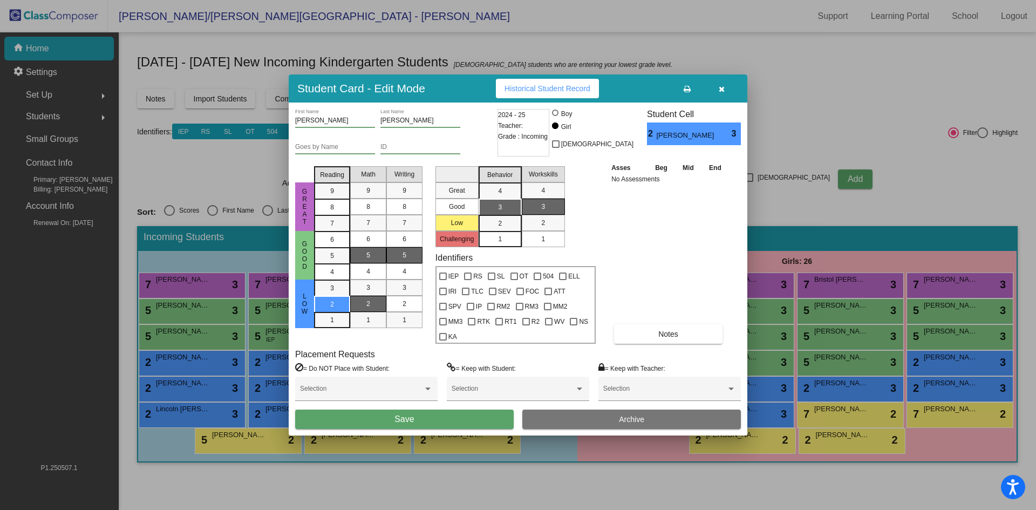
click at [360, 312] on div "2" at bounding box center [368, 304] width 21 height 16
click at [403, 309] on span "2" at bounding box center [405, 304] width 4 height 10
click at [504, 244] on div "1" at bounding box center [499, 239] width 21 height 16
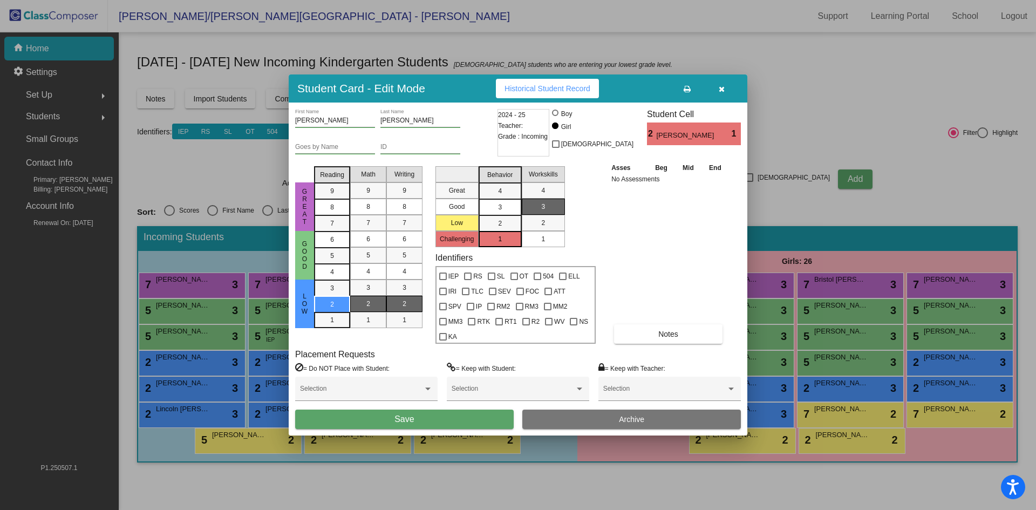
click at [502, 199] on div "3" at bounding box center [499, 191] width 21 height 16
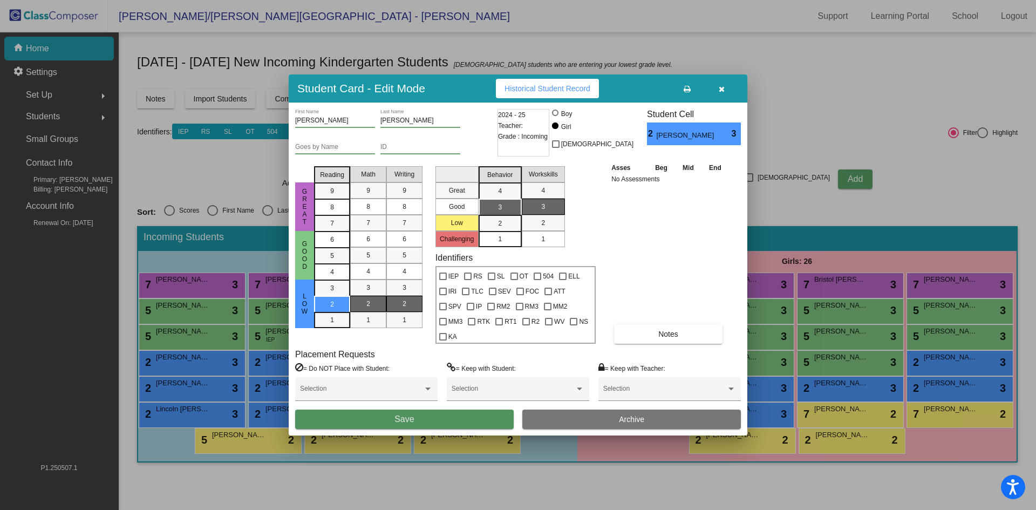
click at [423, 415] on button "Save" at bounding box center [404, 419] width 219 height 19
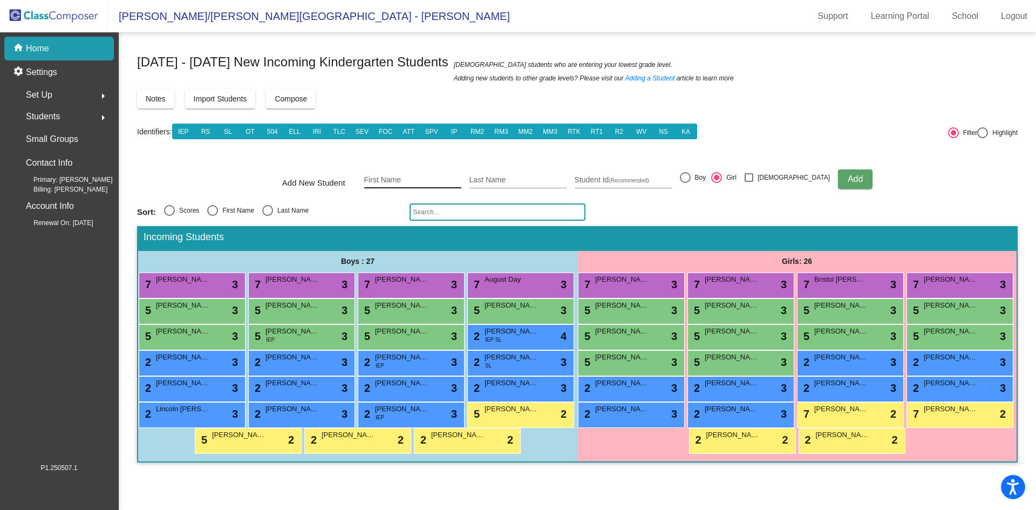
click at [402, 179] on input "First Name" at bounding box center [412, 180] width 97 height 9
type input "[PERSON_NAME]"
type input "Gray"
click at [624, 210] on div "Sort: Scores First Name Last Name" at bounding box center [577, 211] width 881 height 17
click at [685, 178] on div at bounding box center [685, 178] width 0 height 0
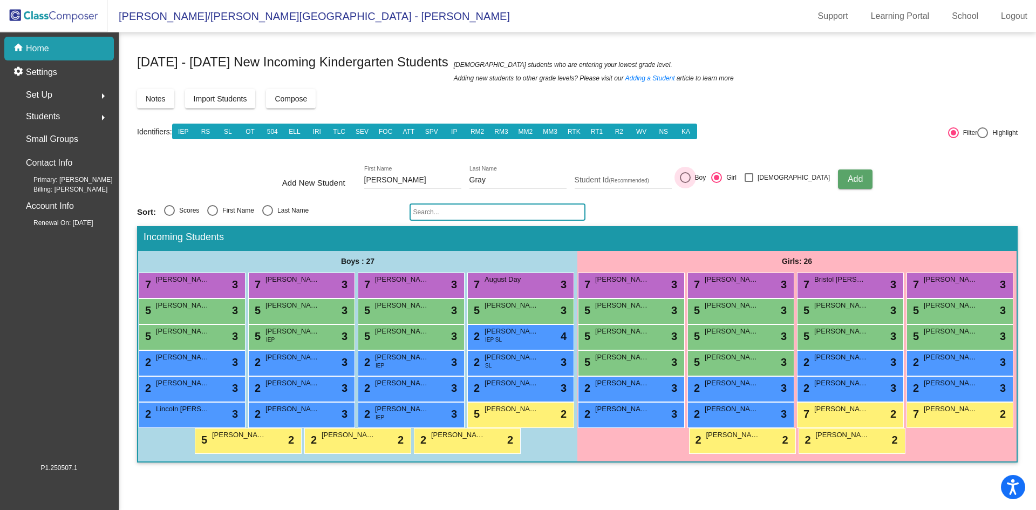
click at [685, 183] on input "Boy" at bounding box center [685, 183] width 1 height 1
radio input "true"
click at [848, 180] on span "Add" at bounding box center [855, 178] width 15 height 9
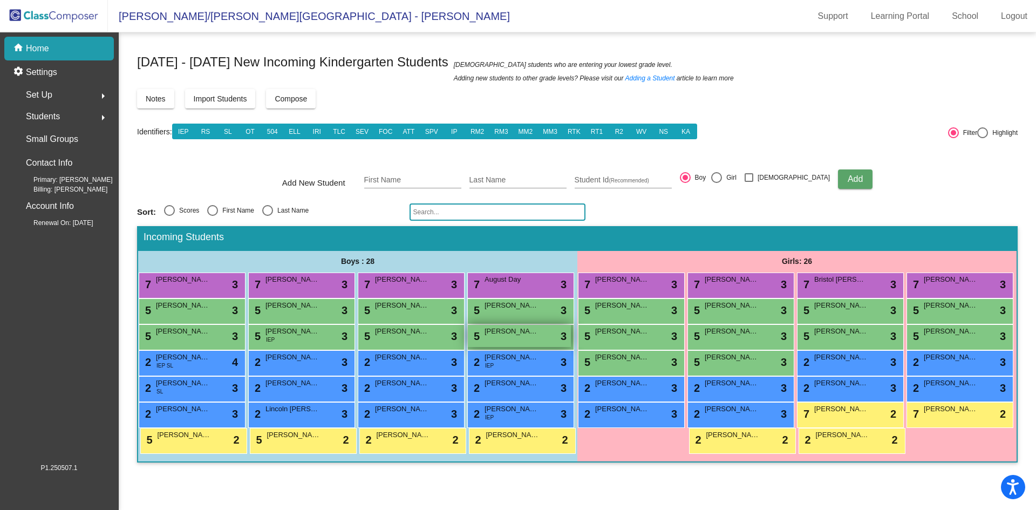
click at [495, 342] on div "5 [PERSON_NAME] lock do_not_disturb_alt 3" at bounding box center [519, 336] width 103 height 22
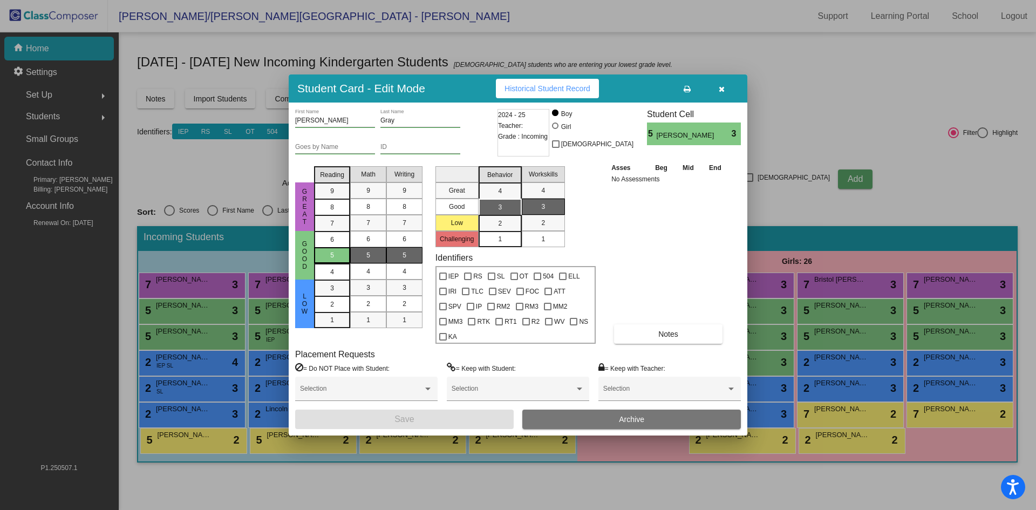
click at [332, 260] on span "5" at bounding box center [332, 255] width 4 height 10
click at [366, 228] on span "7" at bounding box center [368, 223] width 4 height 10
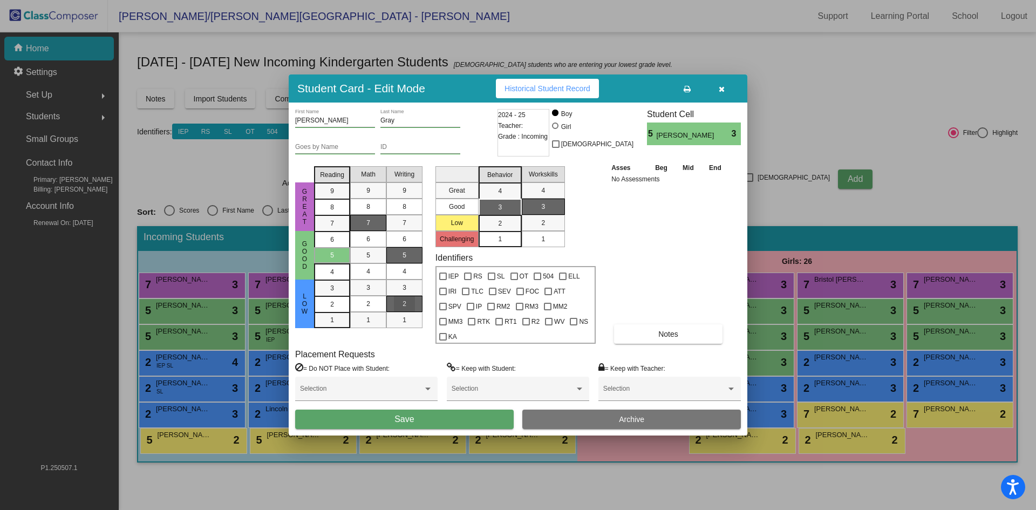
click at [406, 309] on span "2" at bounding box center [405, 304] width 4 height 10
click at [486, 215] on mat-list-option "3" at bounding box center [500, 207] width 43 height 16
click at [541, 241] on div "1" at bounding box center [543, 239] width 21 height 16
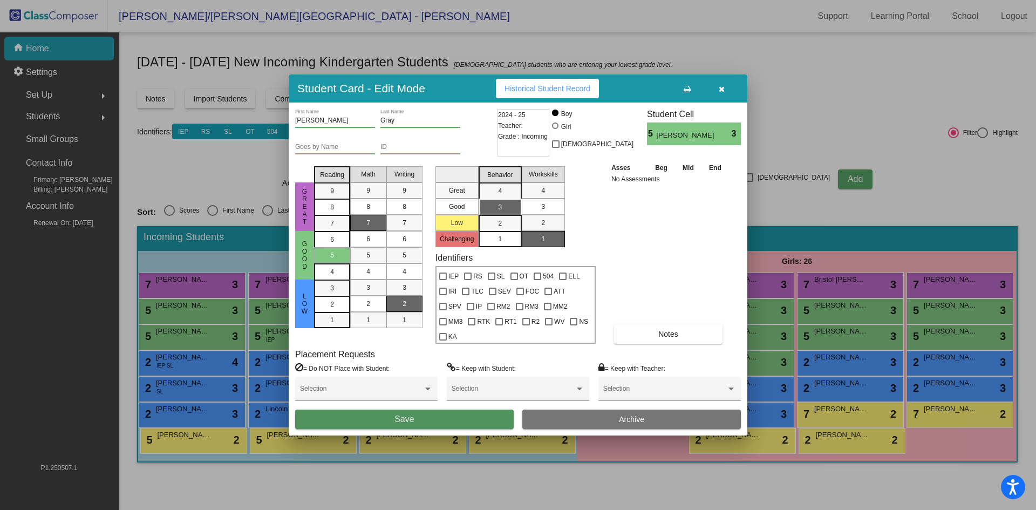
click at [457, 416] on button "Save" at bounding box center [404, 419] width 219 height 19
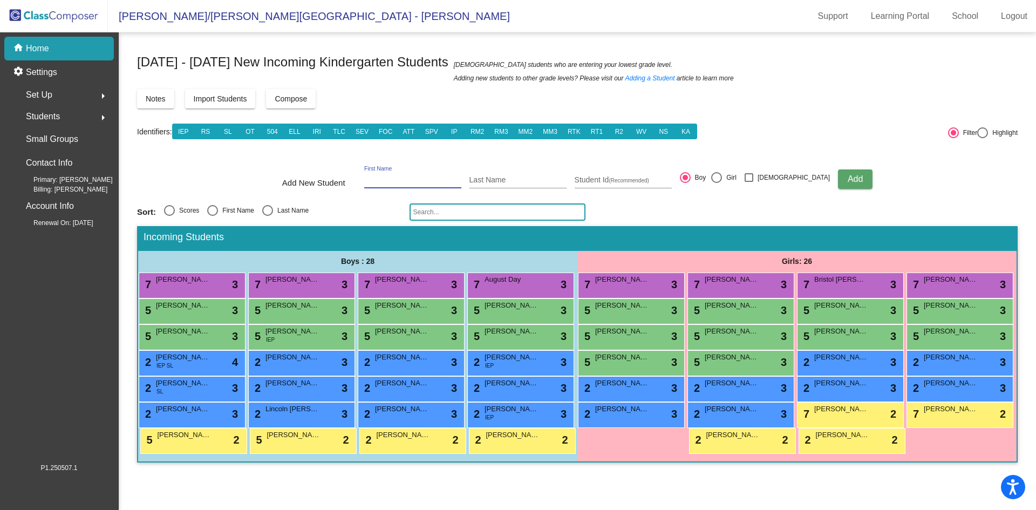
click at [412, 181] on input "First Name" at bounding box center [412, 180] width 97 height 9
type input "[PERSON_NAME]"
click at [848, 174] on span "Add" at bounding box center [855, 178] width 15 height 9
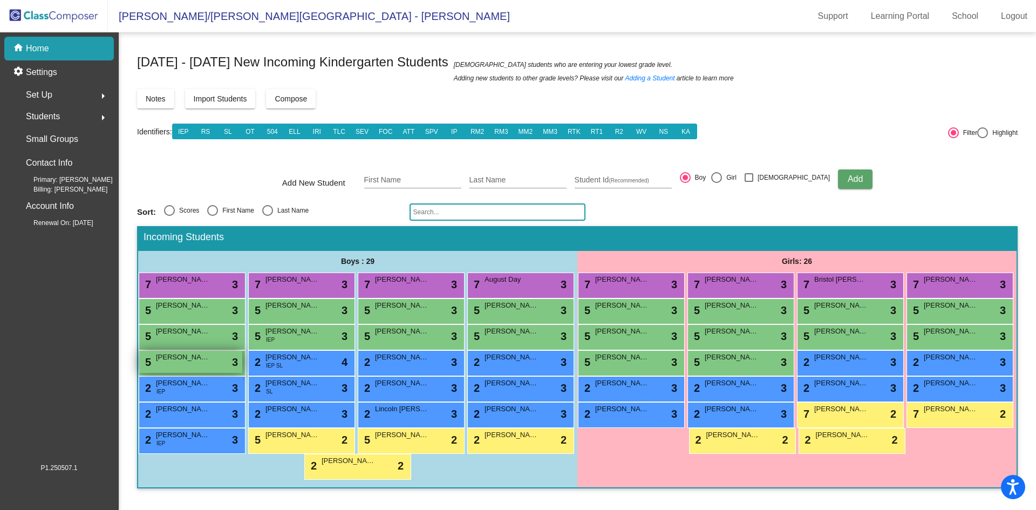
click at [206, 364] on div "5 [PERSON_NAME] lock do_not_disturb_alt 3" at bounding box center [190, 362] width 103 height 22
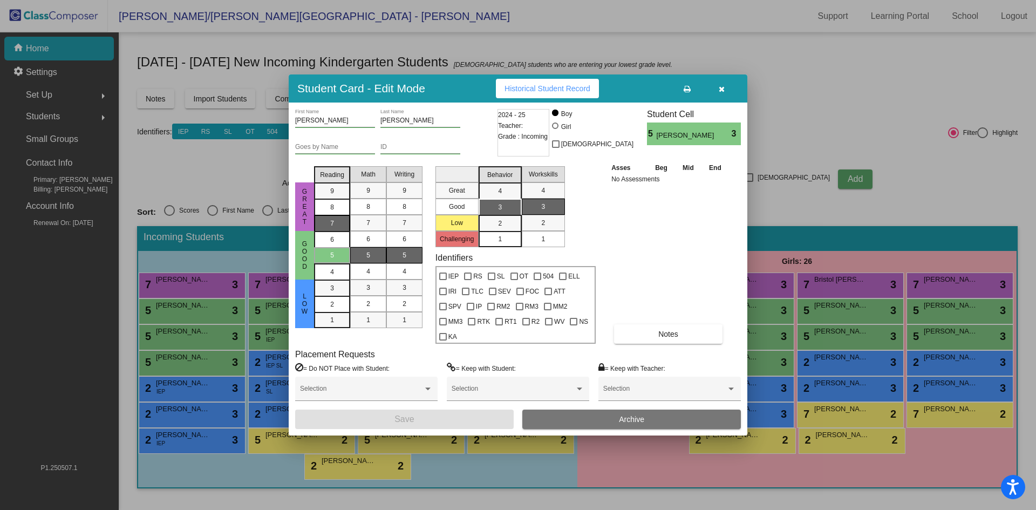
click at [336, 199] on div "7" at bounding box center [332, 191] width 21 height 16
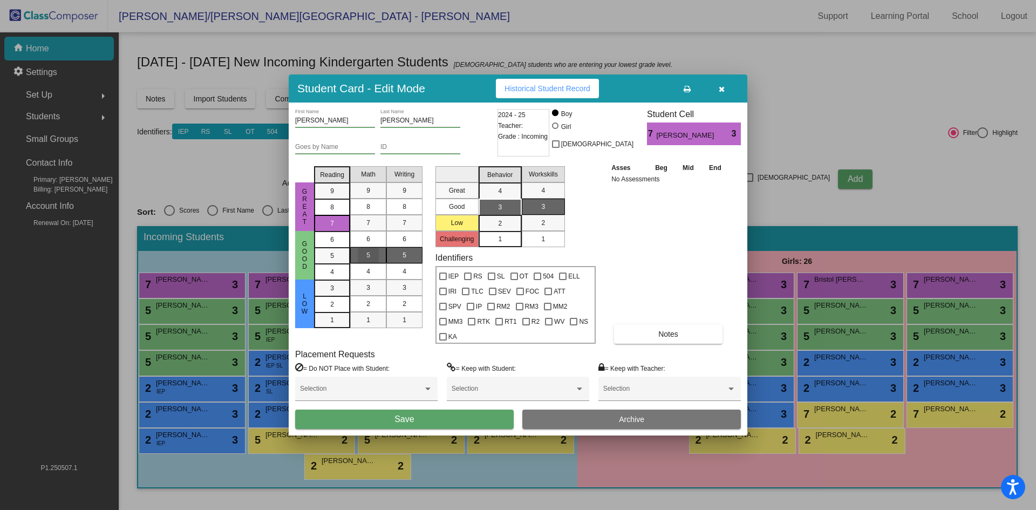
click at [378, 261] on div "5" at bounding box center [368, 255] width 21 height 16
click at [400, 260] on div "5" at bounding box center [404, 255] width 21 height 16
click at [496, 215] on div "3" at bounding box center [499, 207] width 21 height 16
click at [541, 244] on span "1" at bounding box center [543, 239] width 4 height 10
click at [450, 416] on button "Save" at bounding box center [404, 419] width 219 height 19
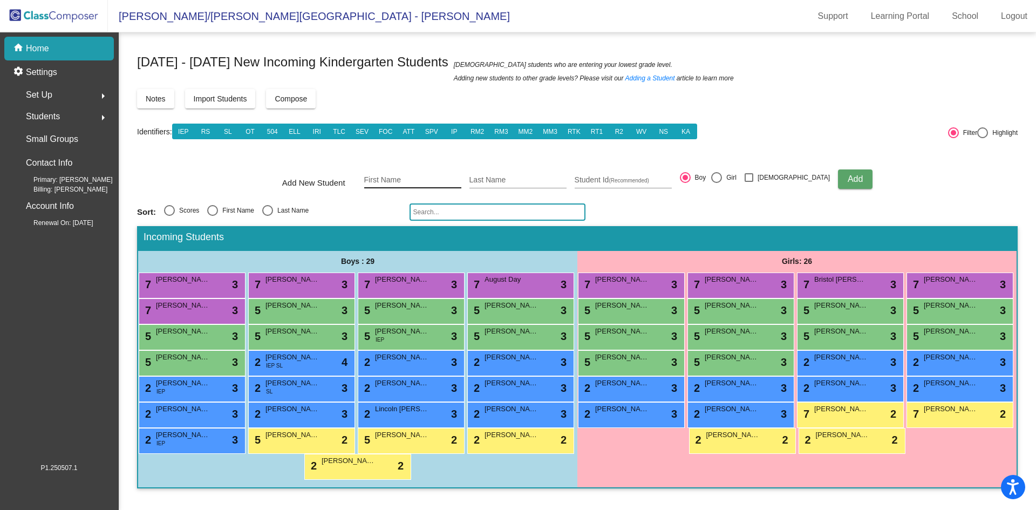
drag, startPoint x: 433, startPoint y: 179, endPoint x: 451, endPoint y: 183, distance: 18.2
click at [433, 179] on input "First Name" at bounding box center [412, 180] width 97 height 9
type input "[PERSON_NAME]"
click at [722, 176] on div at bounding box center [716, 177] width 11 height 11
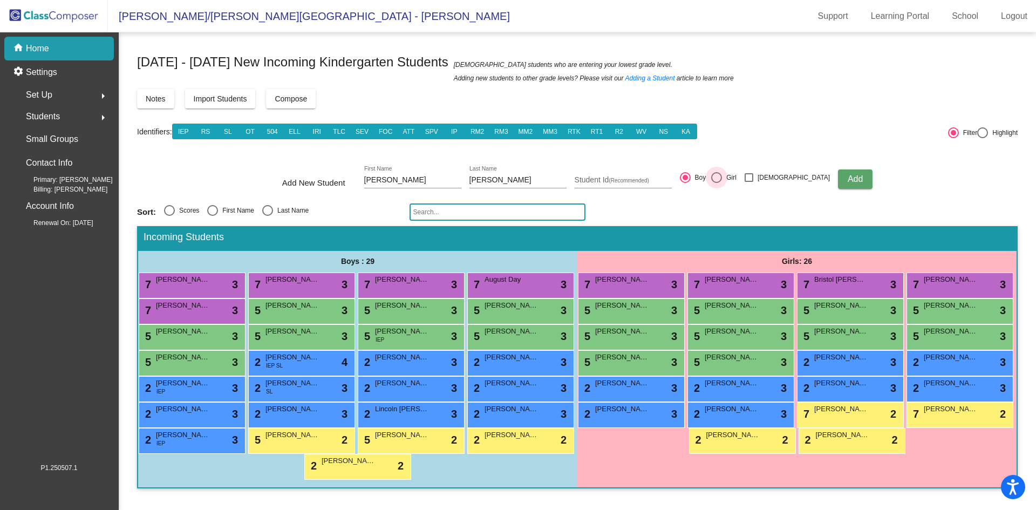
click at [717, 183] on input "Girl" at bounding box center [716, 183] width 1 height 1
radio input "true"
click at [848, 180] on span "Add" at bounding box center [855, 178] width 15 height 9
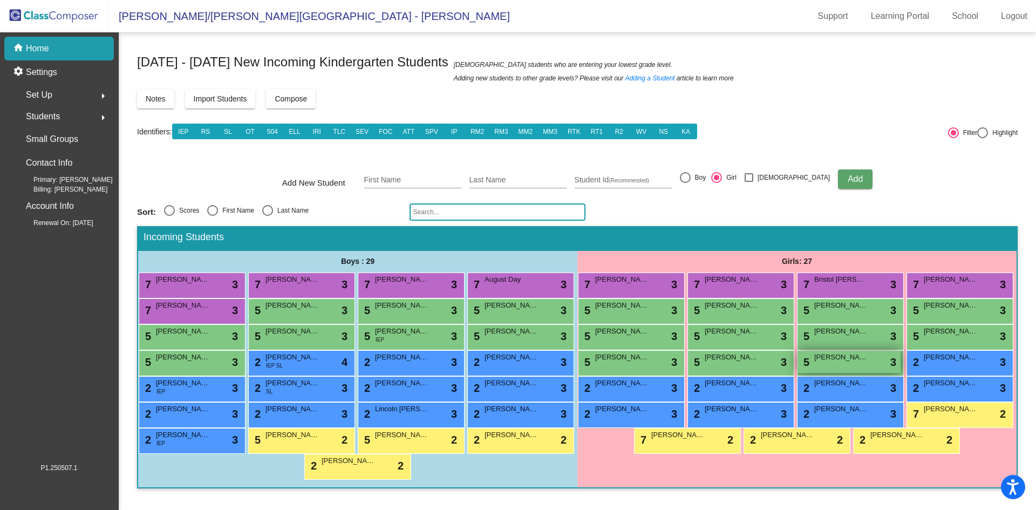
click at [869, 362] on div "5 [PERSON_NAME] lock do_not_disturb_alt 3" at bounding box center [849, 362] width 103 height 22
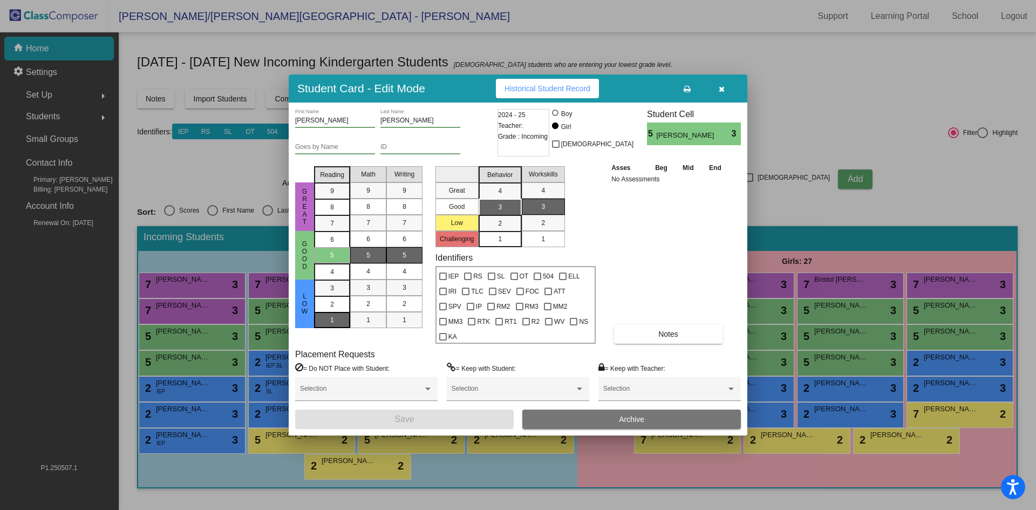
click at [338, 296] on div "1" at bounding box center [332, 288] width 21 height 16
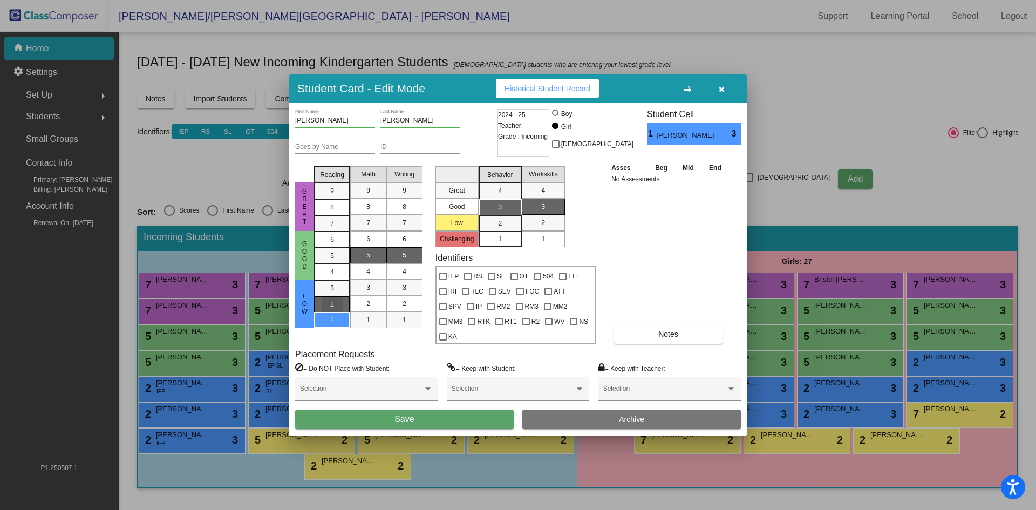
click at [334, 293] on span "2" at bounding box center [332, 288] width 4 height 10
click at [364, 312] on div "2" at bounding box center [368, 304] width 21 height 16
click at [417, 261] on mat-list-option "5" at bounding box center [404, 255] width 36 height 16
click at [500, 212] on span "3" at bounding box center [500, 207] width 4 height 10
click at [553, 247] on div "1" at bounding box center [543, 239] width 21 height 16
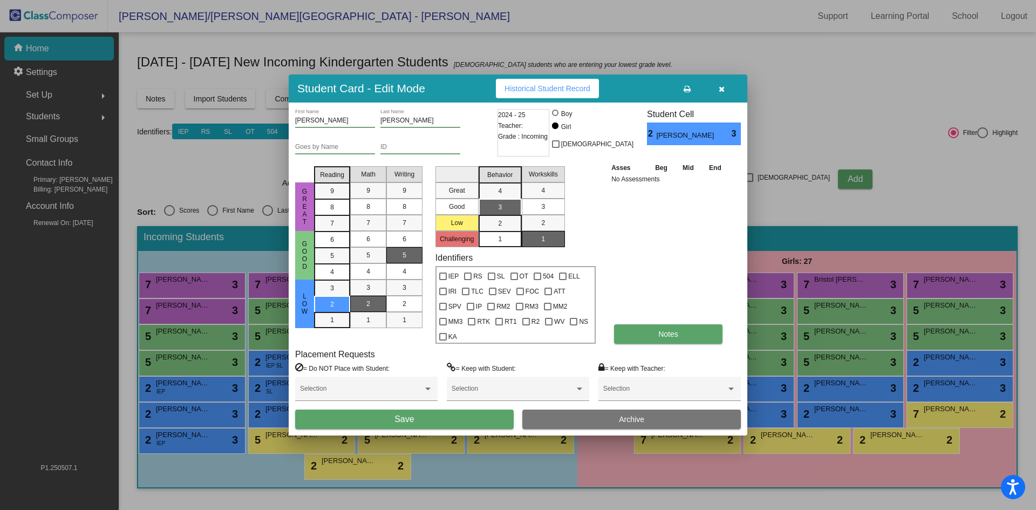
click at [649, 324] on button "Notes" at bounding box center [668, 333] width 108 height 19
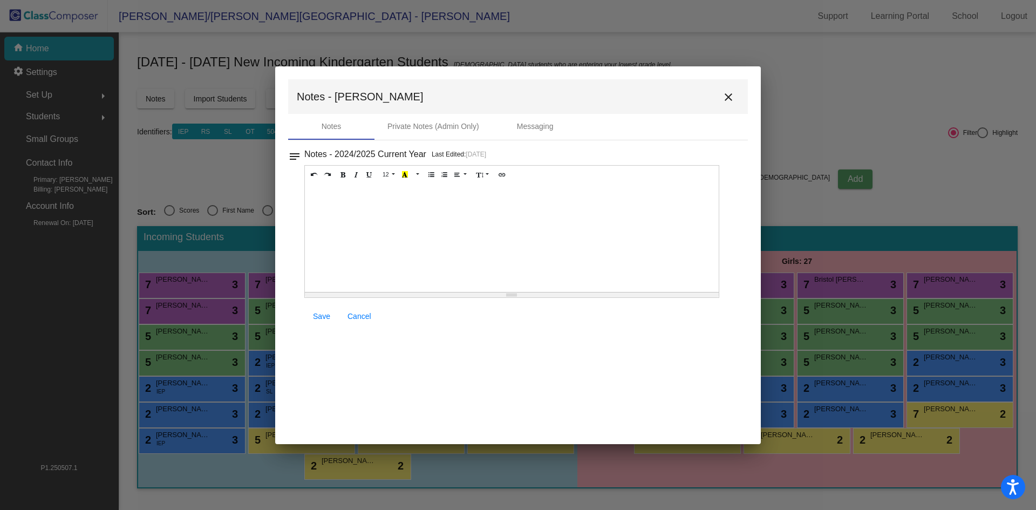
click at [330, 199] on div at bounding box center [512, 238] width 414 height 108
click at [324, 314] on span "Save" at bounding box center [321, 316] width 17 height 9
click at [733, 94] on mat-icon "close" at bounding box center [728, 97] width 13 height 13
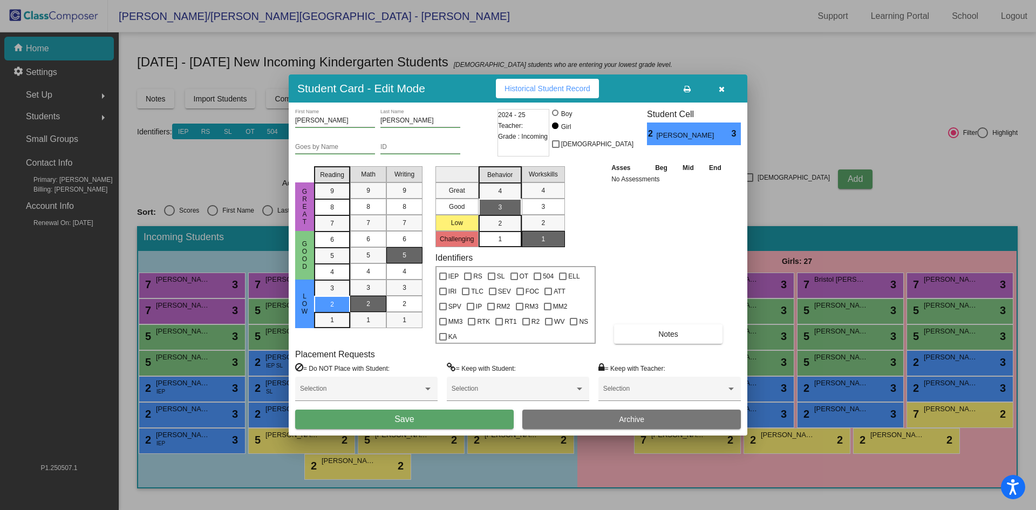
click at [422, 410] on button "Save" at bounding box center [404, 419] width 219 height 19
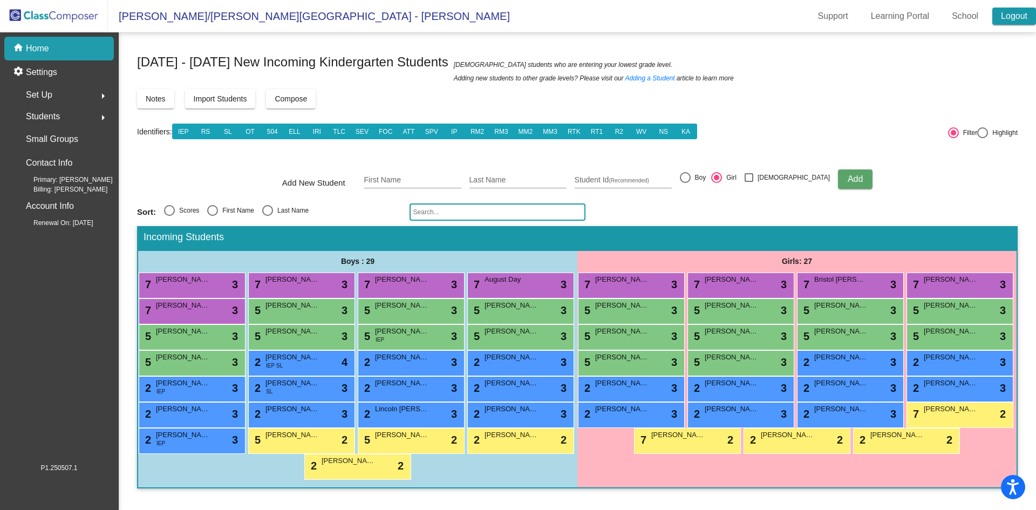
click at [1003, 19] on link "Logout" at bounding box center [1014, 16] width 44 height 17
